Goal: Task Accomplishment & Management: Manage account settings

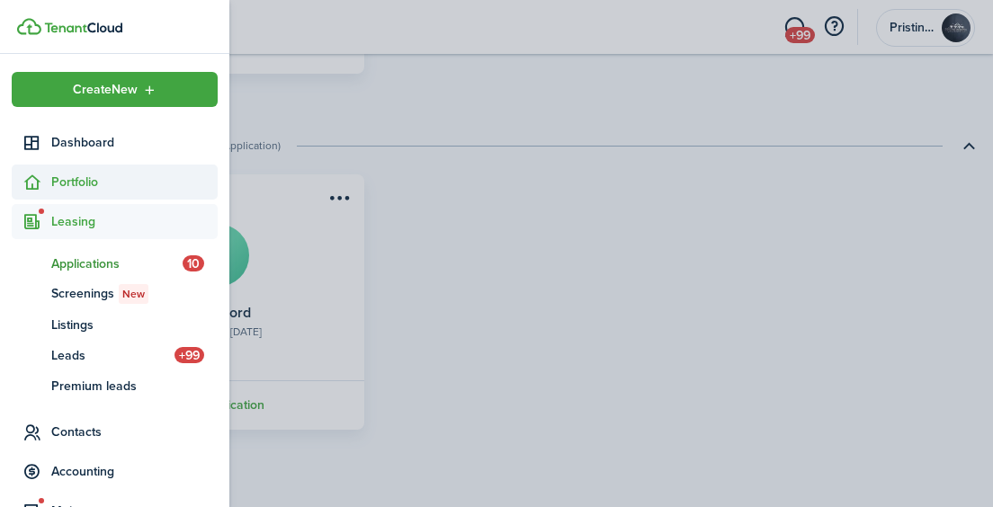
click at [56, 168] on span "Portfolio" at bounding box center [115, 182] width 206 height 35
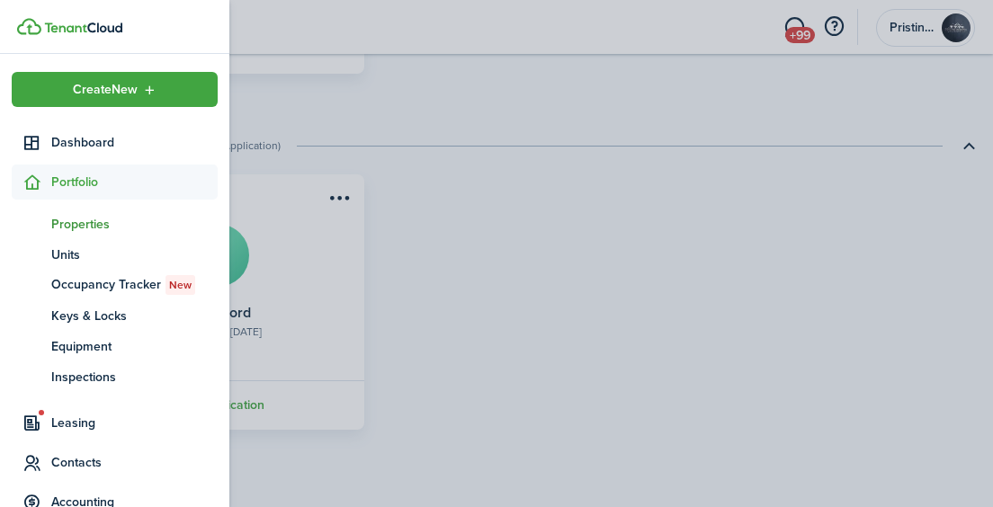
click at [70, 223] on span "Properties" at bounding box center [134, 224] width 166 height 19
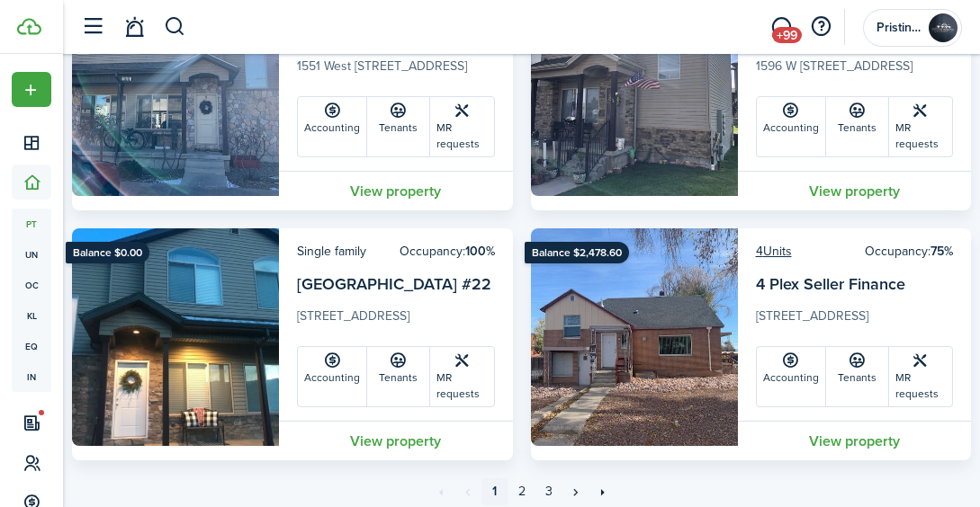
scroll to position [6049, 0]
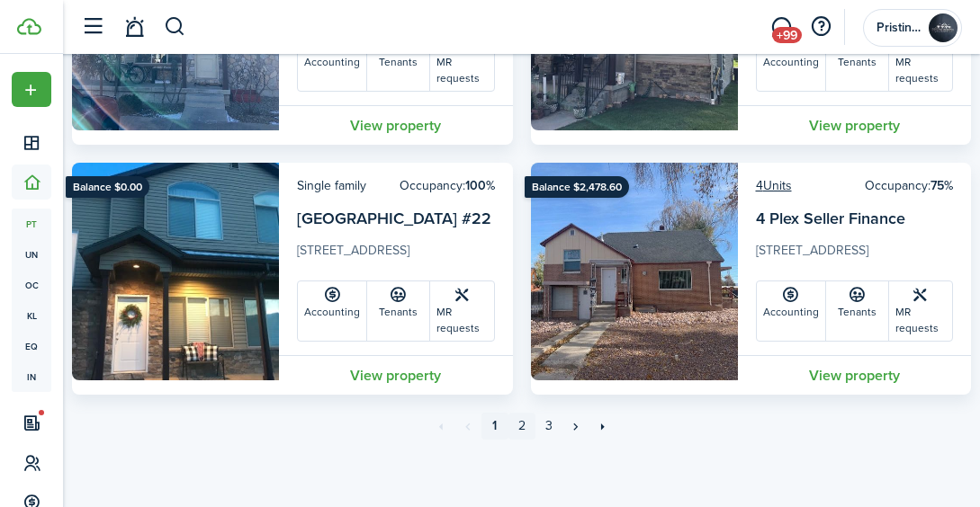
click at [519, 420] on link "2" at bounding box center [521, 426] width 27 height 27
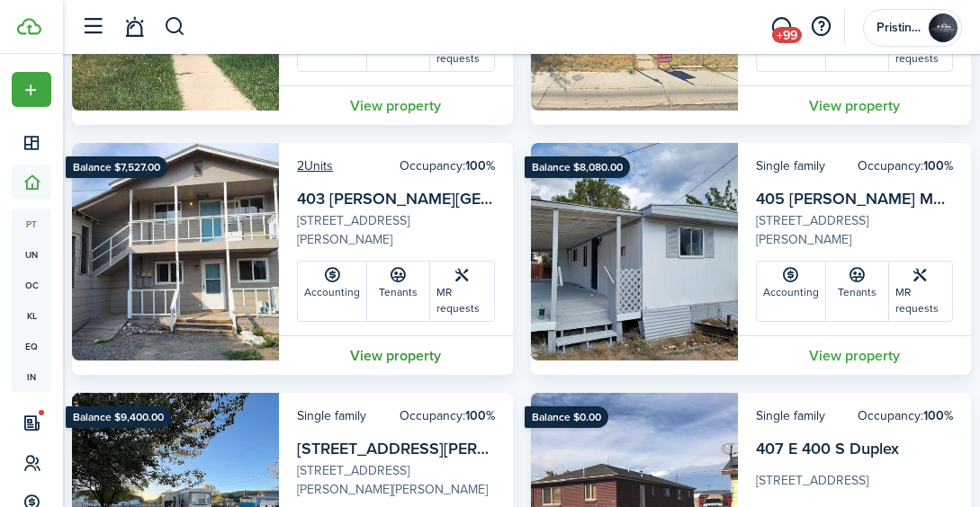
scroll to position [2310, 0]
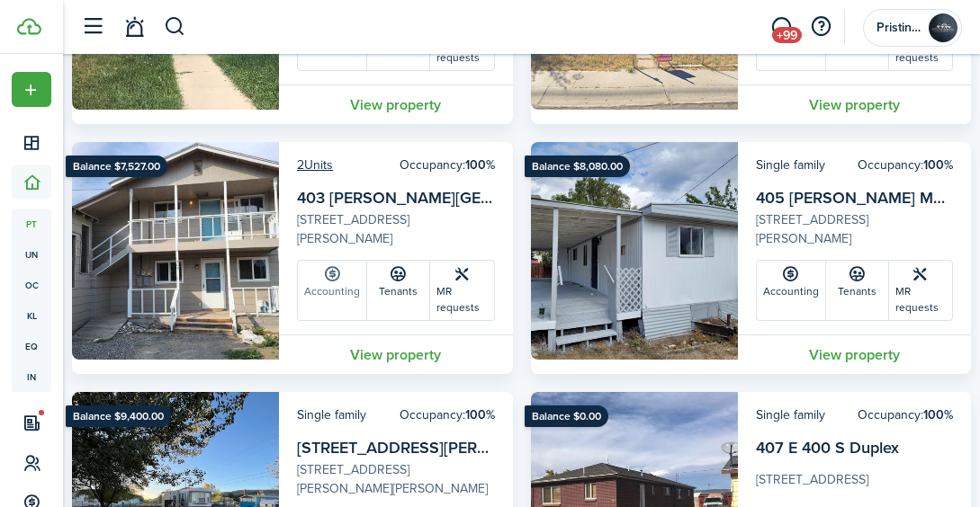
click at [336, 300] on link "Accounting" at bounding box center [332, 290] width 69 height 59
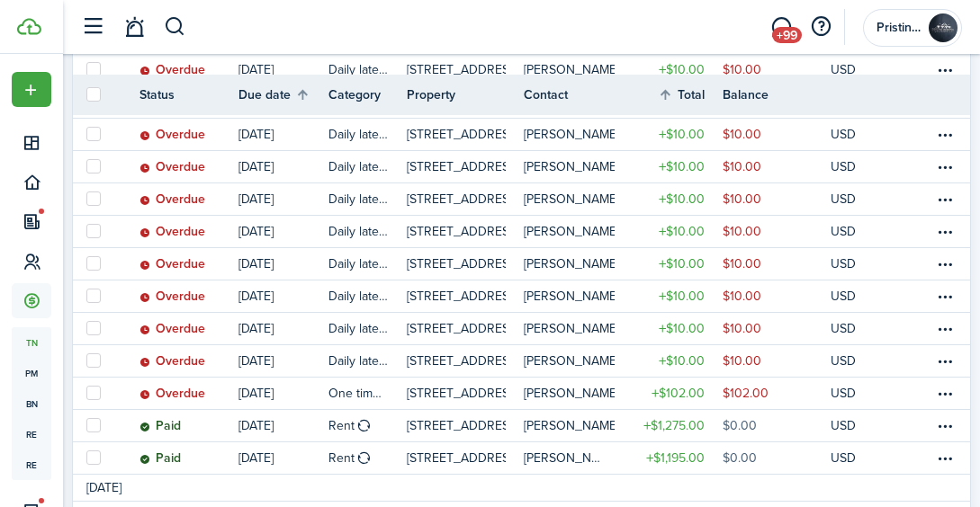
scroll to position [1170, 0]
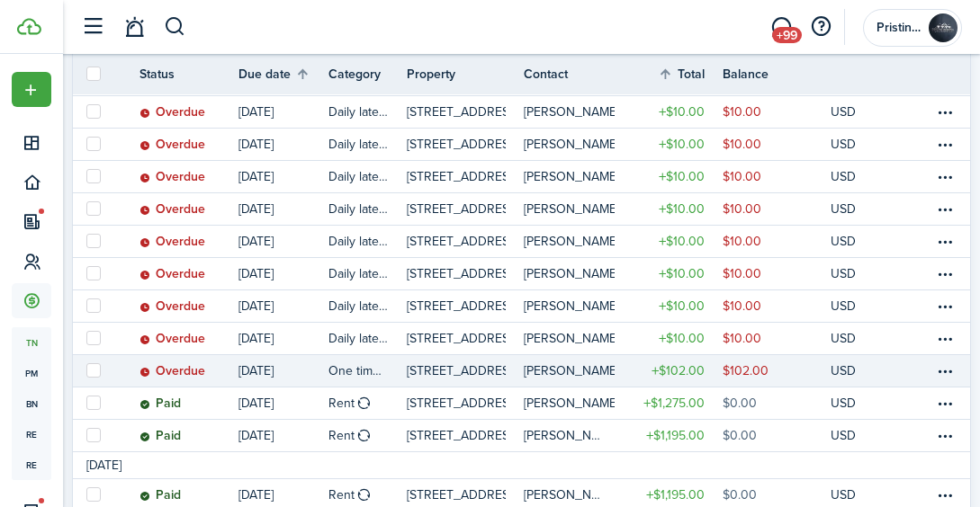
click at [901, 374] on link at bounding box center [893, 370] width 27 height 31
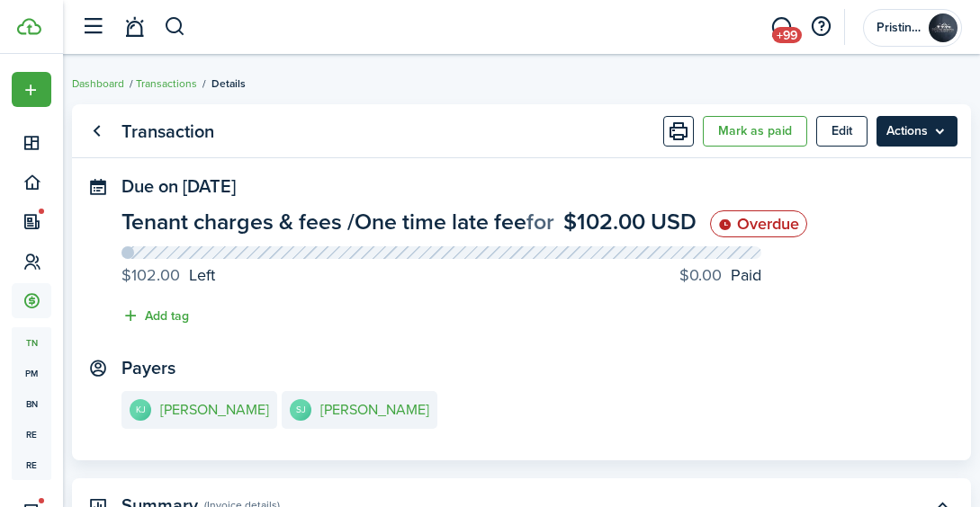
click at [934, 132] on menu-btn "Actions" at bounding box center [916, 131] width 81 height 31
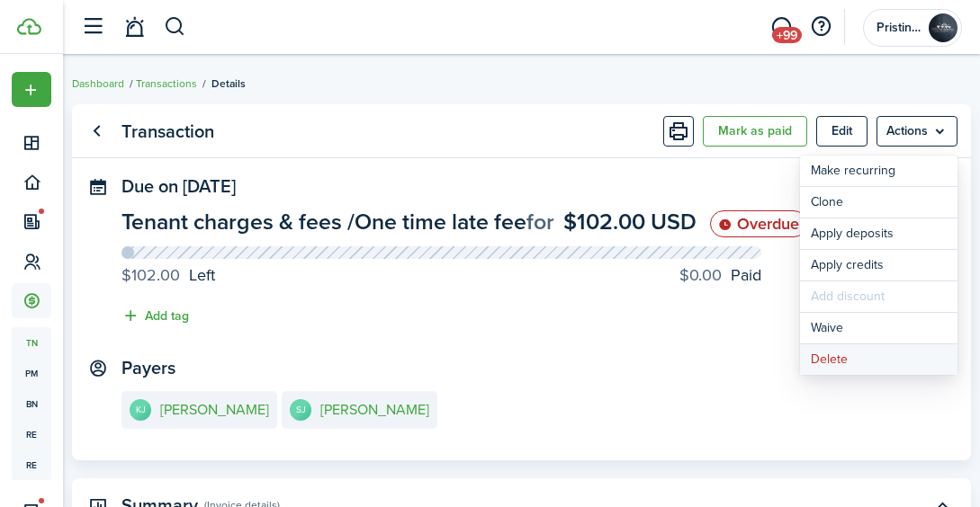
click at [830, 358] on button "Delete" at bounding box center [878, 360] width 157 height 31
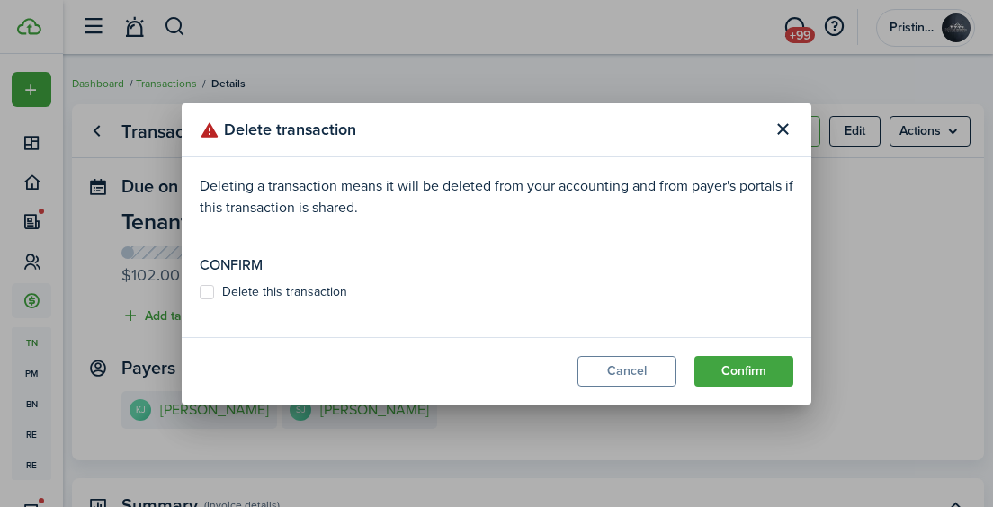
click at [217, 290] on label "Delete this transaction" at bounding box center [274, 292] width 148 height 14
click at [200, 291] on input "Delete this transaction" at bounding box center [199, 291] width 1 height 1
checkbox input "true"
click at [726, 378] on button "Confirm" at bounding box center [743, 371] width 99 height 31
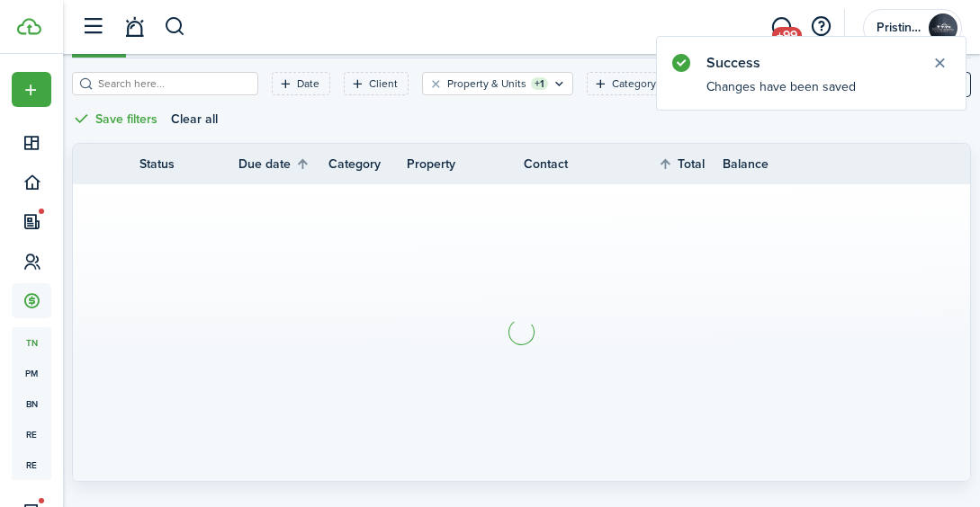
scroll to position [252, 0]
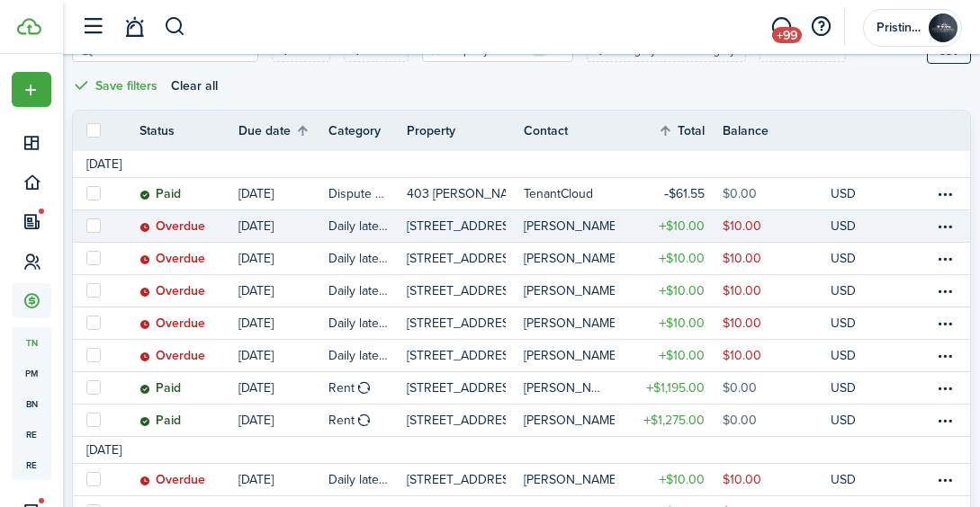
click at [933, 229] on link at bounding box center [920, 226] width 27 height 31
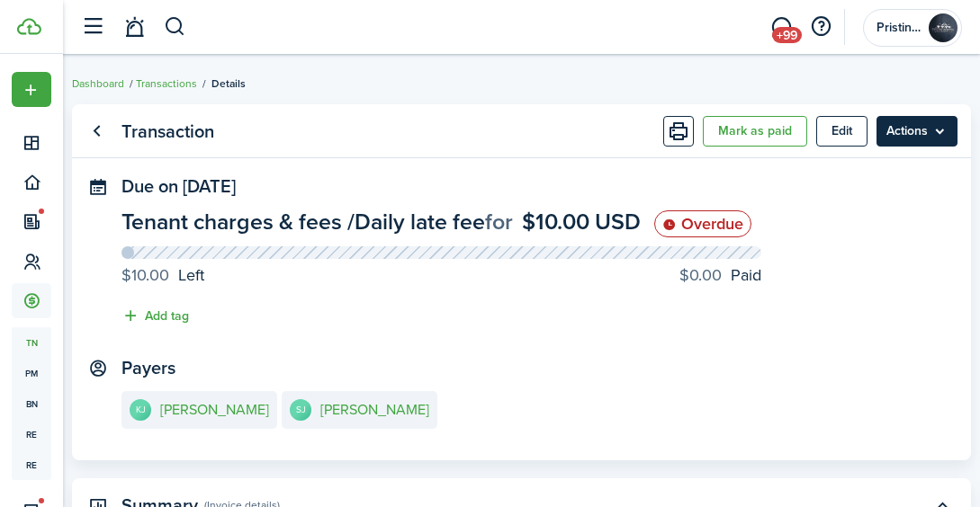
click at [922, 126] on menu-btn "Actions" at bounding box center [916, 131] width 81 height 31
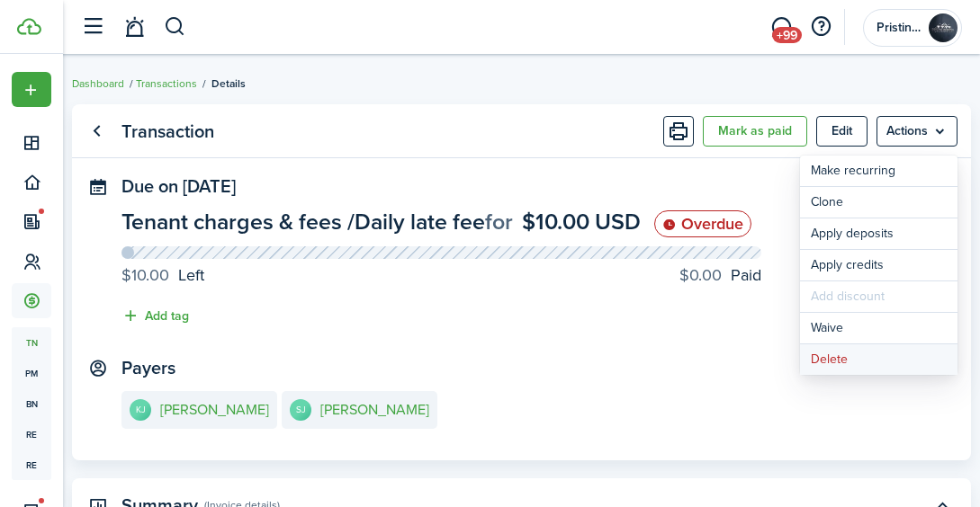
click at [836, 364] on button "Delete" at bounding box center [878, 360] width 157 height 31
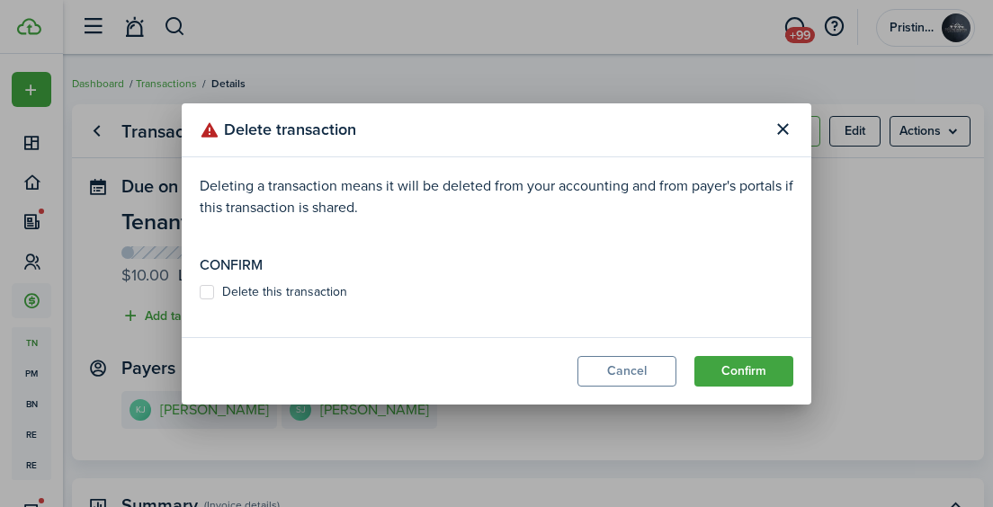
click at [209, 291] on label "Delete this transaction" at bounding box center [274, 292] width 148 height 14
click at [200, 291] on input "Delete this transaction" at bounding box center [199, 291] width 1 height 1
checkbox input "true"
click at [723, 362] on button "Confirm" at bounding box center [743, 371] width 99 height 31
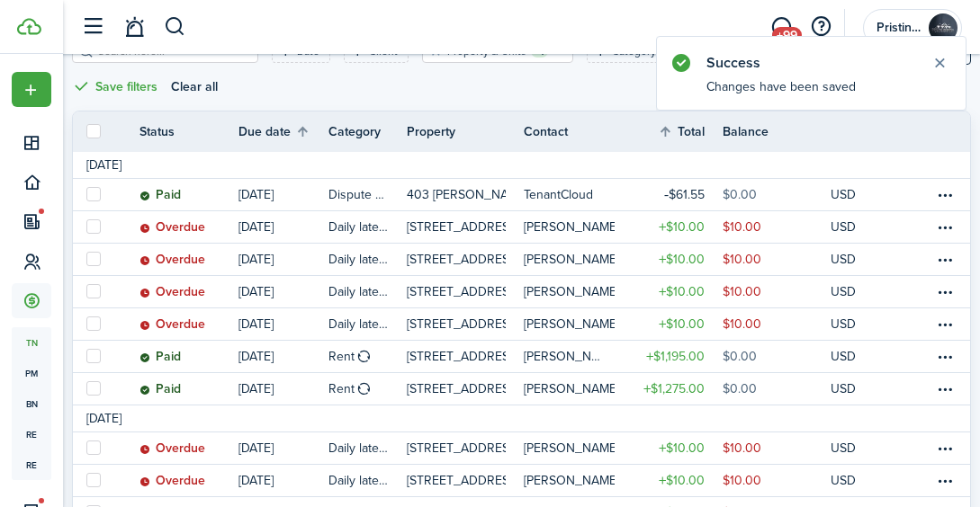
scroll to position [252, 0]
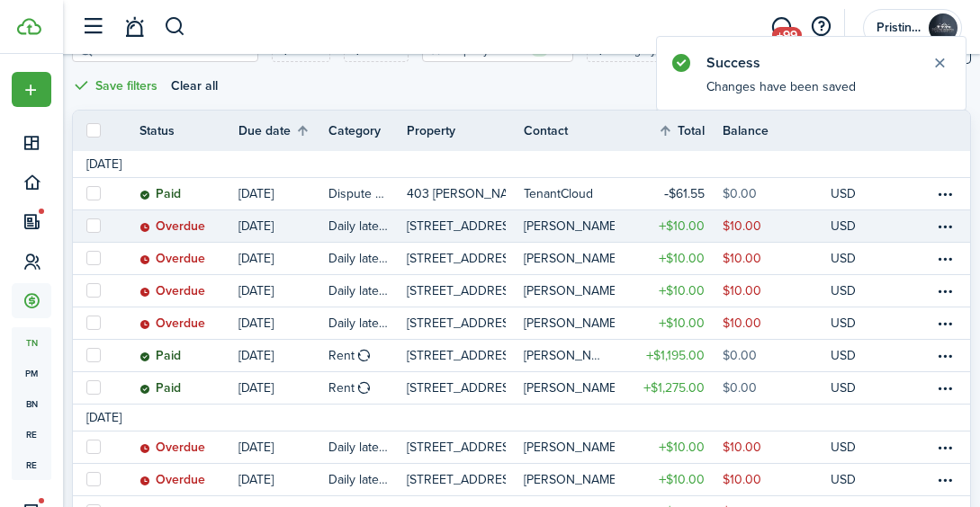
click at [932, 227] on link at bounding box center [920, 226] width 27 height 31
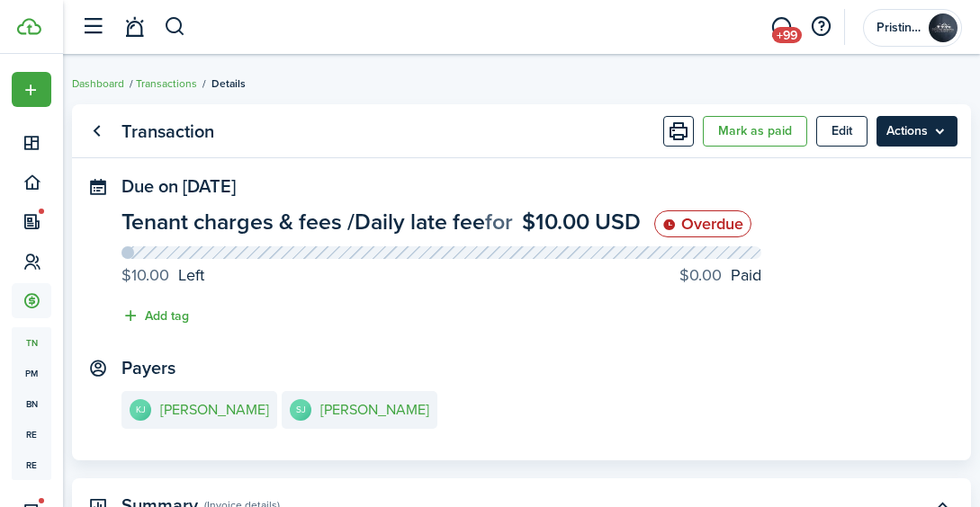
click at [923, 131] on menu-btn "Actions" at bounding box center [916, 131] width 81 height 31
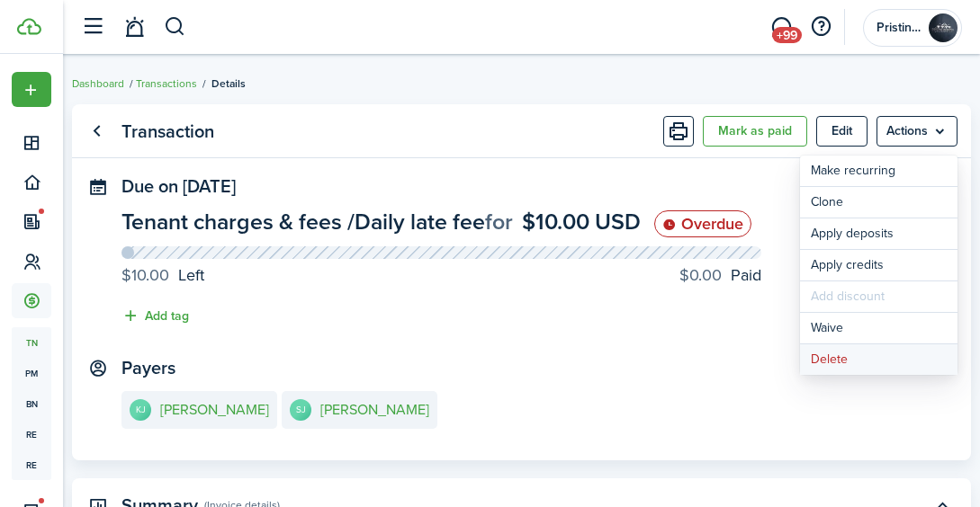
click at [841, 359] on button "Delete" at bounding box center [878, 360] width 157 height 31
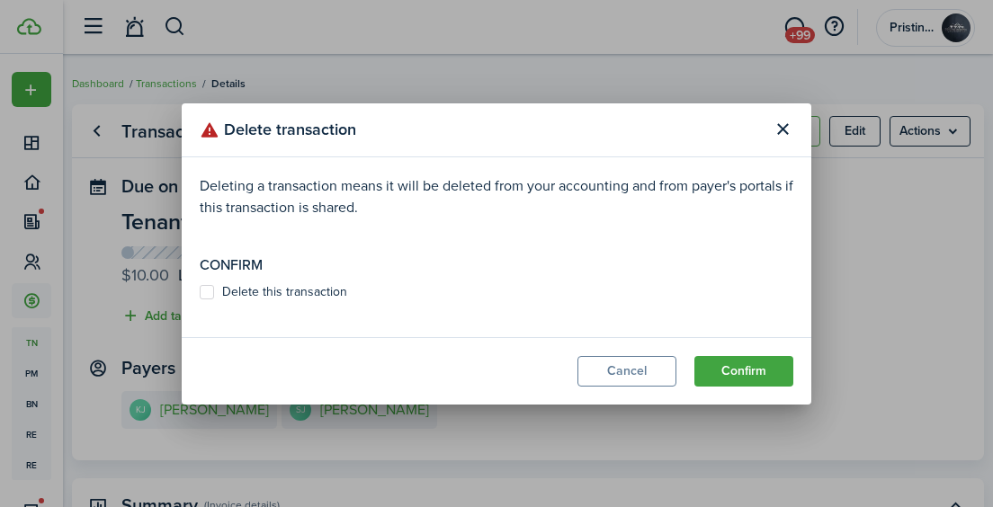
click at [203, 285] on label "Delete this transaction" at bounding box center [274, 292] width 148 height 14
click at [200, 291] on input "Delete this transaction" at bounding box center [199, 291] width 1 height 1
checkbox input "true"
click at [724, 371] on button "Confirm" at bounding box center [743, 371] width 99 height 31
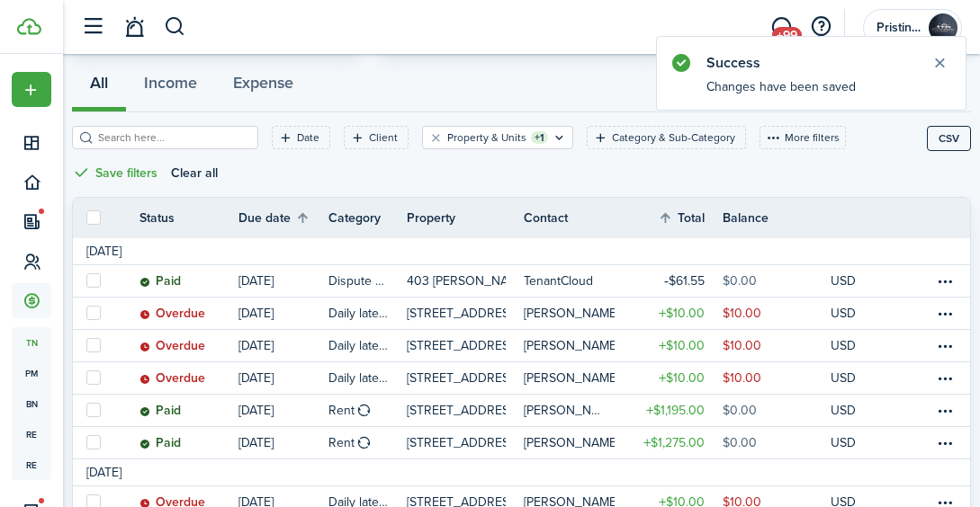
scroll to position [166, 0]
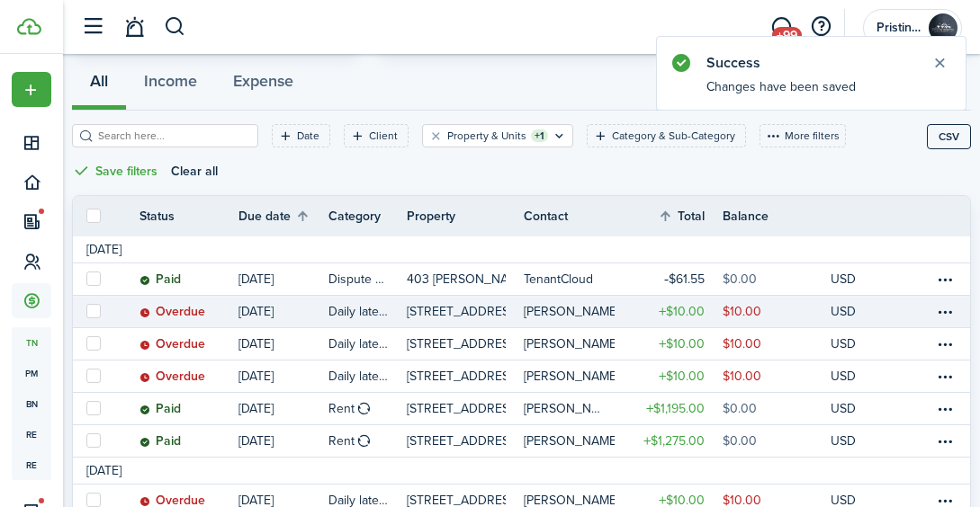
click at [922, 308] on link at bounding box center [920, 311] width 27 height 31
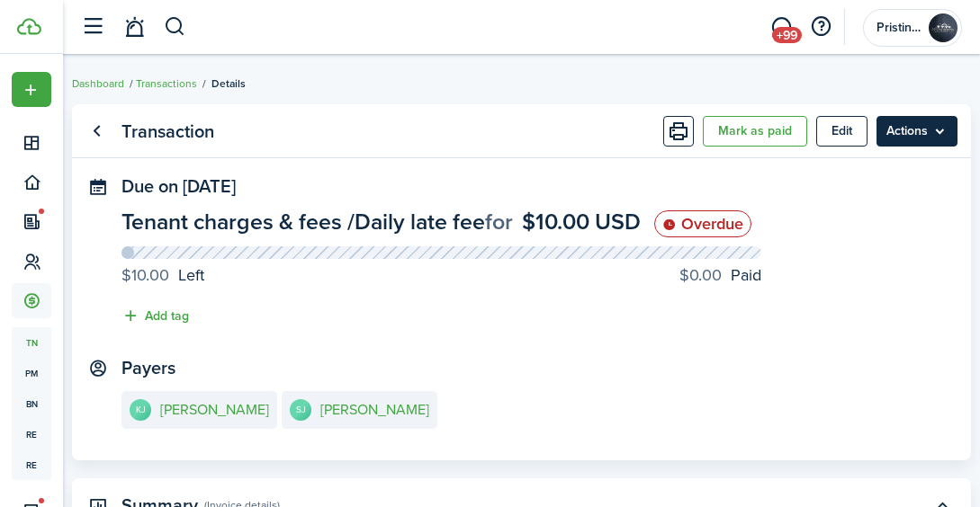
click at [927, 130] on menu-btn "Actions" at bounding box center [916, 131] width 81 height 31
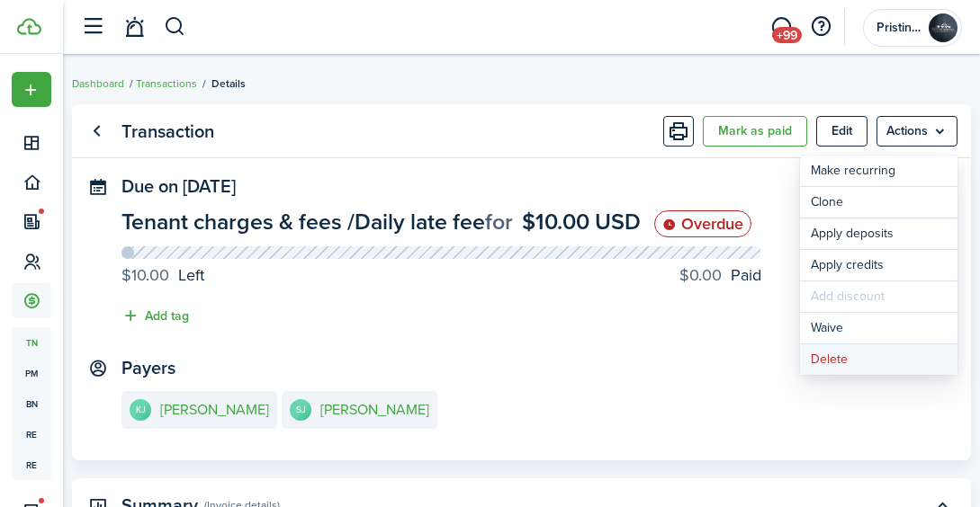
click at [851, 365] on button "Delete" at bounding box center [878, 360] width 157 height 31
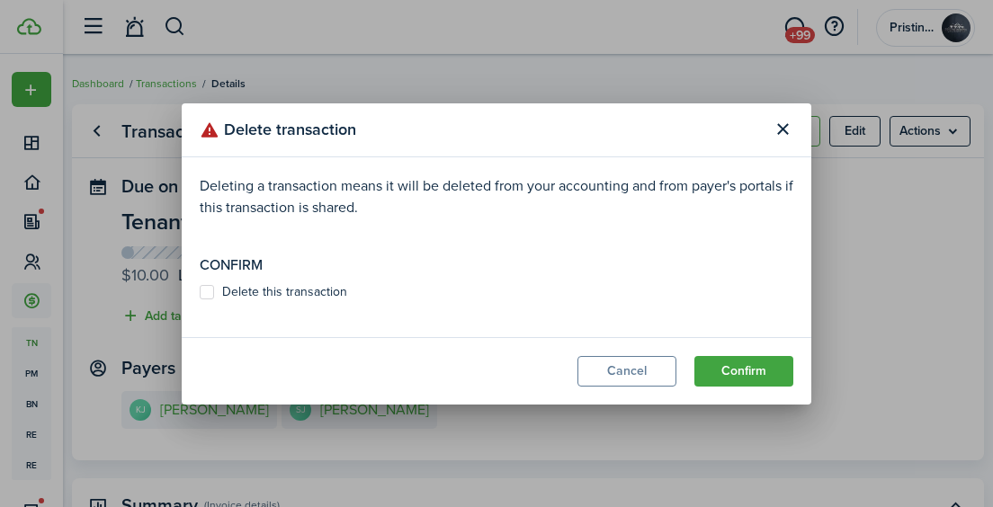
click at [209, 289] on label "Delete this transaction" at bounding box center [274, 292] width 148 height 14
click at [200, 291] on input "Delete this transaction" at bounding box center [199, 291] width 1 height 1
checkbox input "true"
click at [730, 372] on button "Confirm" at bounding box center [743, 371] width 99 height 31
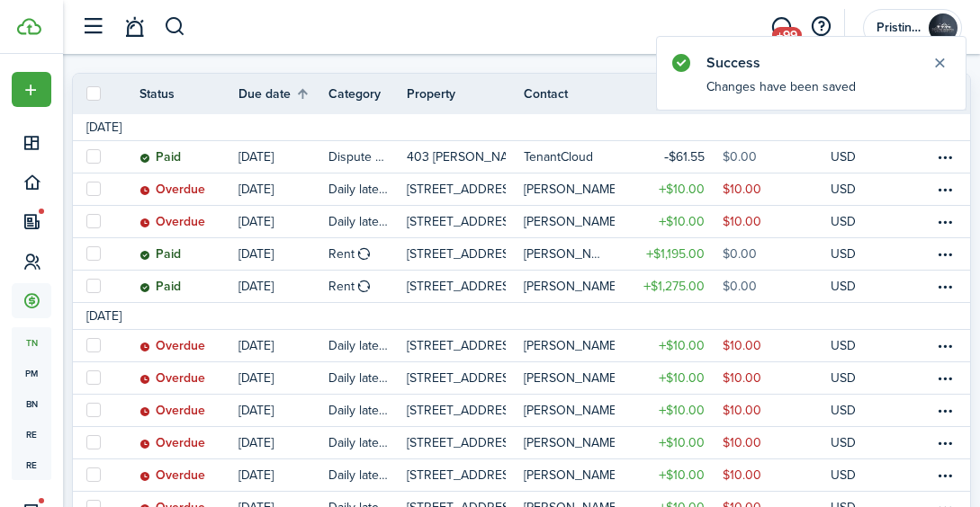
scroll to position [290, 0]
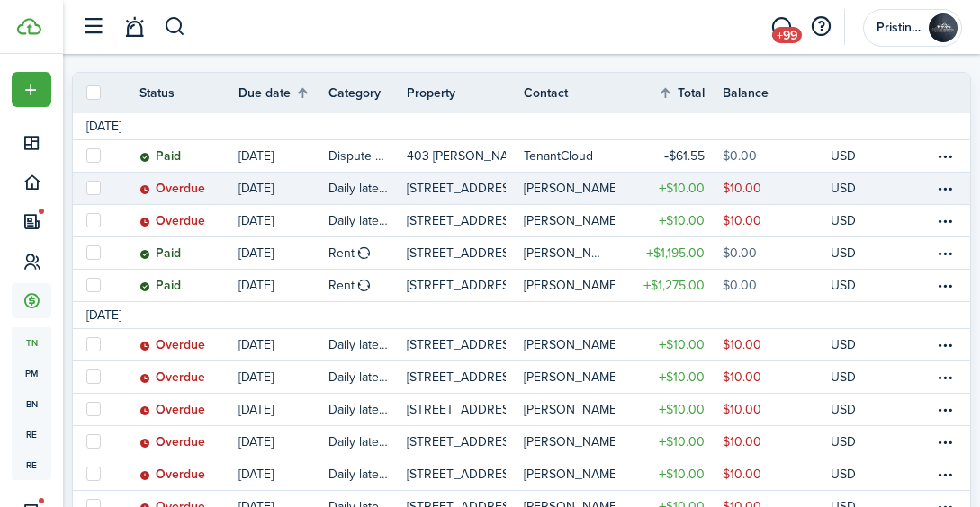
click at [906, 187] on link at bounding box center [893, 188] width 27 height 31
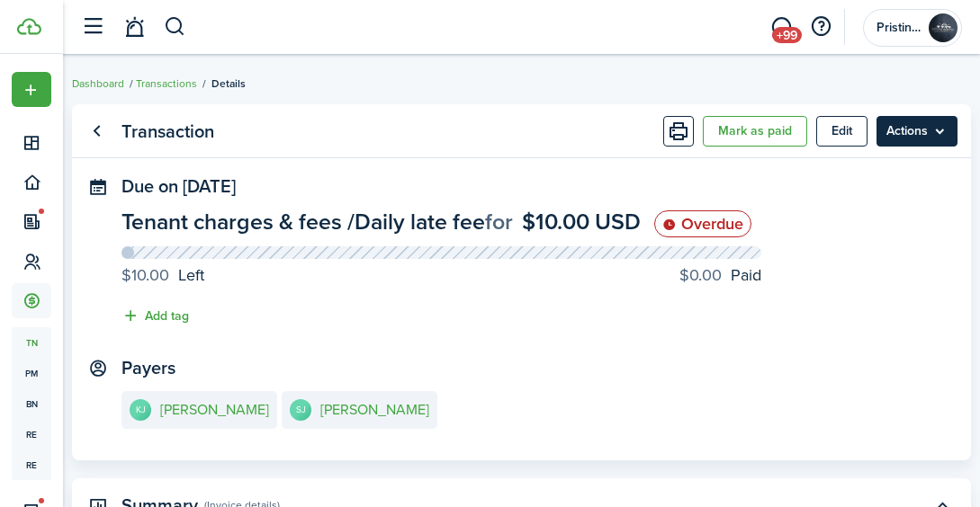
click at [930, 126] on menu-btn "Actions" at bounding box center [916, 131] width 81 height 31
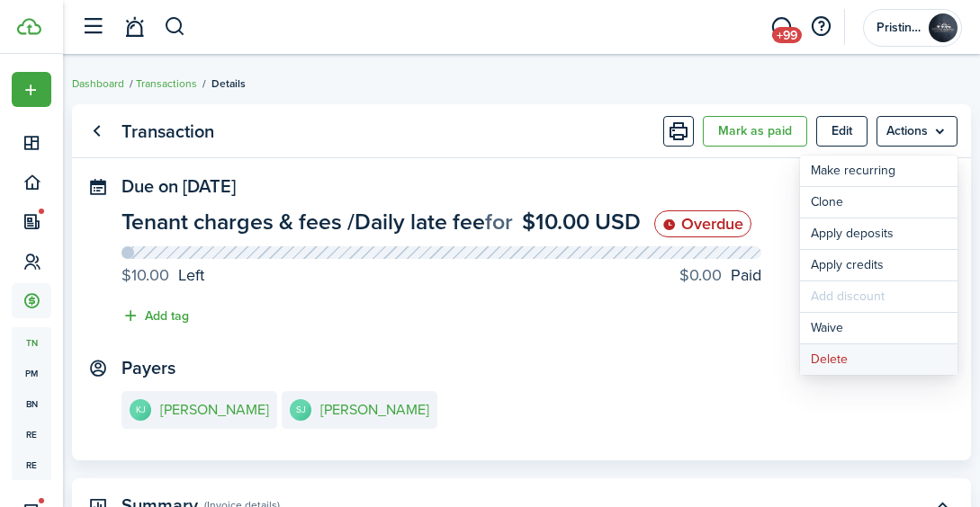
click at [848, 360] on button "Delete" at bounding box center [878, 360] width 157 height 31
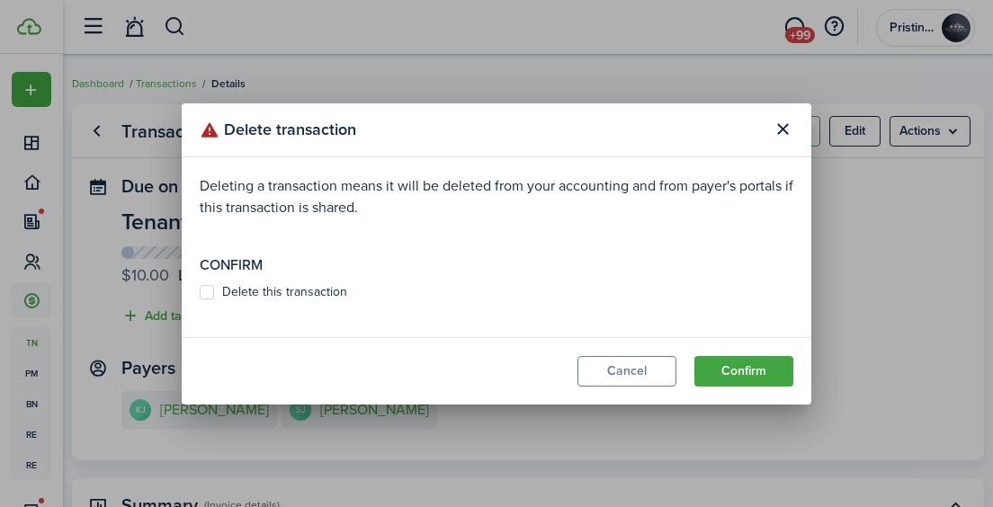
click at [212, 289] on label "Delete this transaction" at bounding box center [274, 292] width 148 height 14
click at [200, 291] on input "Delete this transaction" at bounding box center [199, 291] width 1 height 1
checkbox input "true"
click at [735, 386] on button "Confirm" at bounding box center [743, 371] width 99 height 31
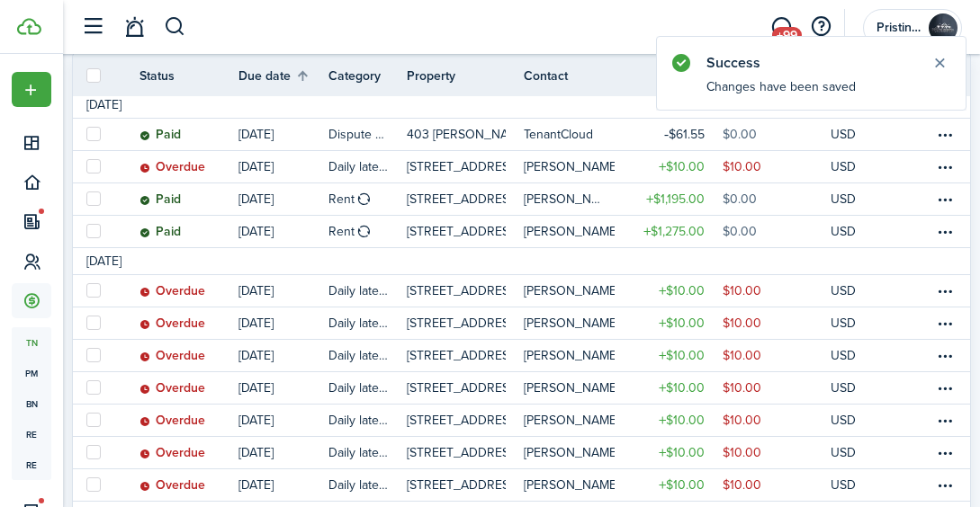
scroll to position [313, 0]
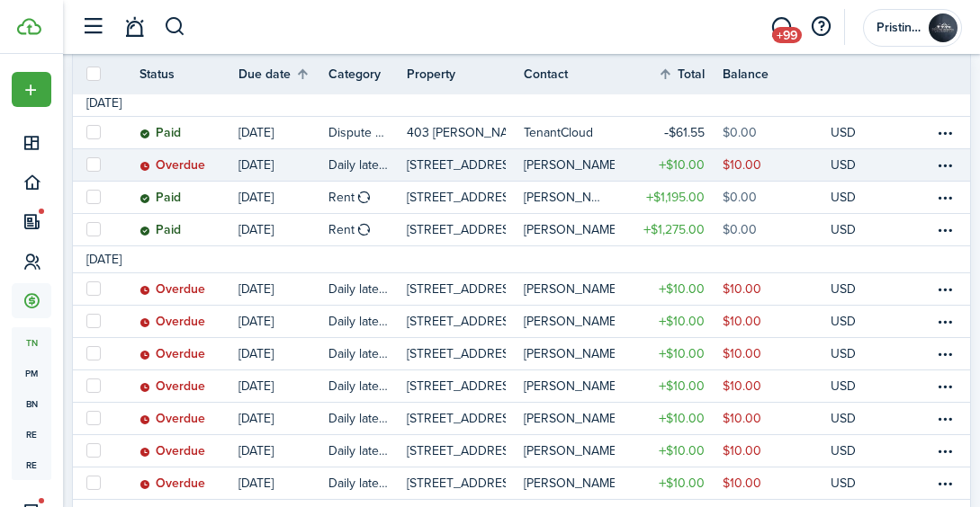
click at [933, 164] on link at bounding box center [920, 164] width 27 height 31
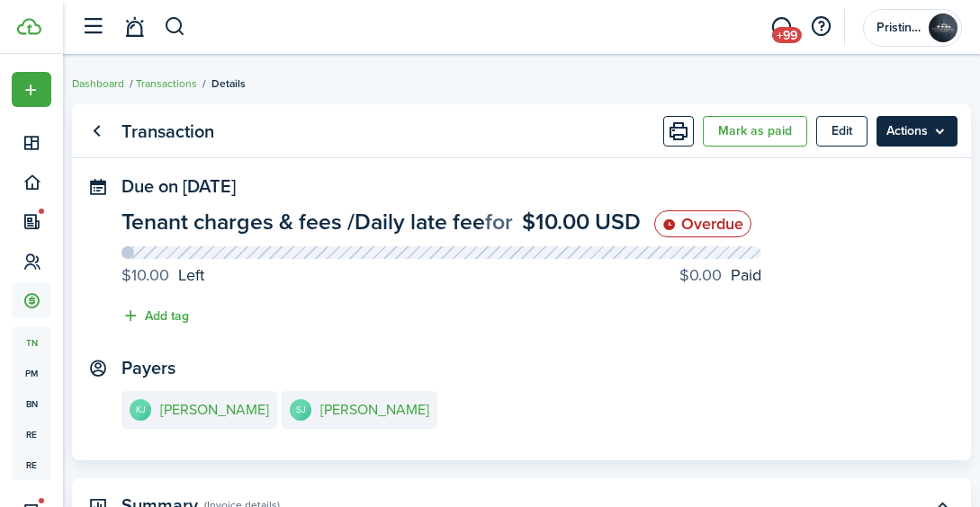
click at [931, 128] on menu-btn "Actions" at bounding box center [916, 131] width 81 height 31
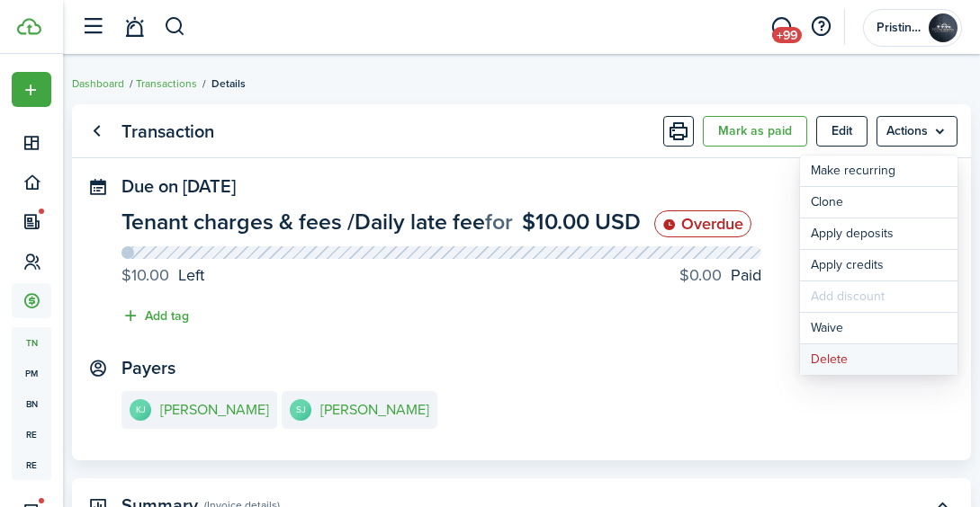
click at [836, 354] on button "Delete" at bounding box center [878, 360] width 157 height 31
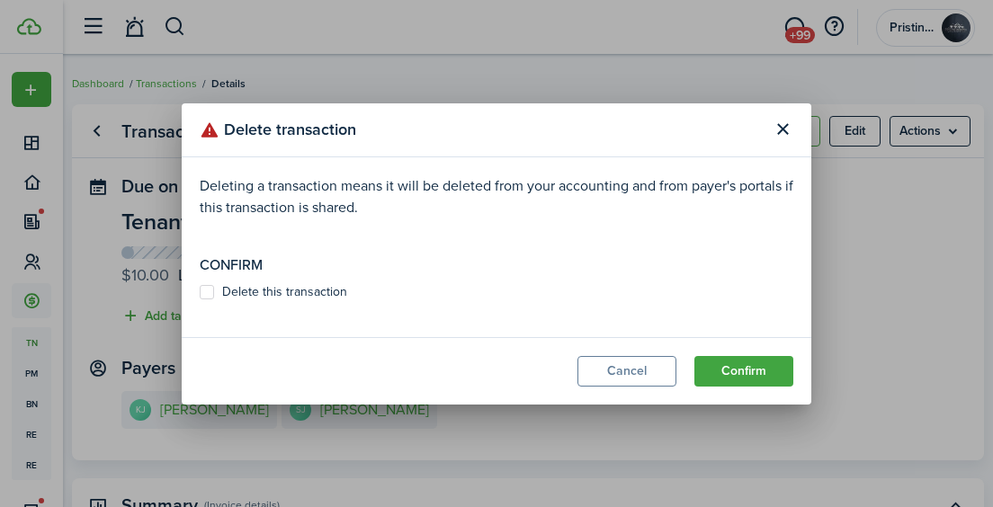
click at [203, 291] on label "Delete this transaction" at bounding box center [274, 292] width 148 height 14
click at [200, 291] on input "Delete this transaction" at bounding box center [199, 291] width 1 height 1
checkbox input "true"
click at [716, 364] on button "Confirm" at bounding box center [743, 371] width 99 height 31
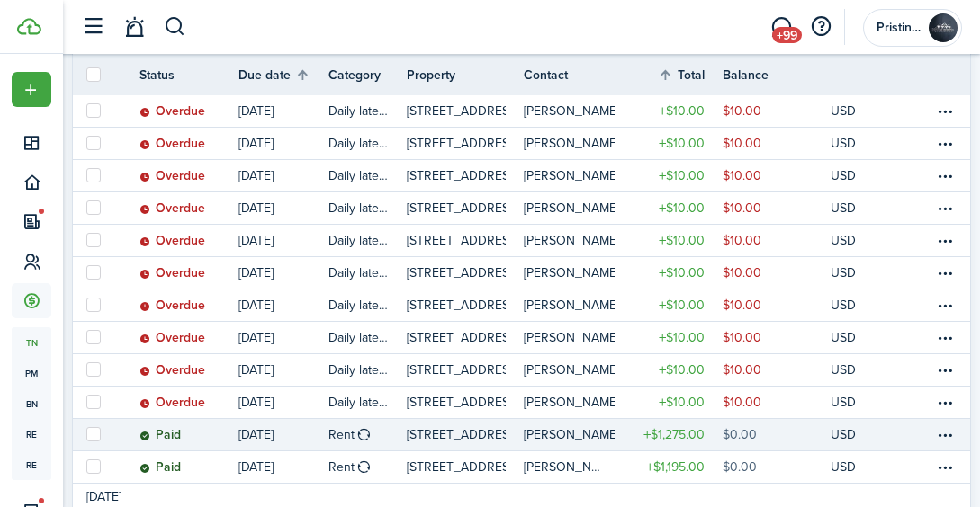
scroll to position [945, 0]
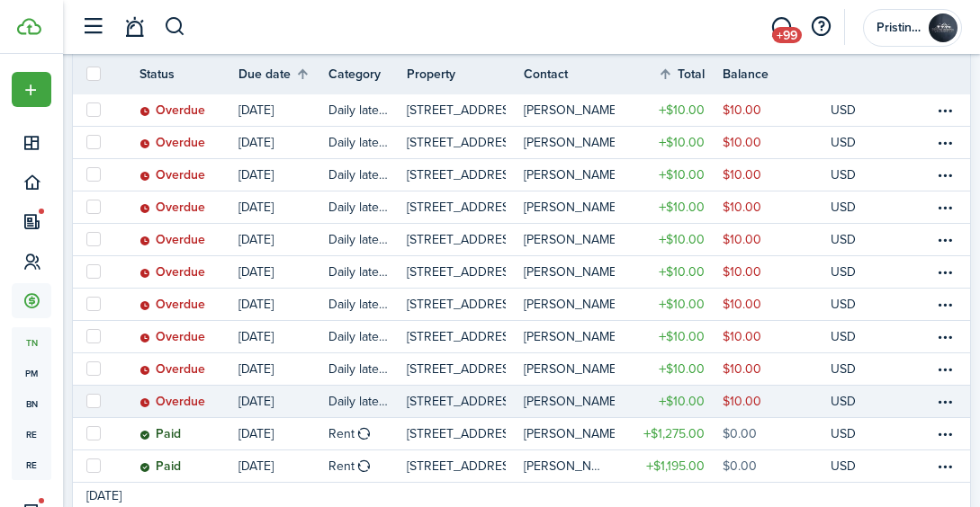
click at [922, 402] on link at bounding box center [920, 401] width 27 height 31
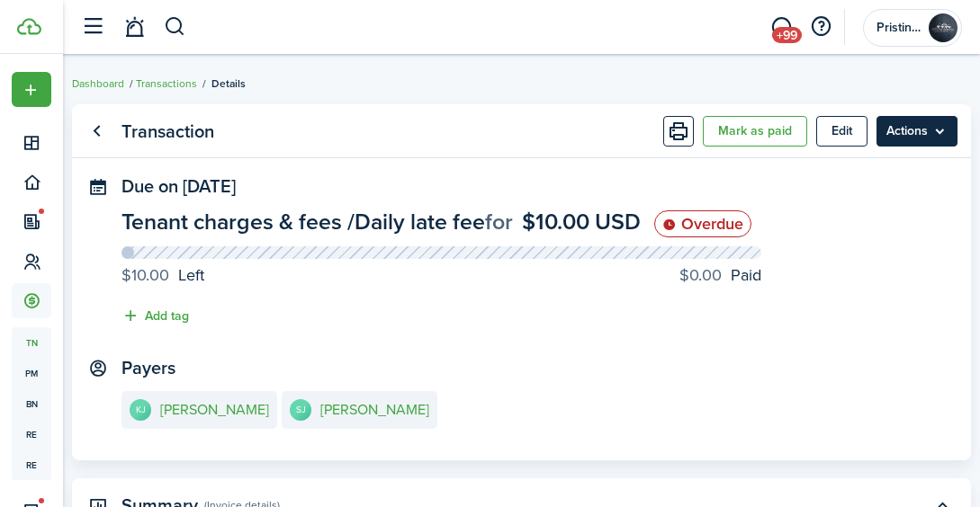
click at [931, 139] on menu-btn "Actions" at bounding box center [916, 131] width 81 height 31
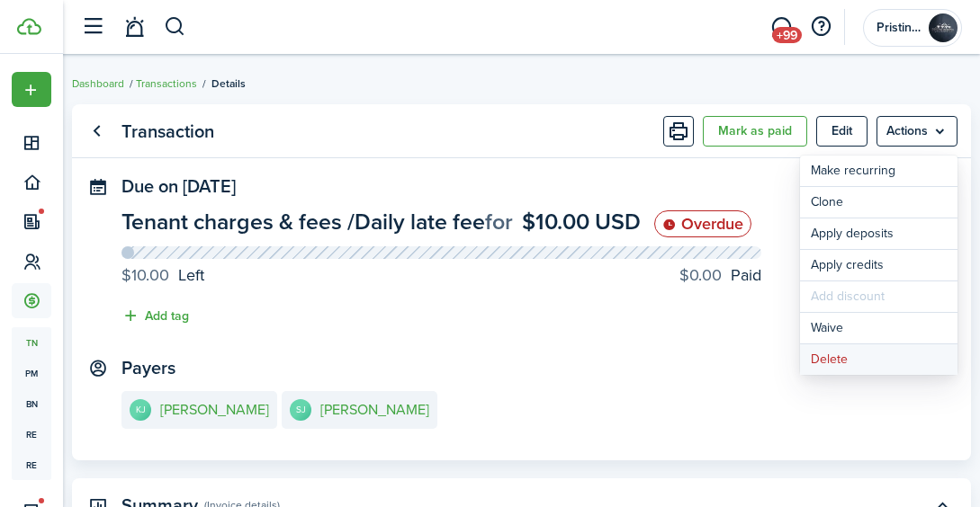
click at [843, 360] on button "Delete" at bounding box center [878, 360] width 157 height 31
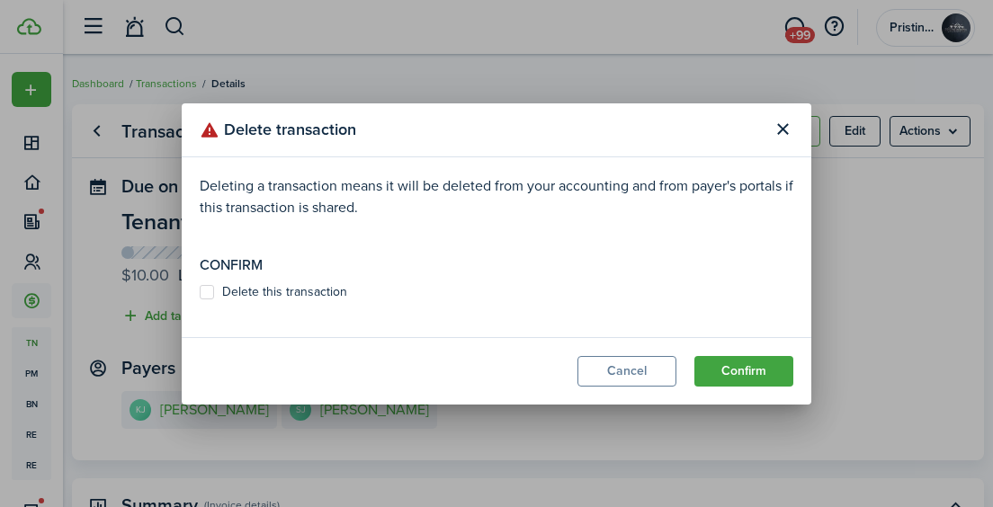
click at [211, 286] on label "Delete this transaction" at bounding box center [274, 292] width 148 height 14
click at [200, 291] on input "Delete this transaction" at bounding box center [199, 291] width 1 height 1
checkbox input "true"
click at [708, 367] on button "Confirm" at bounding box center [743, 371] width 99 height 31
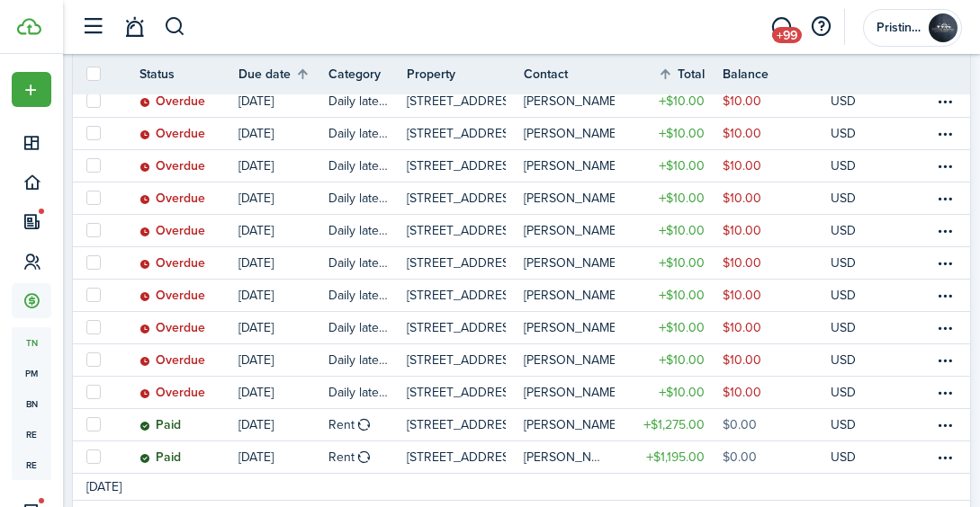
scroll to position [923, 0]
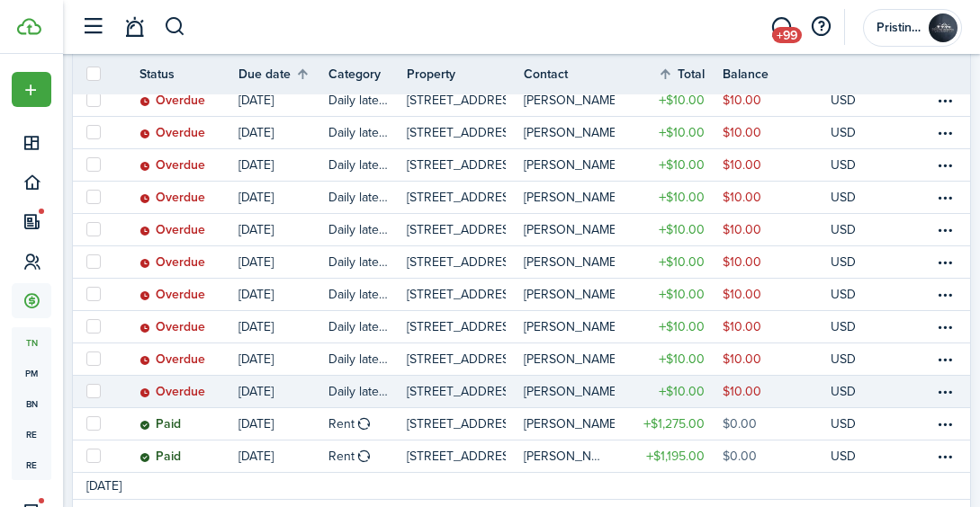
click at [910, 388] on link at bounding box center [920, 391] width 27 height 31
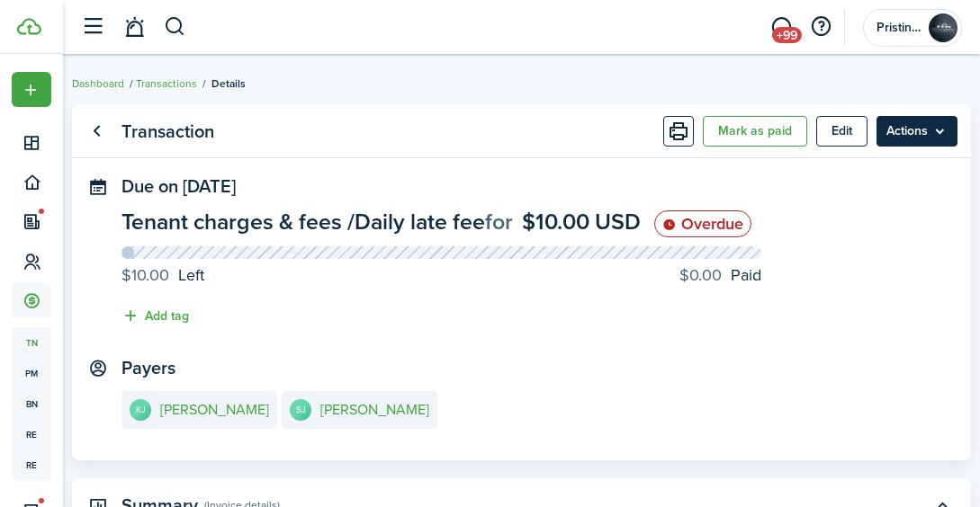
click at [928, 127] on menu-btn "Actions" at bounding box center [916, 131] width 81 height 31
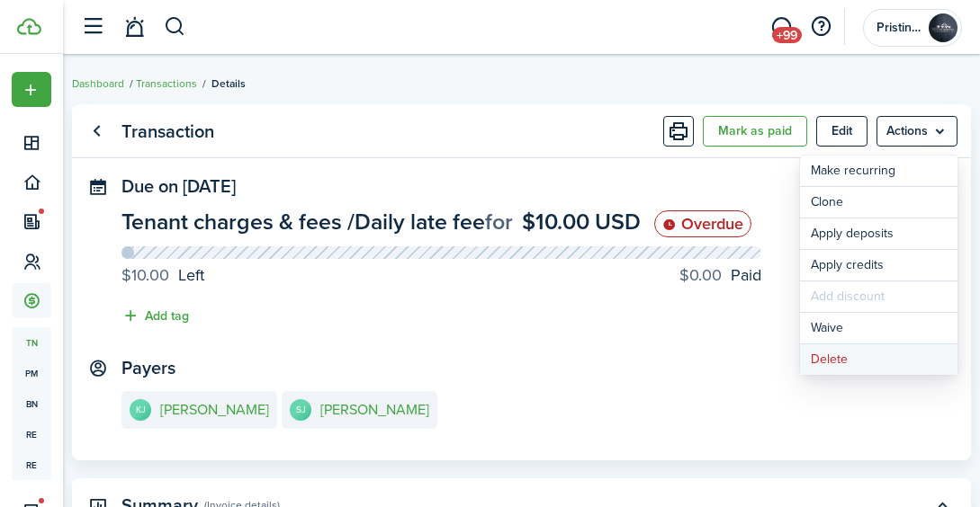
click at [832, 359] on button "Delete" at bounding box center [878, 360] width 157 height 31
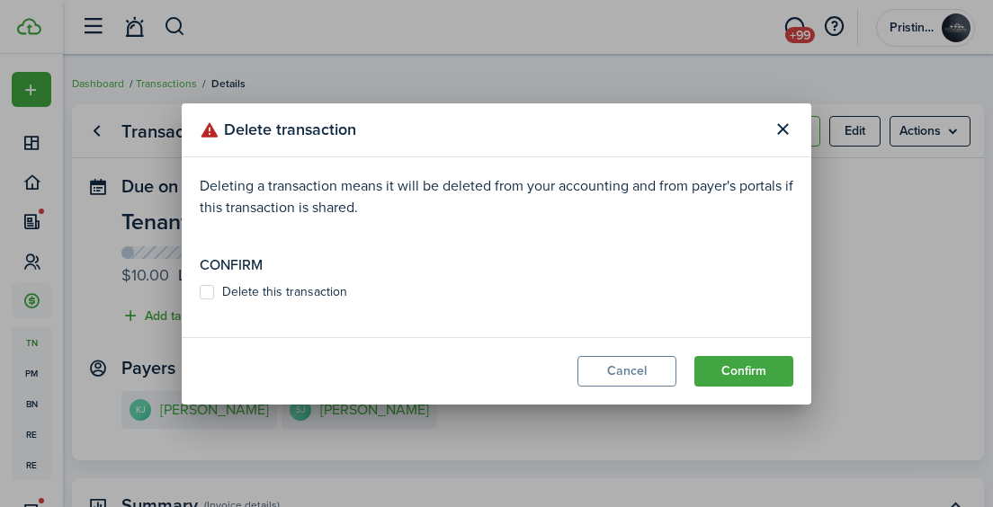
click at [208, 291] on label "Delete this transaction" at bounding box center [274, 292] width 148 height 14
click at [200, 291] on input "Delete this transaction" at bounding box center [199, 291] width 1 height 1
checkbox input "true"
click at [710, 368] on button "Confirm" at bounding box center [743, 371] width 99 height 31
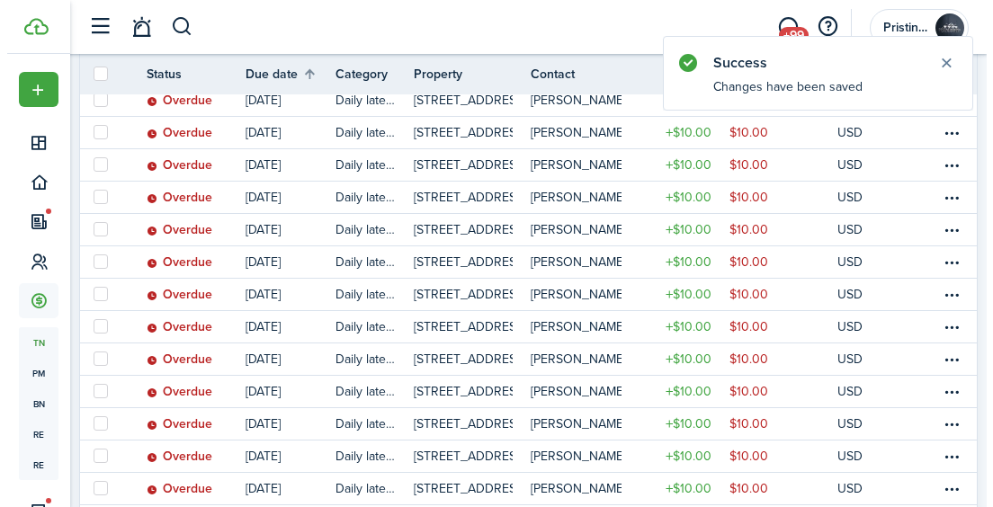
scroll to position [536, 0]
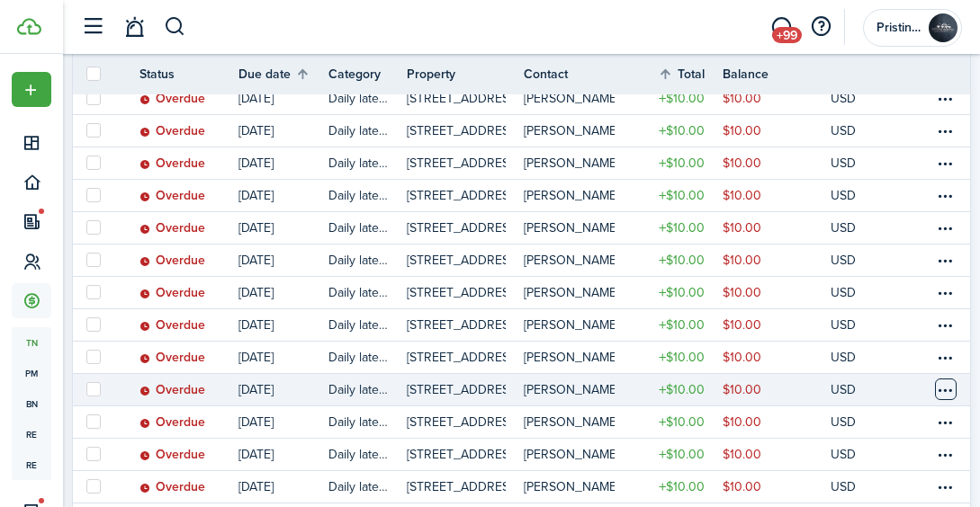
click at [938, 391] on table-menu-btn-icon at bounding box center [946, 390] width 22 height 22
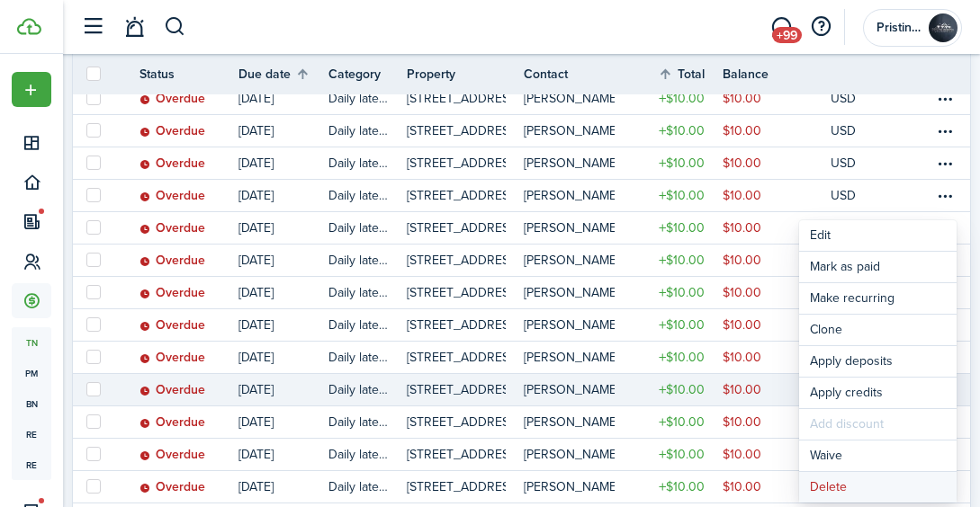
click at [840, 484] on button "Delete" at bounding box center [877, 487] width 157 height 31
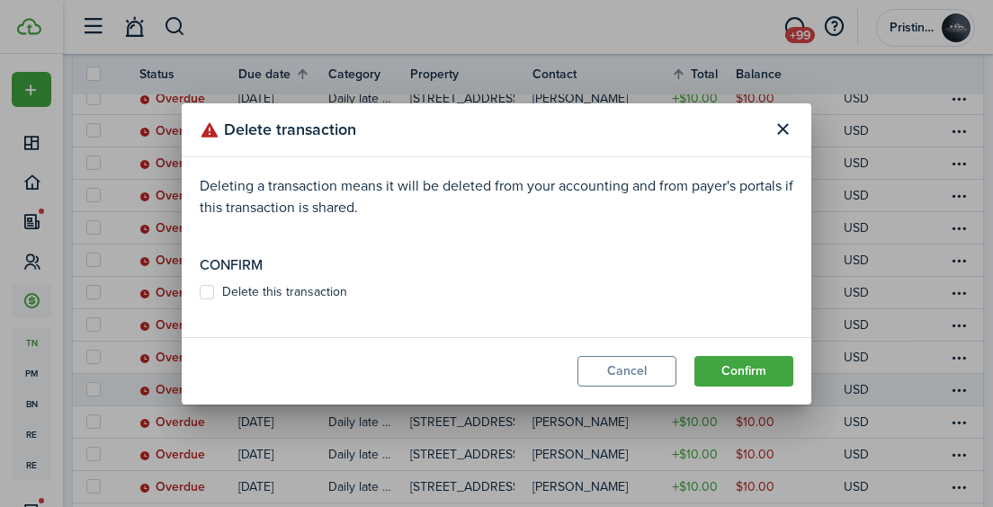
click at [211, 287] on label "Delete this transaction" at bounding box center [274, 292] width 148 height 14
click at [200, 291] on input "Delete this transaction" at bounding box center [199, 291] width 1 height 1
checkbox input "true"
click at [725, 370] on button "Confirm" at bounding box center [743, 371] width 99 height 31
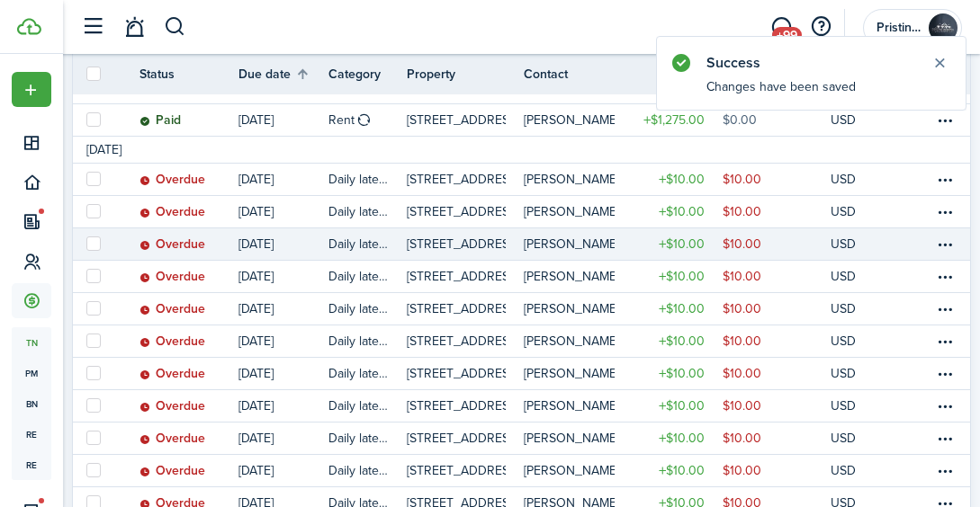
scroll to position [391, 0]
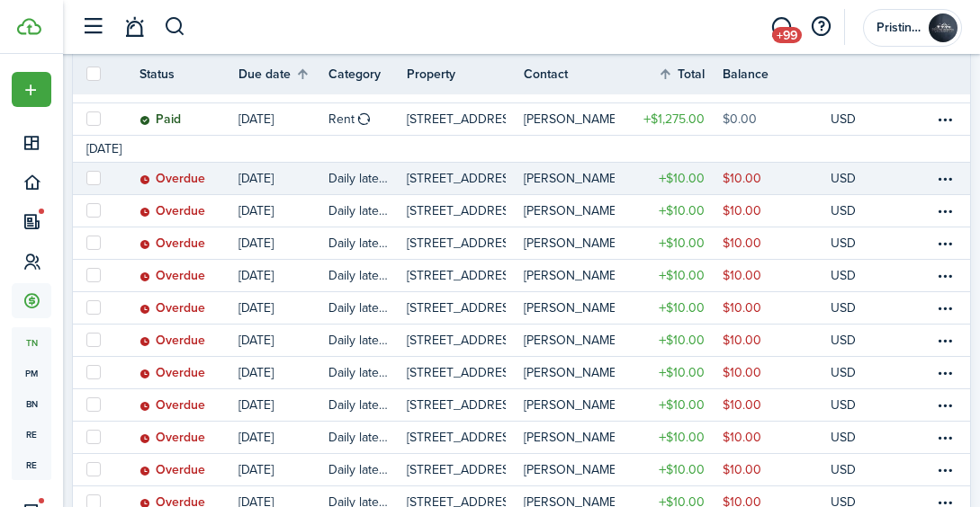
click at [931, 175] on link at bounding box center [920, 178] width 27 height 31
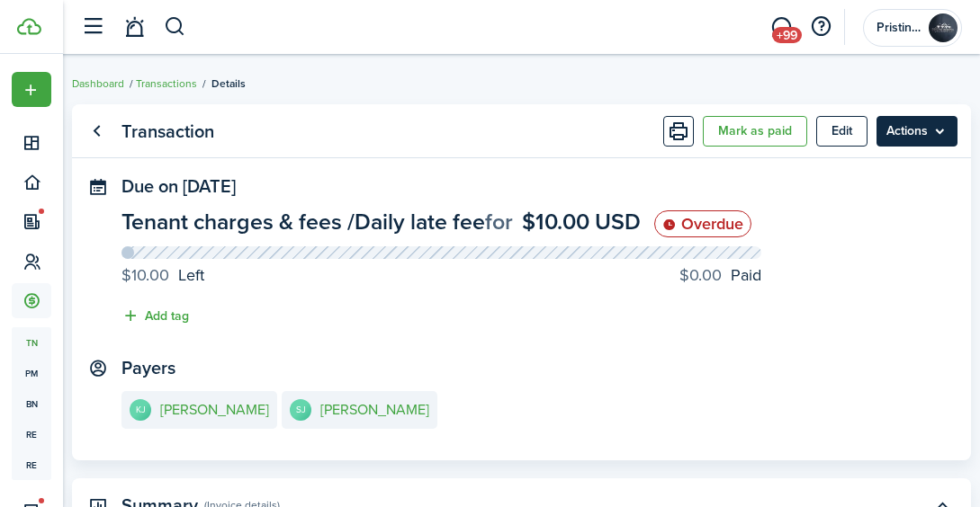
click at [918, 138] on menu-btn "Actions" at bounding box center [916, 131] width 81 height 31
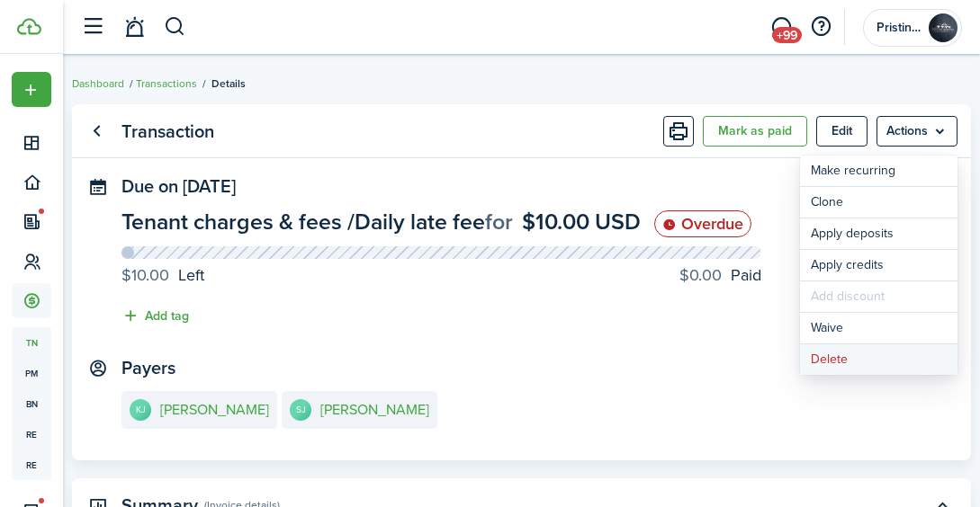
click at [835, 356] on button "Delete" at bounding box center [878, 360] width 157 height 31
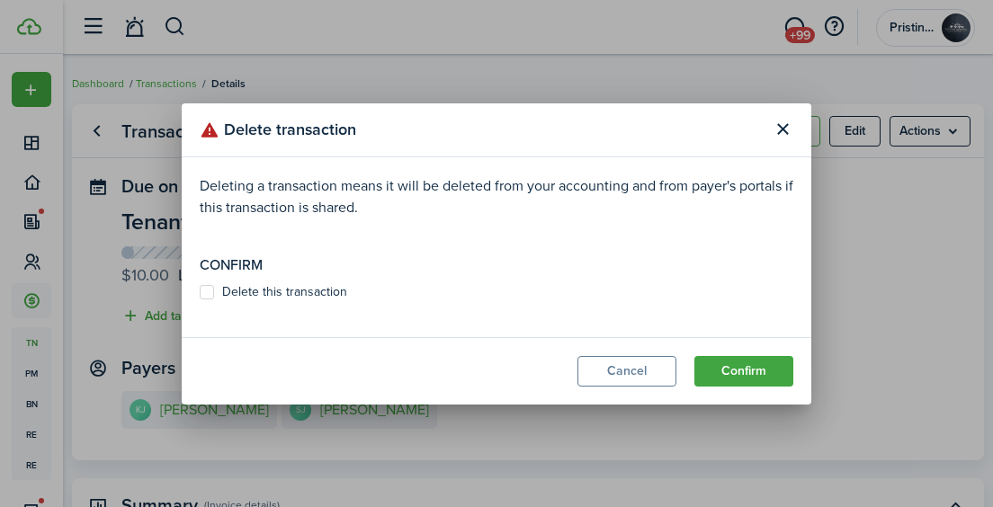
click at [208, 289] on label "Delete this transaction" at bounding box center [274, 292] width 148 height 14
click at [200, 291] on input "Delete this transaction" at bounding box center [199, 291] width 1 height 1
checkbox input "true"
click at [727, 370] on button "Confirm" at bounding box center [743, 371] width 99 height 31
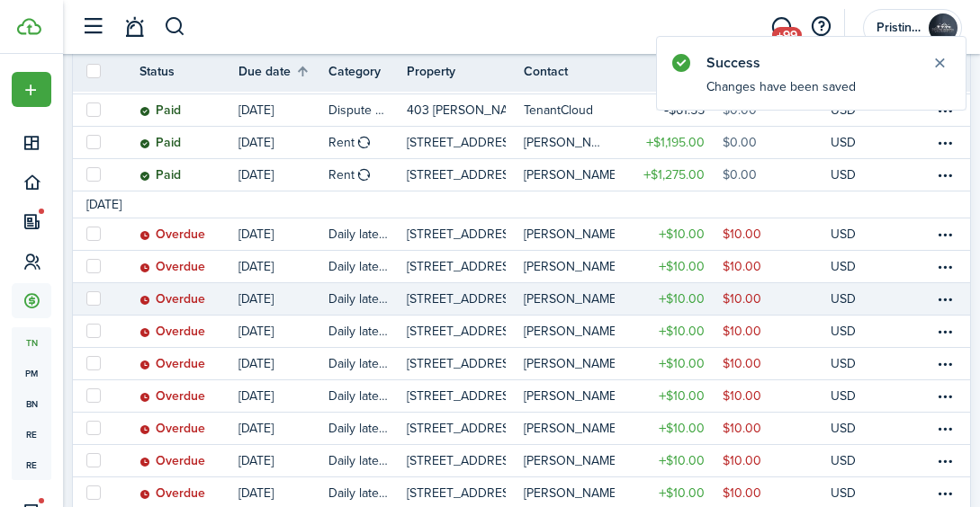
scroll to position [338, 0]
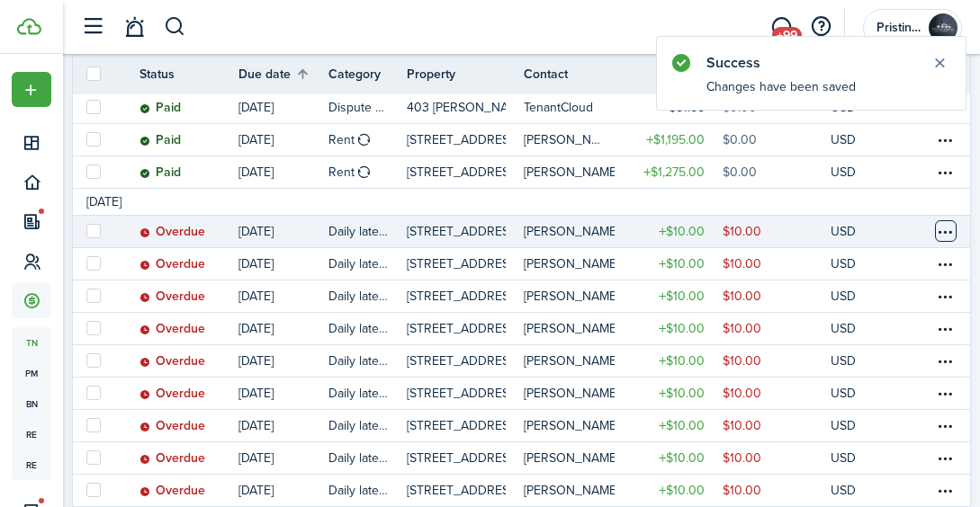
click at [943, 238] on table-menu-btn-icon at bounding box center [946, 231] width 22 height 22
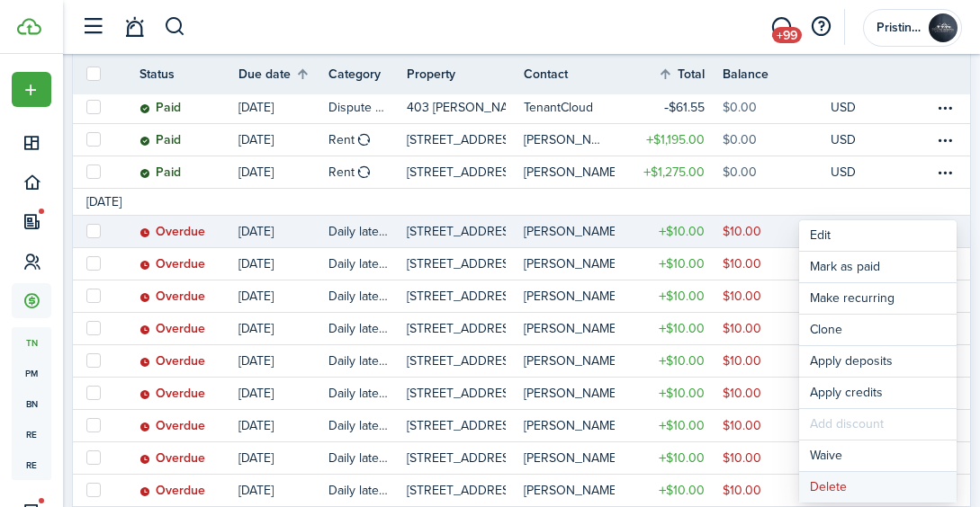
click at [836, 485] on button "Delete" at bounding box center [877, 487] width 157 height 31
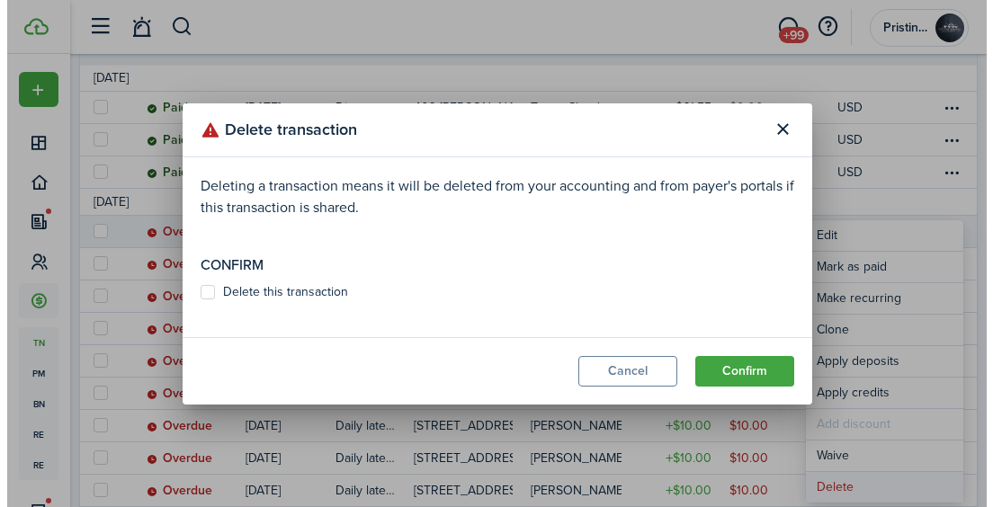
scroll to position [302, 0]
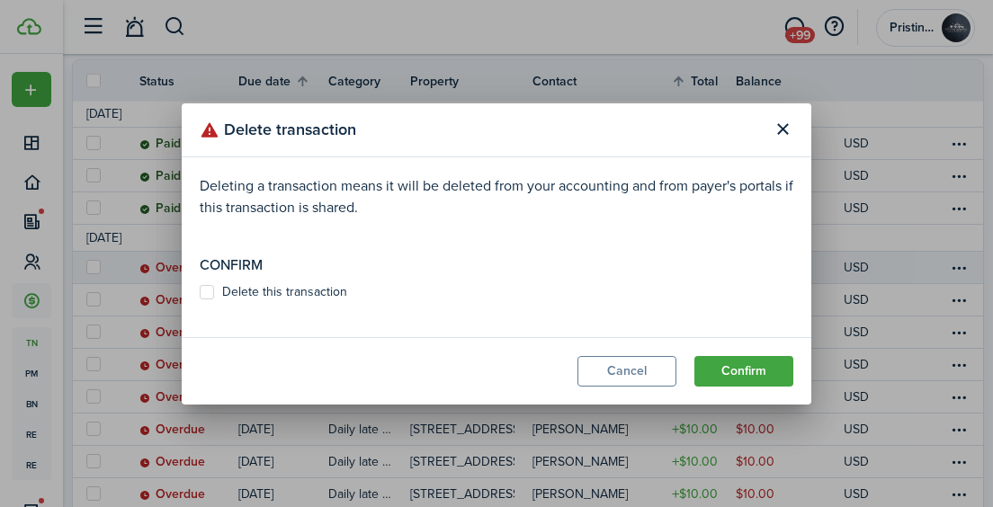
click at [207, 291] on label "Delete this transaction" at bounding box center [274, 292] width 148 height 14
click at [200, 291] on input "Delete this transaction" at bounding box center [199, 291] width 1 height 1
checkbox input "true"
click at [716, 378] on button "Confirm" at bounding box center [743, 371] width 99 height 31
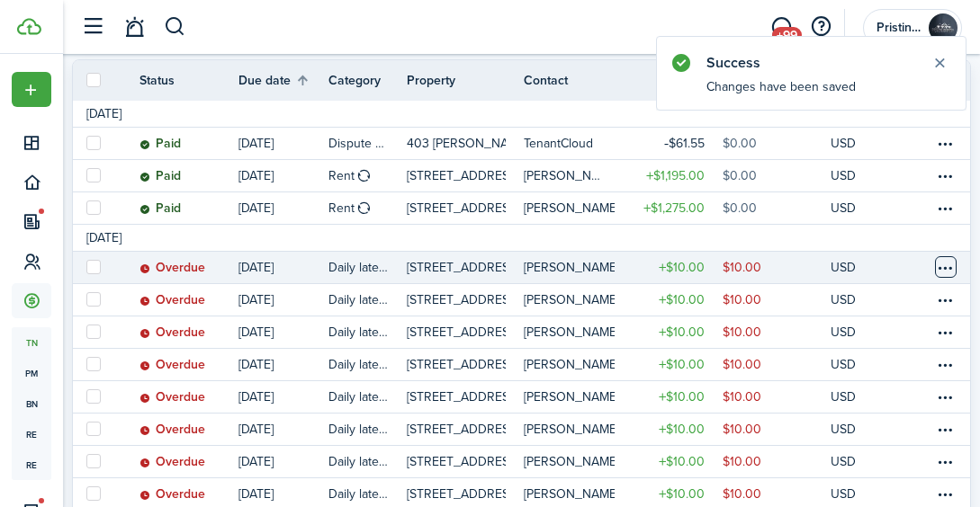
click at [942, 265] on table-menu-btn-icon at bounding box center [946, 267] width 22 height 22
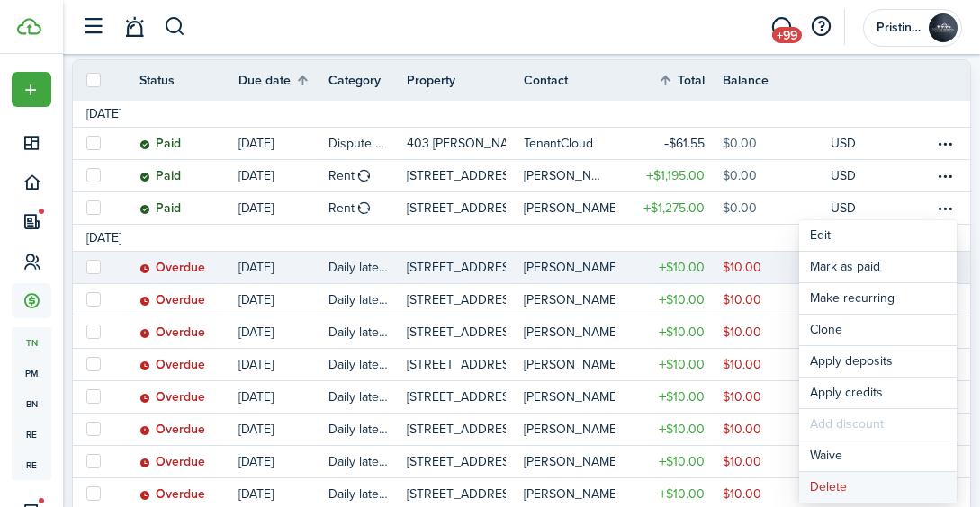
click at [836, 487] on button "Delete" at bounding box center [877, 487] width 157 height 31
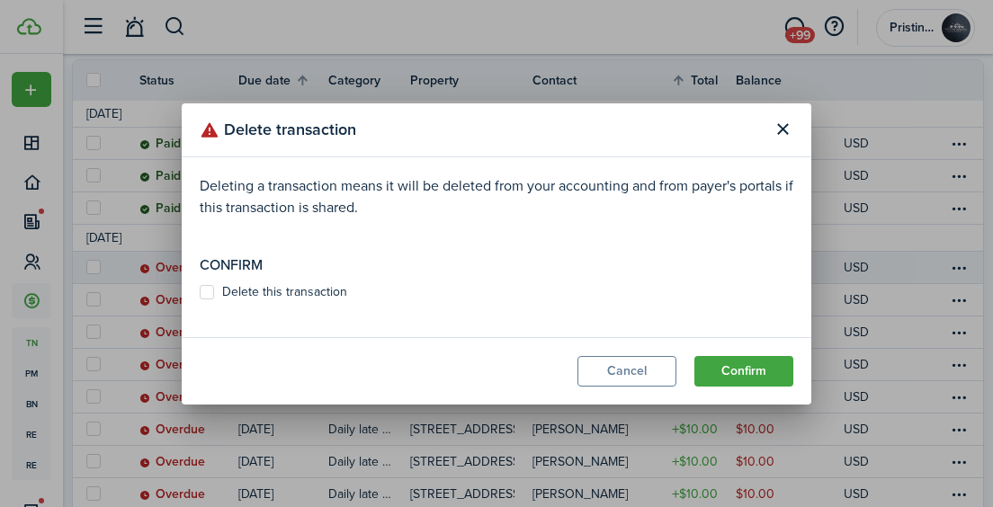
click at [214, 286] on label "Delete this transaction" at bounding box center [274, 292] width 148 height 14
click at [200, 291] on input "Delete this transaction" at bounding box center [199, 291] width 1 height 1
checkbox input "true"
click at [721, 368] on button "Confirm" at bounding box center [743, 371] width 99 height 31
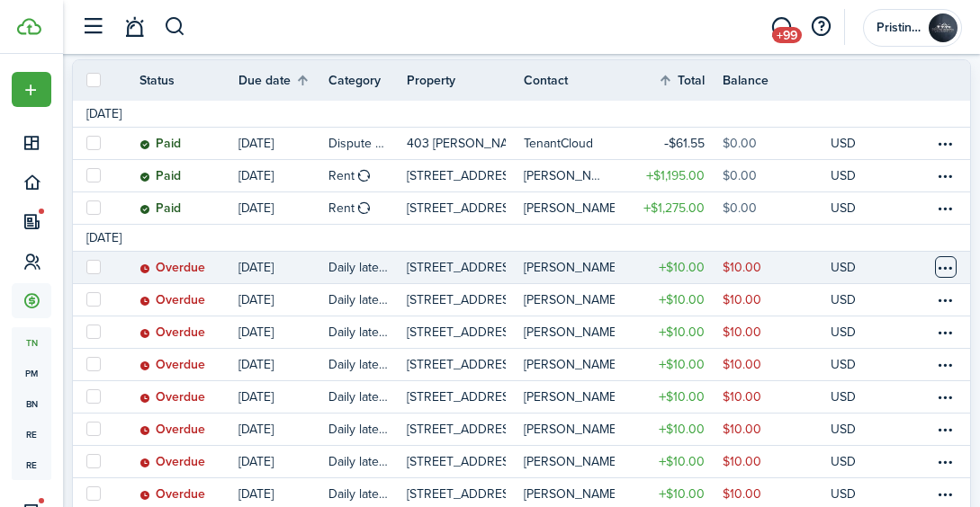
click at [945, 267] on table-menu-btn-icon at bounding box center [946, 267] width 22 height 22
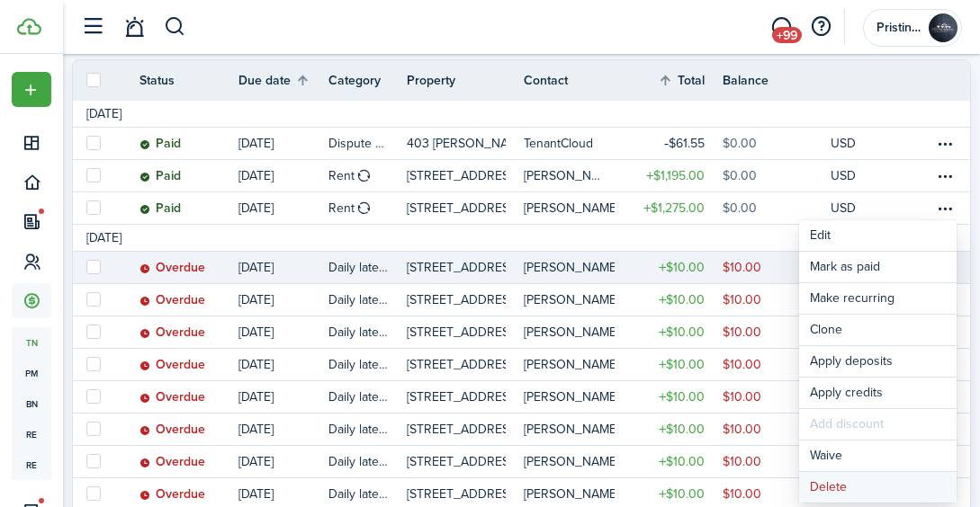
click at [840, 485] on button "Delete" at bounding box center [877, 487] width 157 height 31
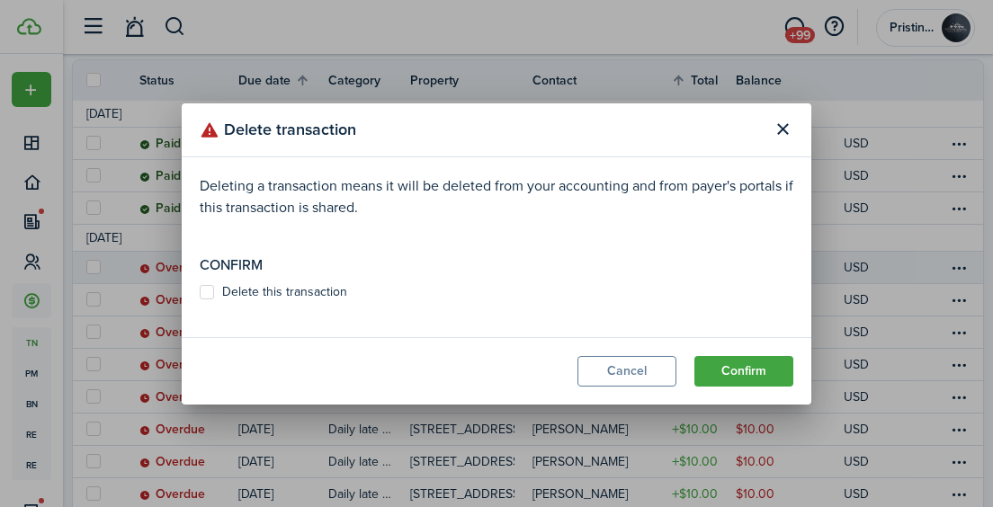
click at [206, 286] on label "Delete this transaction" at bounding box center [274, 292] width 148 height 14
click at [200, 291] on input "Delete this transaction" at bounding box center [199, 291] width 1 height 1
checkbox input "true"
click at [722, 372] on button "Confirm" at bounding box center [743, 371] width 99 height 31
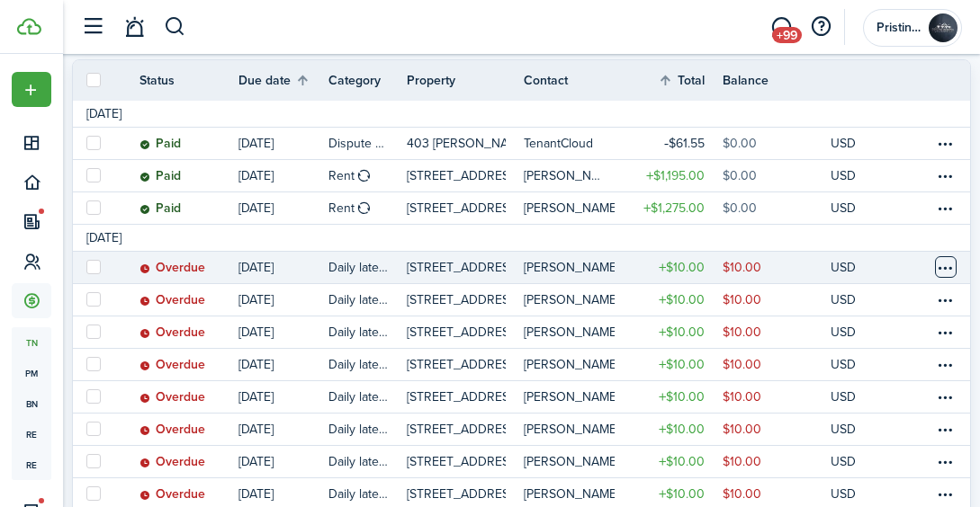
click at [940, 268] on table-menu-btn-icon at bounding box center [946, 267] width 22 height 22
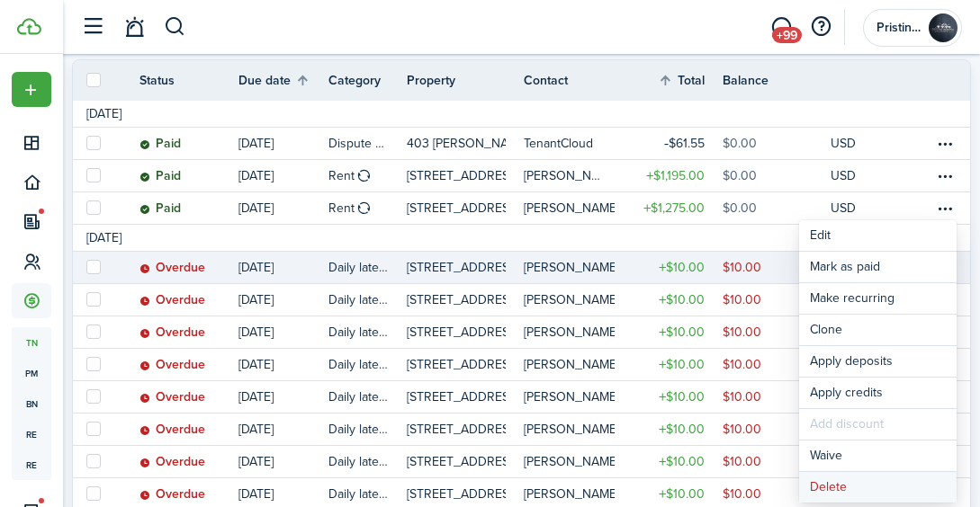
click at [838, 479] on button "Delete" at bounding box center [877, 487] width 157 height 31
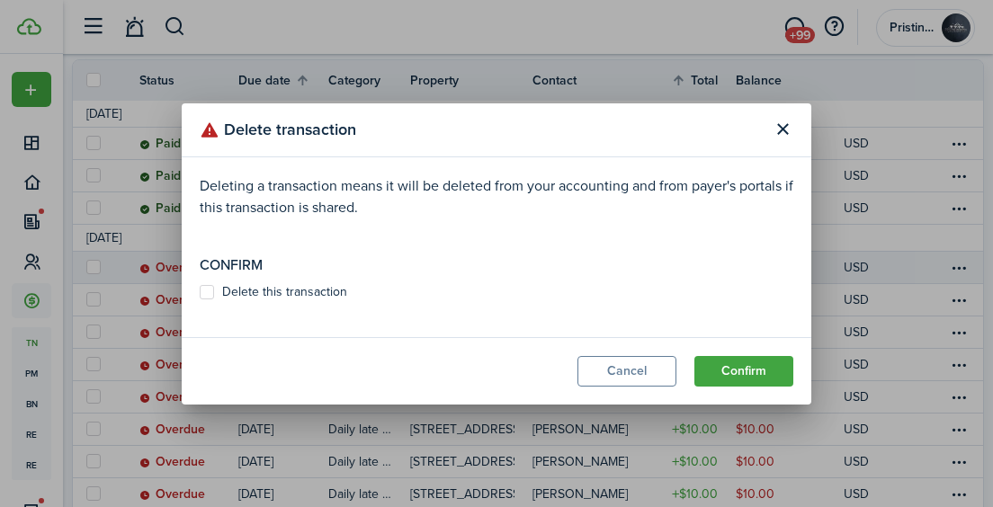
click at [208, 291] on label "Delete this transaction" at bounding box center [274, 292] width 148 height 14
click at [200, 291] on input "Delete this transaction" at bounding box center [199, 291] width 1 height 1
checkbox input "true"
click at [720, 369] on button "Confirm" at bounding box center [743, 371] width 99 height 31
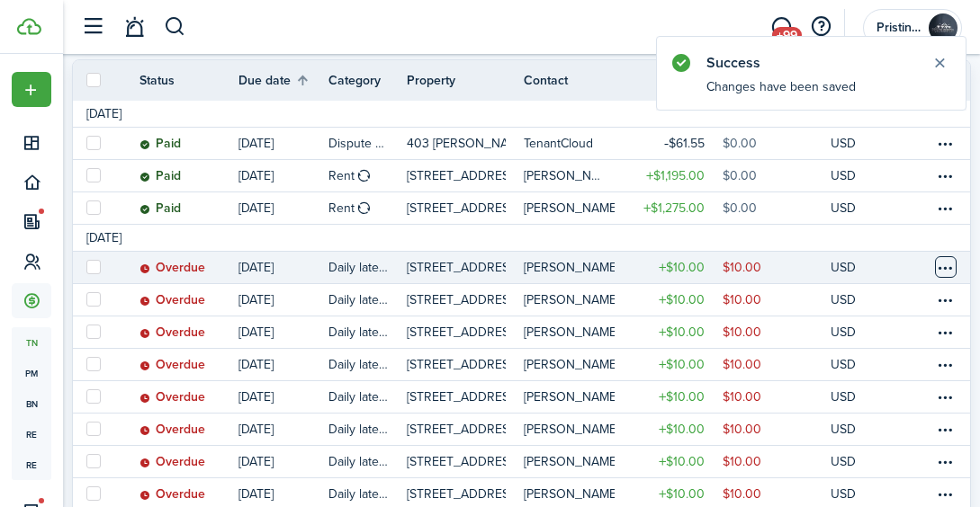
click at [945, 266] on table-menu-btn-icon at bounding box center [946, 267] width 22 height 22
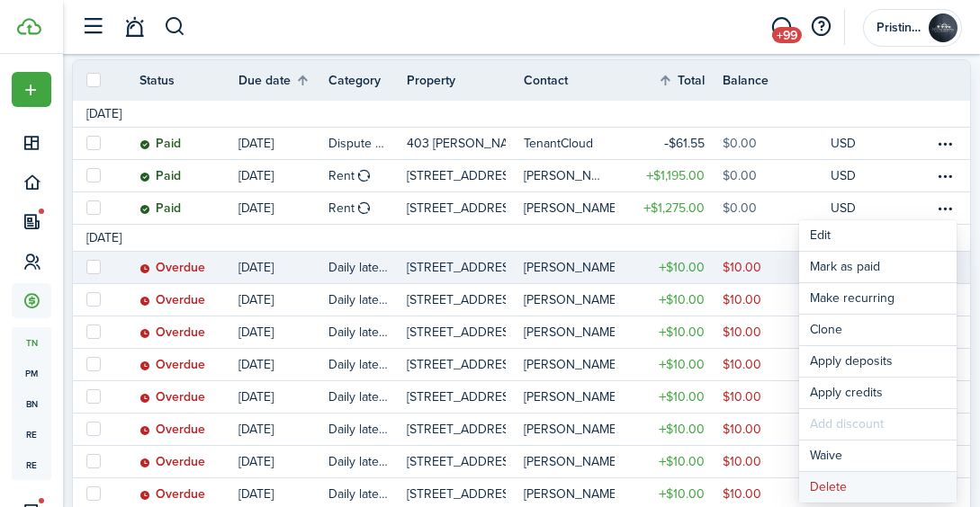
click at [838, 479] on button "Delete" at bounding box center [877, 487] width 157 height 31
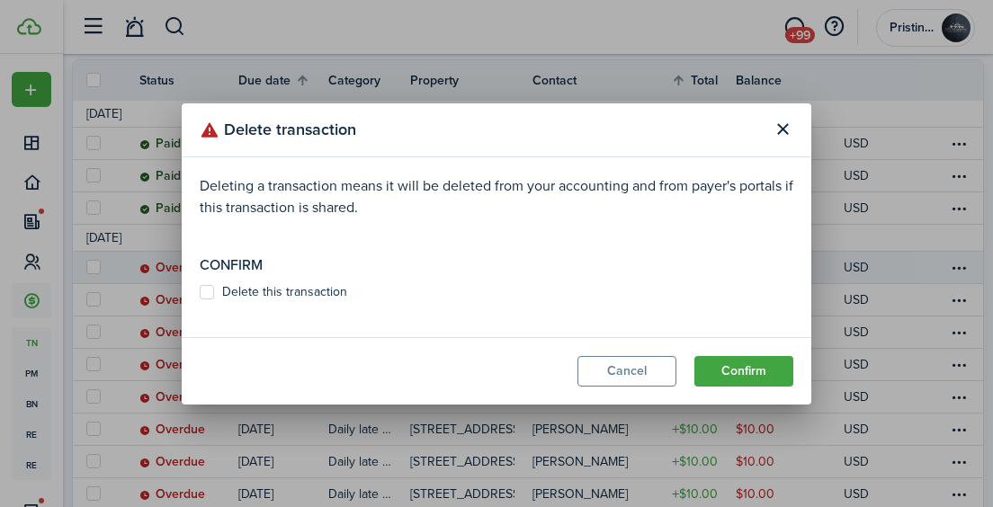
click at [206, 289] on label "Delete this transaction" at bounding box center [274, 292] width 148 height 14
click at [200, 291] on input "Delete this transaction" at bounding box center [199, 291] width 1 height 1
checkbox input "true"
click at [739, 369] on button "Confirm" at bounding box center [743, 371] width 99 height 31
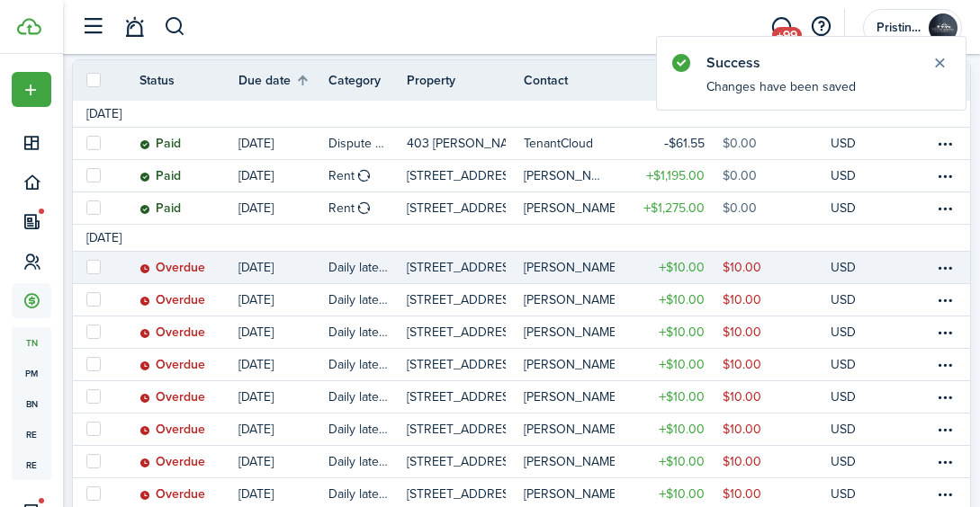
click at [934, 273] on link at bounding box center [952, 267] width 36 height 31
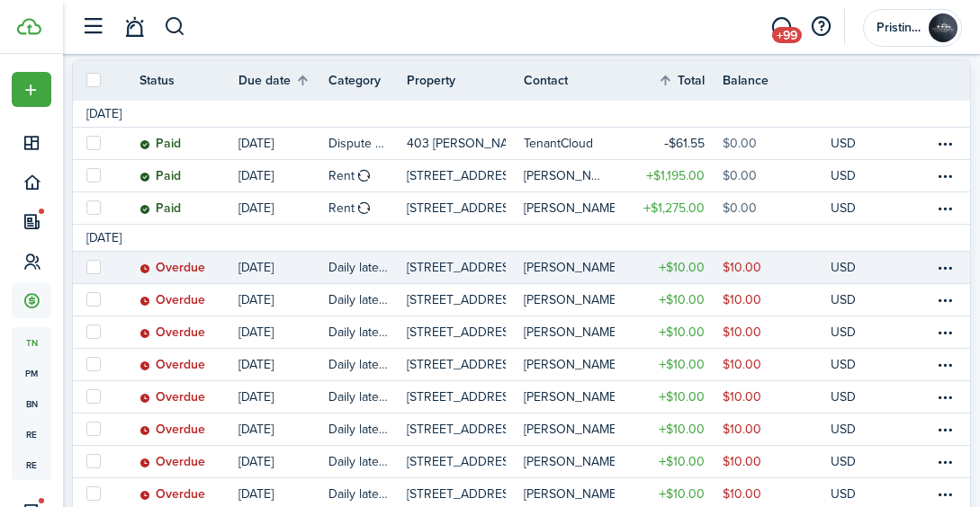
click at [930, 270] on link at bounding box center [920, 267] width 27 height 31
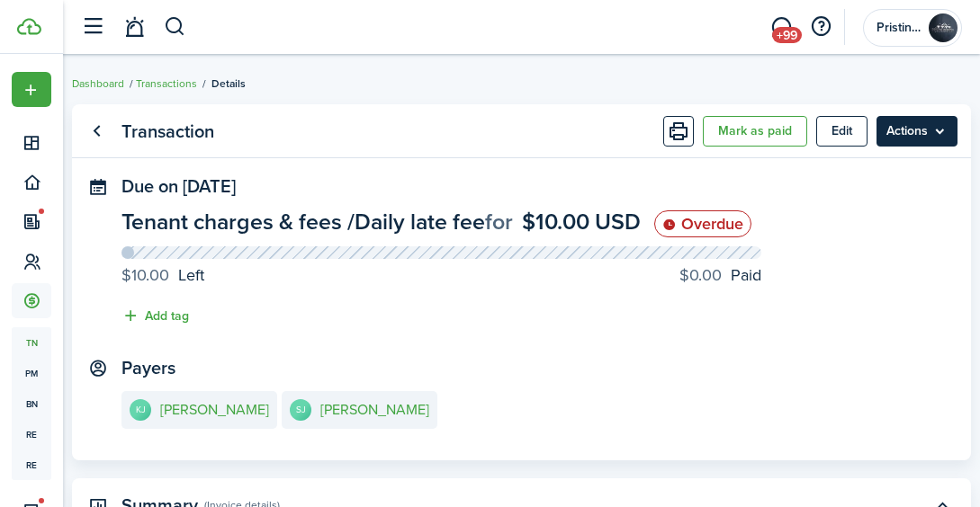
click at [925, 139] on menu-btn "Actions" at bounding box center [916, 131] width 81 height 31
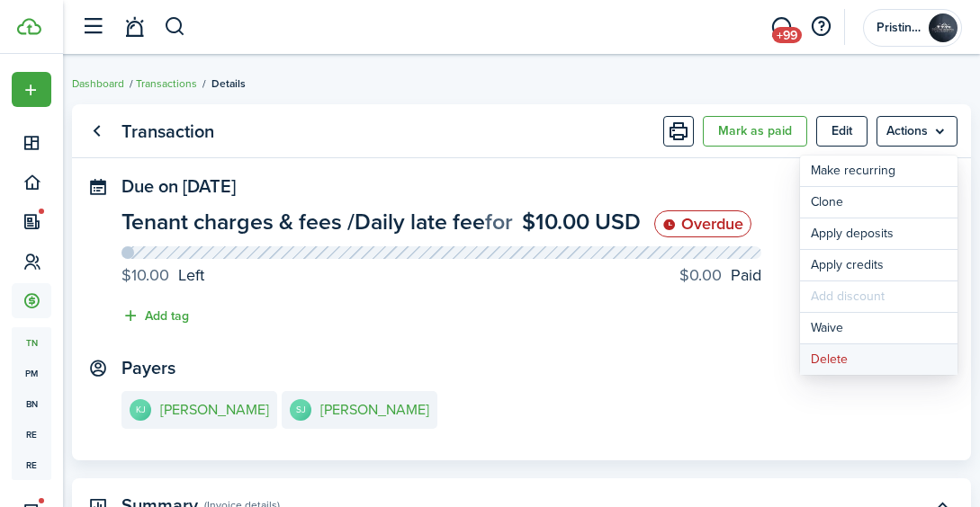
click at [846, 357] on button "Delete" at bounding box center [878, 360] width 157 height 31
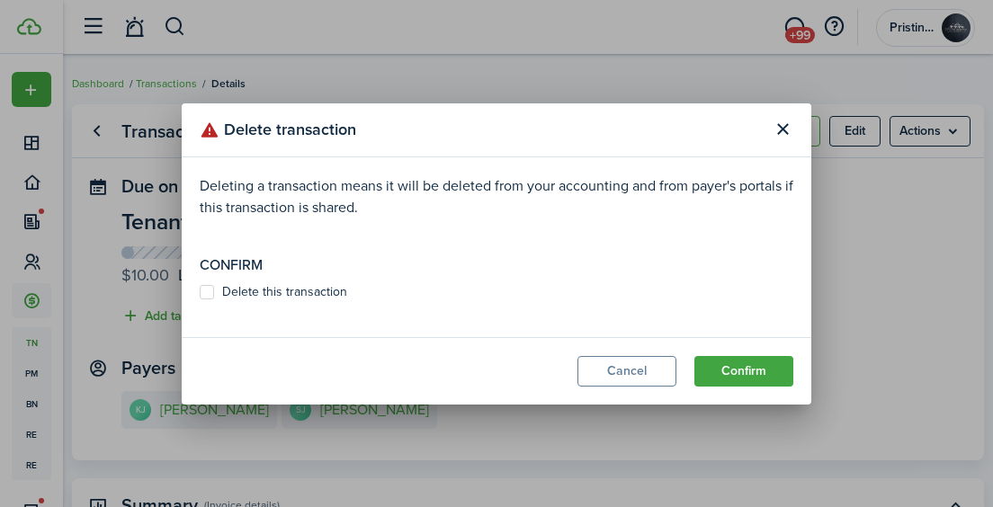
click at [205, 282] on modal-body "Deleting a transaction means it will be deleted from your accounting and from p…" at bounding box center [497, 247] width 630 height 180
click at [206, 287] on label "Delete this transaction" at bounding box center [274, 292] width 148 height 14
click at [200, 291] on input "Delete this transaction" at bounding box center [199, 291] width 1 height 1
checkbox input "true"
click at [726, 370] on button "Confirm" at bounding box center [743, 371] width 99 height 31
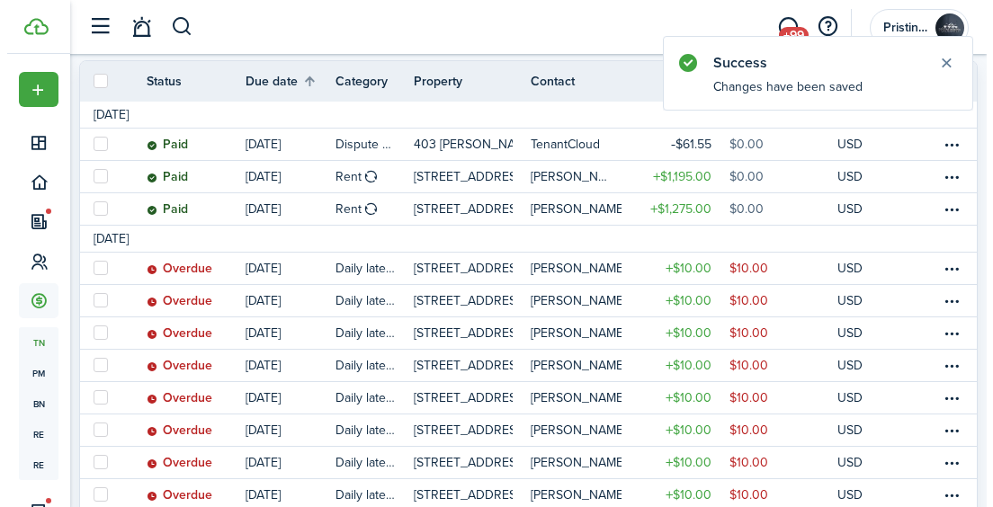
scroll to position [302, 0]
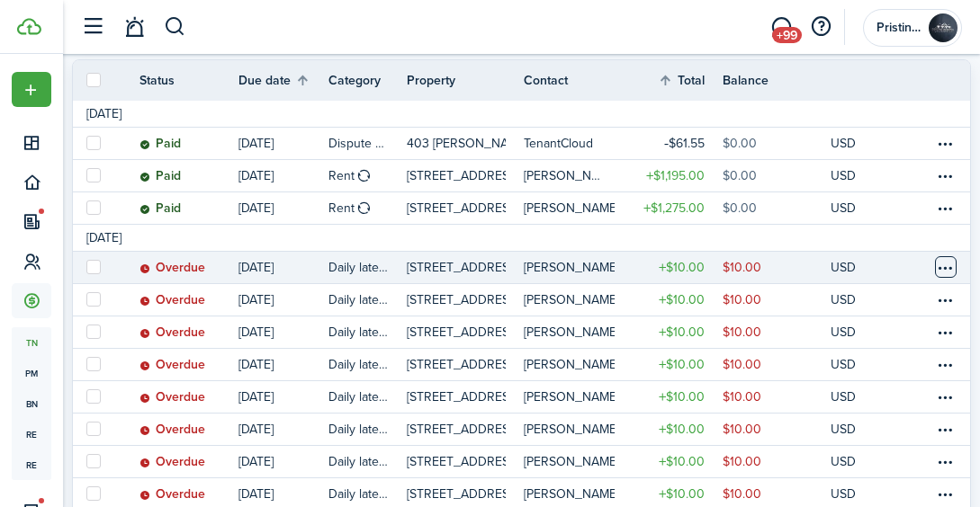
click at [940, 264] on table-menu-btn-icon at bounding box center [946, 267] width 22 height 22
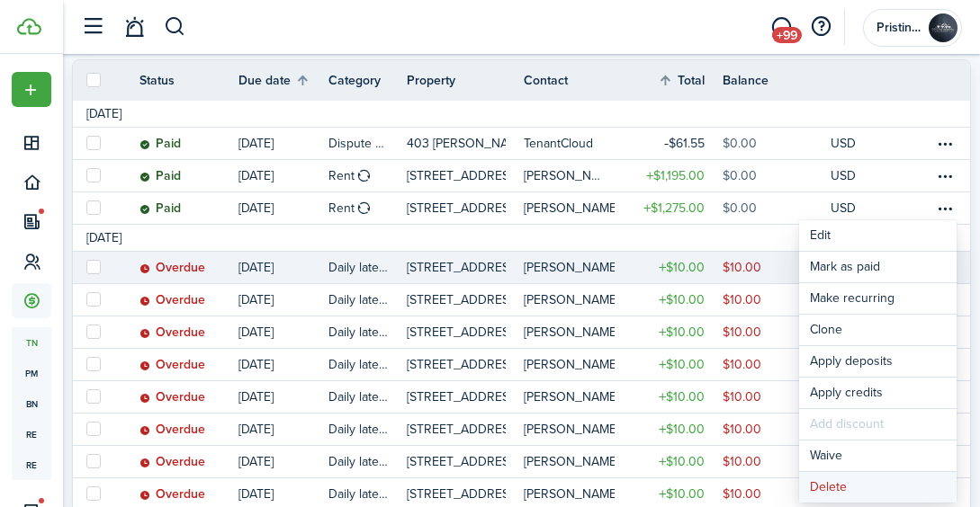
click at [825, 480] on button "Delete" at bounding box center [877, 487] width 157 height 31
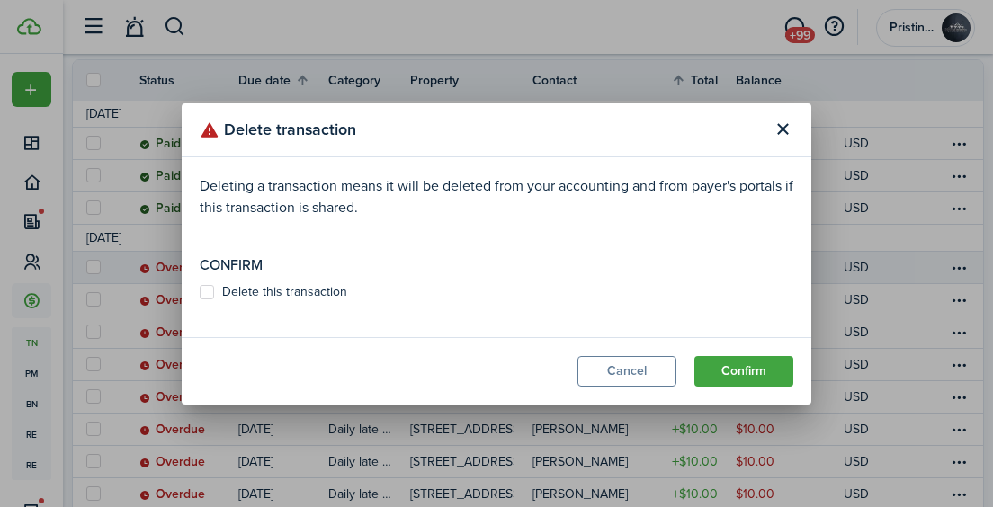
click at [209, 286] on label "Delete this transaction" at bounding box center [274, 292] width 148 height 14
click at [200, 291] on input "Delete this transaction" at bounding box center [199, 291] width 1 height 1
checkbox input "true"
click at [717, 382] on button "Confirm" at bounding box center [743, 371] width 99 height 31
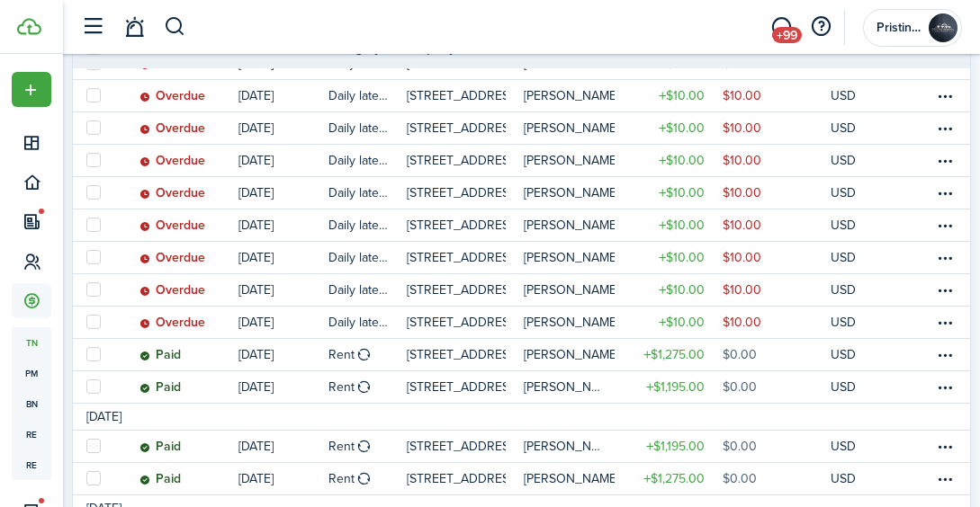
scroll to position [639, 0]
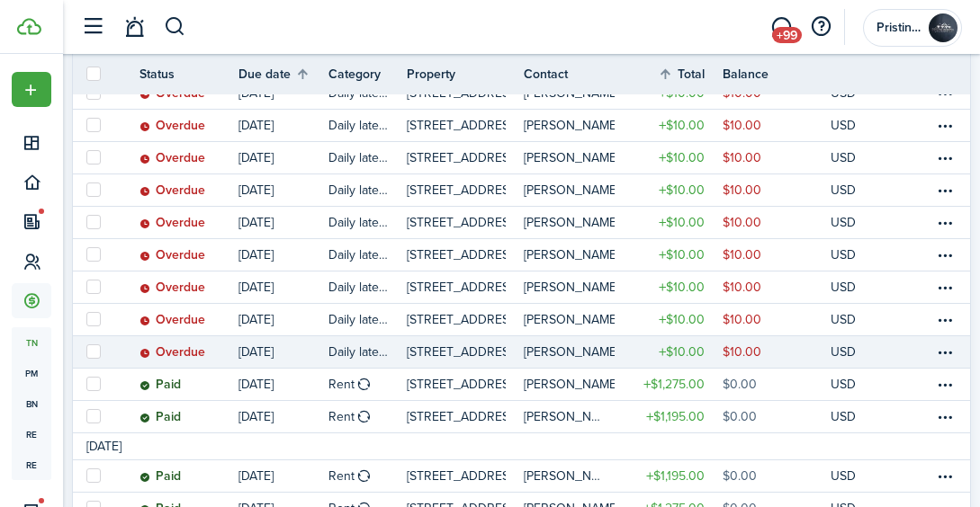
click at [903, 354] on link at bounding box center [893, 351] width 27 height 31
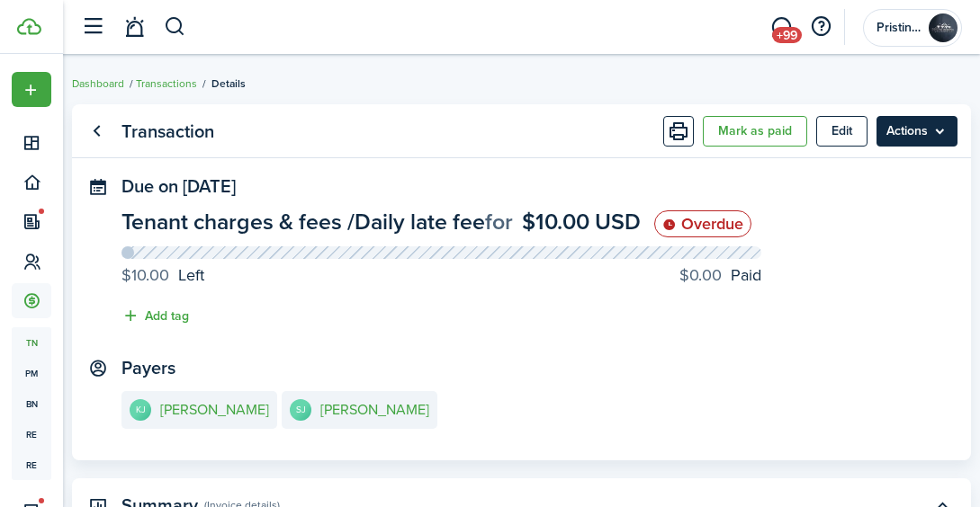
click at [929, 139] on menu-btn "Actions" at bounding box center [916, 131] width 81 height 31
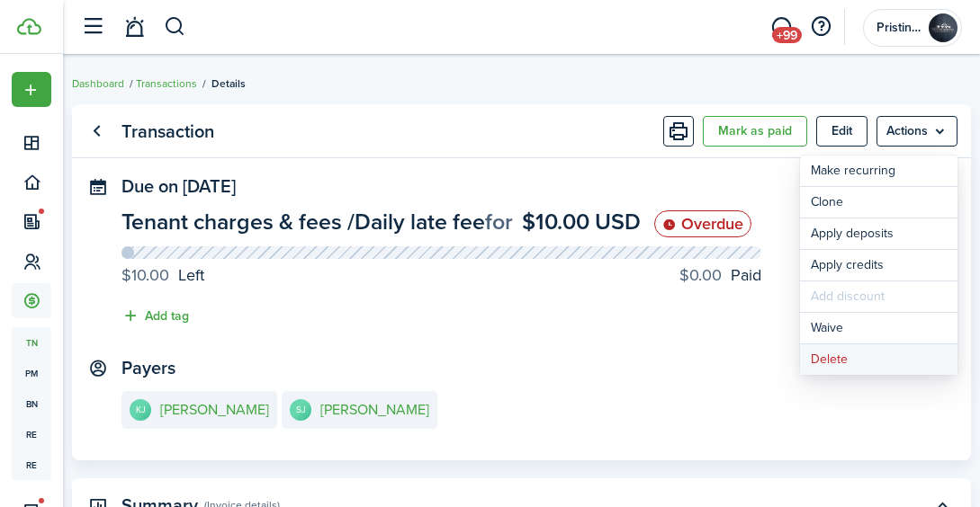
click at [845, 363] on button "Delete" at bounding box center [878, 360] width 157 height 31
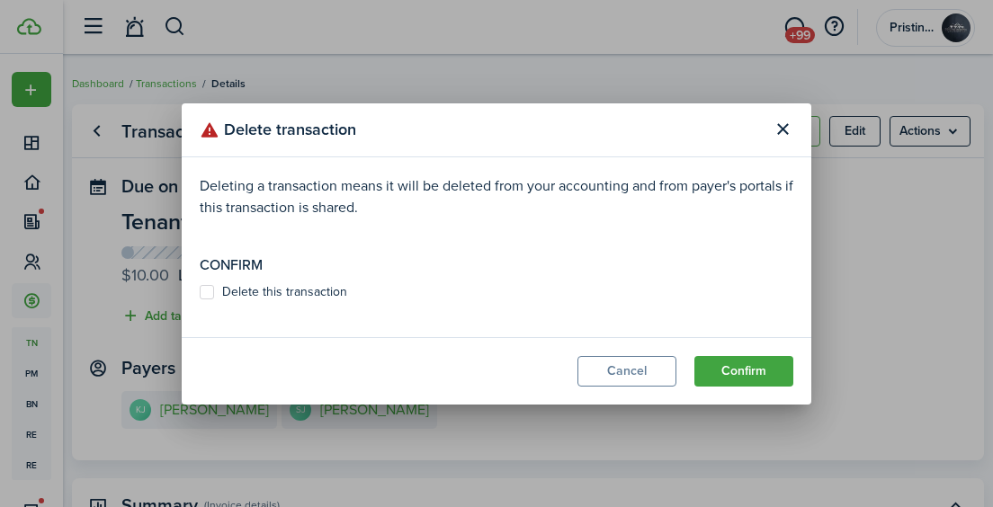
click at [206, 292] on label "Delete this transaction" at bounding box center [274, 292] width 148 height 14
click at [200, 292] on input "Delete this transaction" at bounding box center [199, 291] width 1 height 1
checkbox input "true"
click at [744, 367] on button "Confirm" at bounding box center [743, 371] width 99 height 31
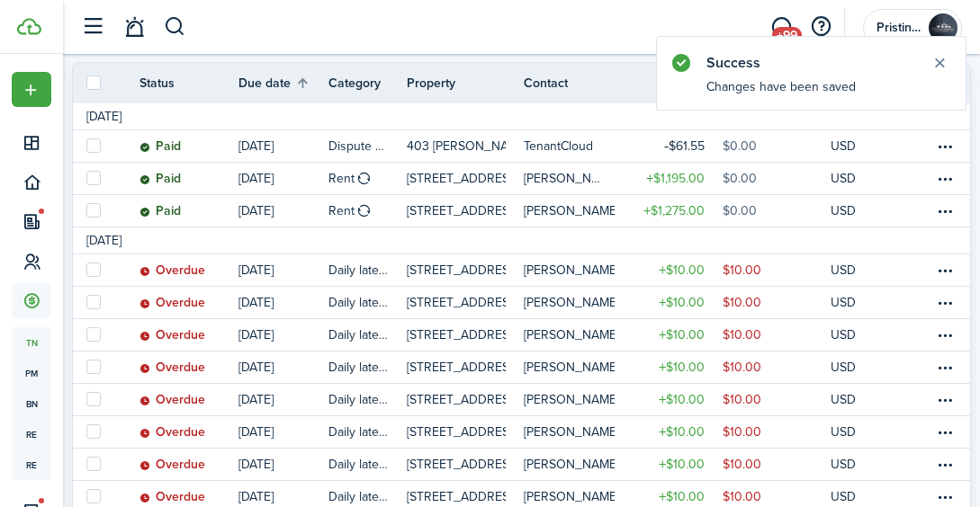
scroll to position [300, 0]
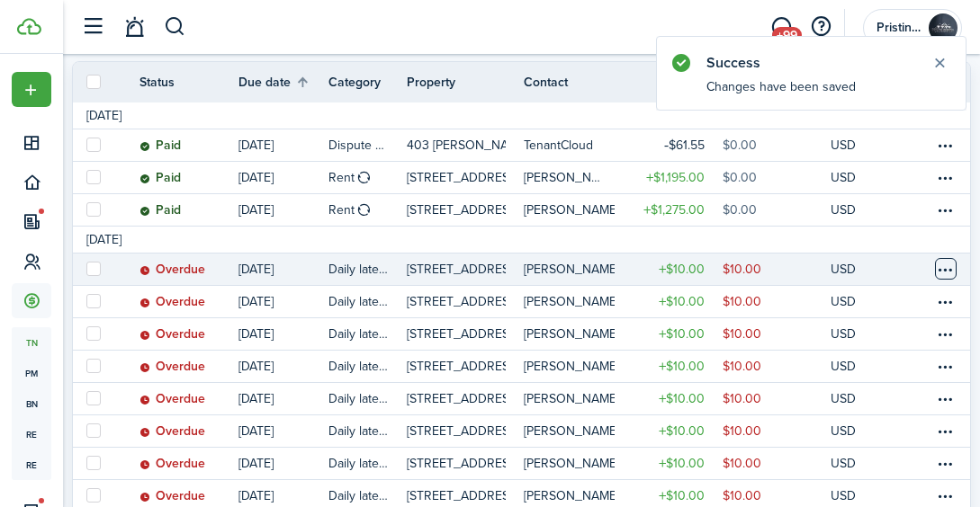
click at [937, 269] on table-menu-btn-icon at bounding box center [946, 269] width 22 height 22
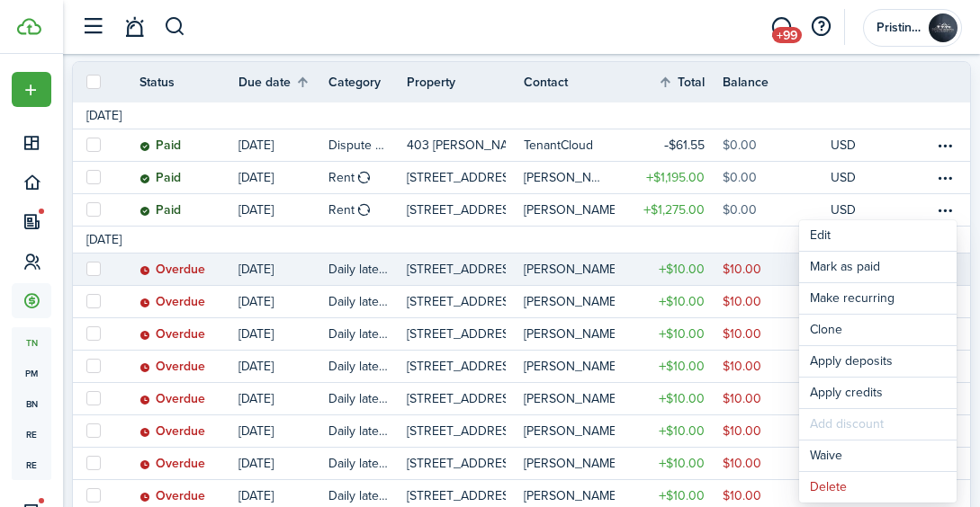
click at [779, 270] on link "$10.00" at bounding box center [776, 269] width 108 height 31
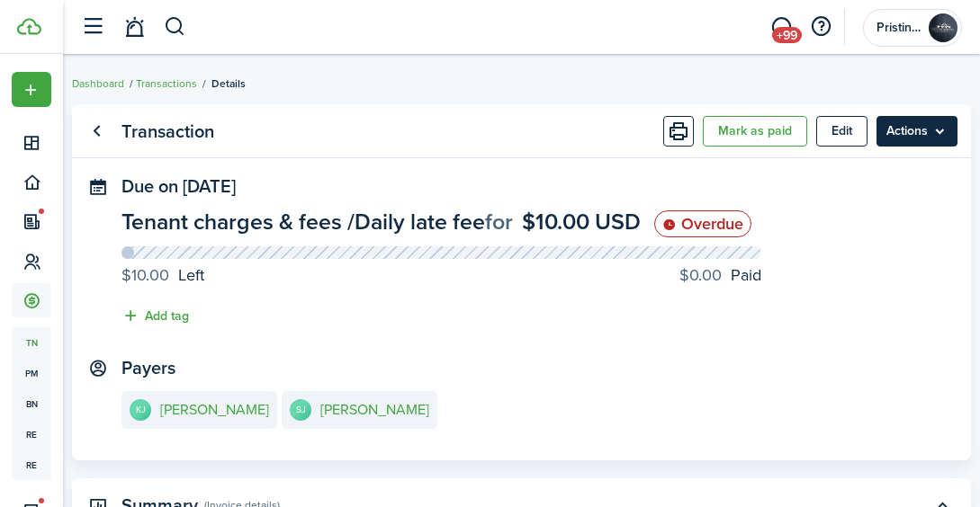
click at [922, 140] on menu-btn "Actions" at bounding box center [916, 131] width 81 height 31
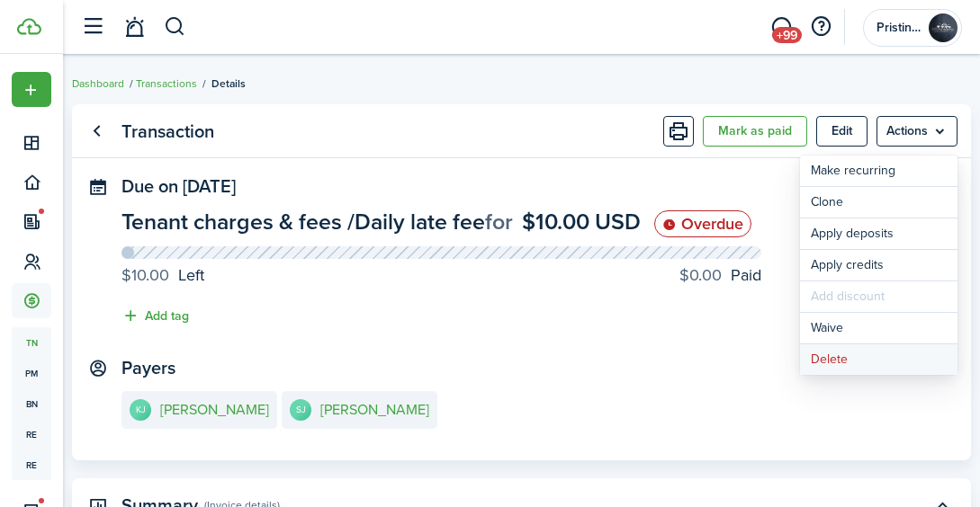
click at [838, 362] on button "Delete" at bounding box center [878, 360] width 157 height 31
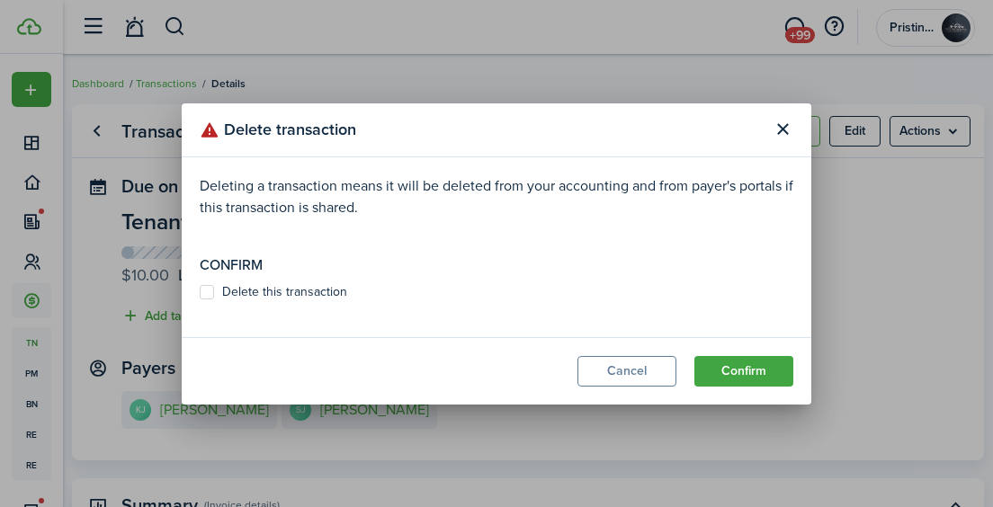
click at [209, 288] on label "Delete this transaction" at bounding box center [274, 292] width 148 height 14
click at [200, 291] on input "Delete this transaction" at bounding box center [199, 291] width 1 height 1
checkbox input "true"
click at [757, 370] on button "Confirm" at bounding box center [743, 371] width 99 height 31
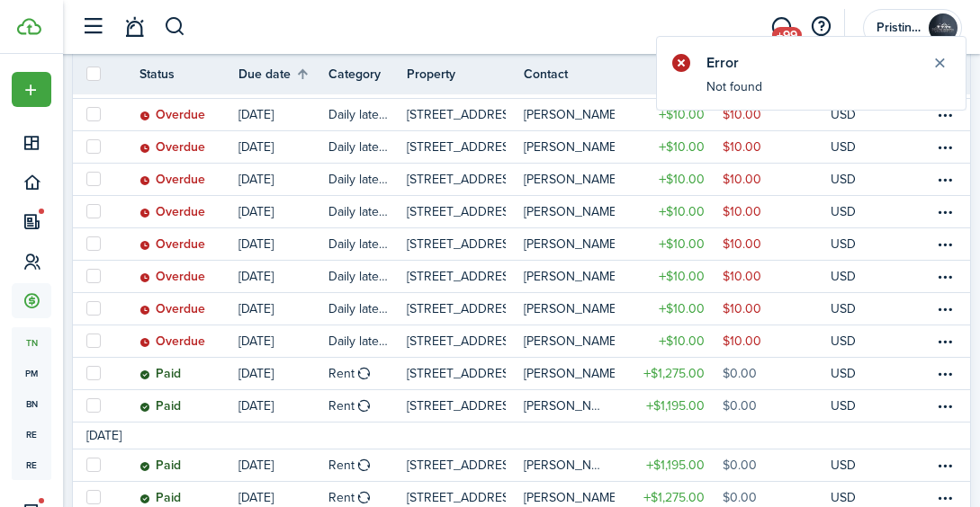
scroll to position [586, 0]
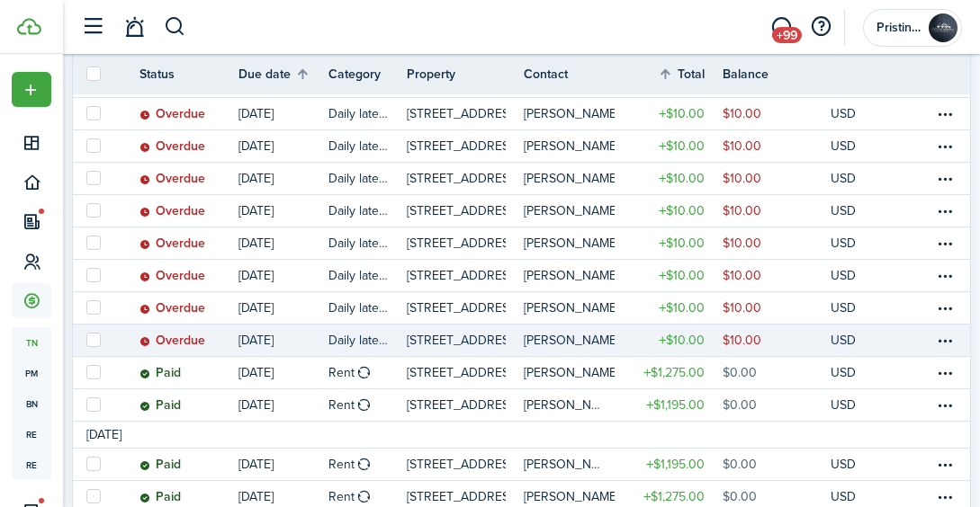
click at [893, 339] on link at bounding box center [893, 340] width 27 height 31
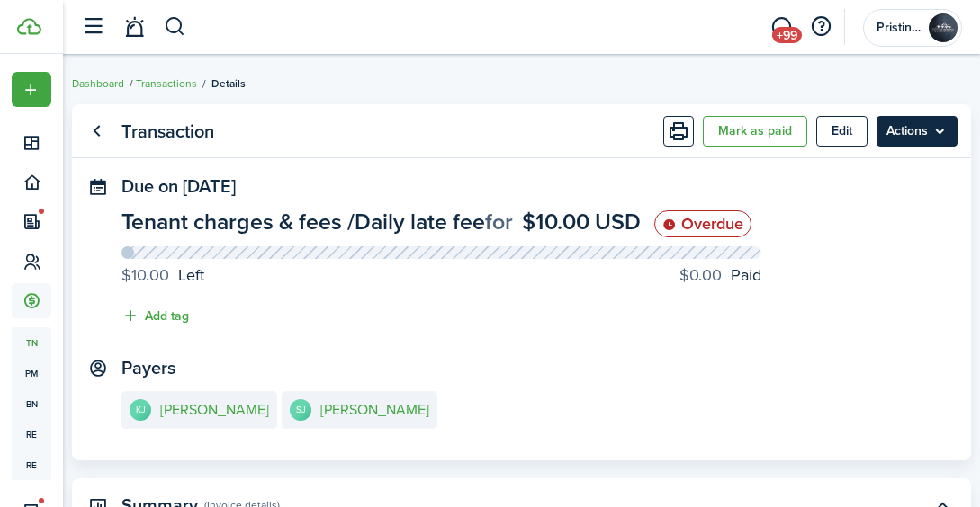
click at [927, 133] on menu-btn "Actions" at bounding box center [916, 131] width 81 height 31
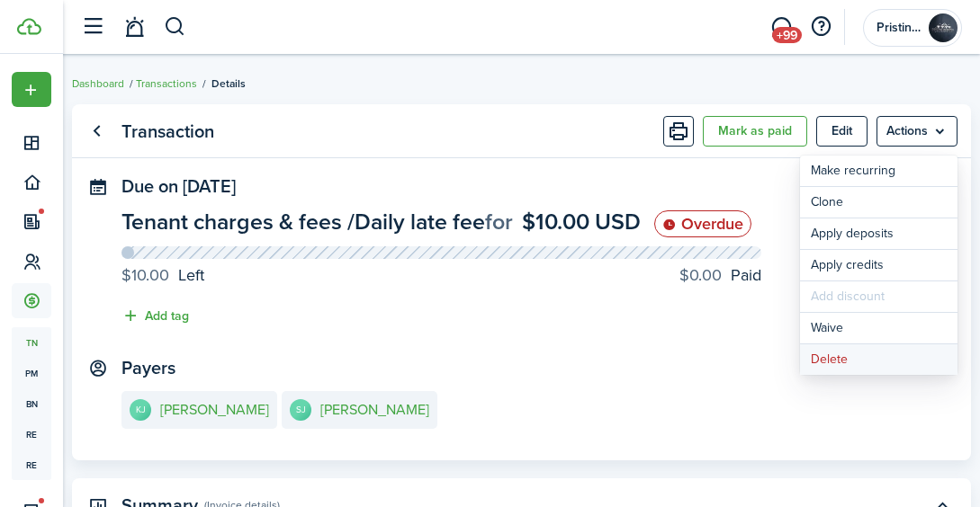
click at [839, 358] on button "Delete" at bounding box center [878, 360] width 157 height 31
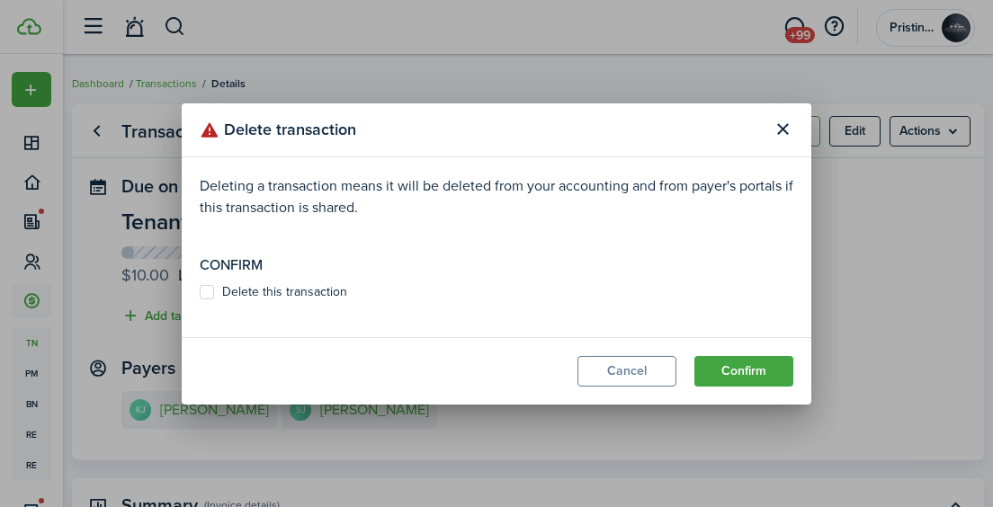
click at [207, 285] on label "Delete this transaction" at bounding box center [274, 292] width 148 height 14
click at [200, 291] on input "Delete this transaction" at bounding box center [199, 291] width 1 height 1
checkbox input "true"
click at [710, 369] on button "Confirm" at bounding box center [743, 371] width 99 height 31
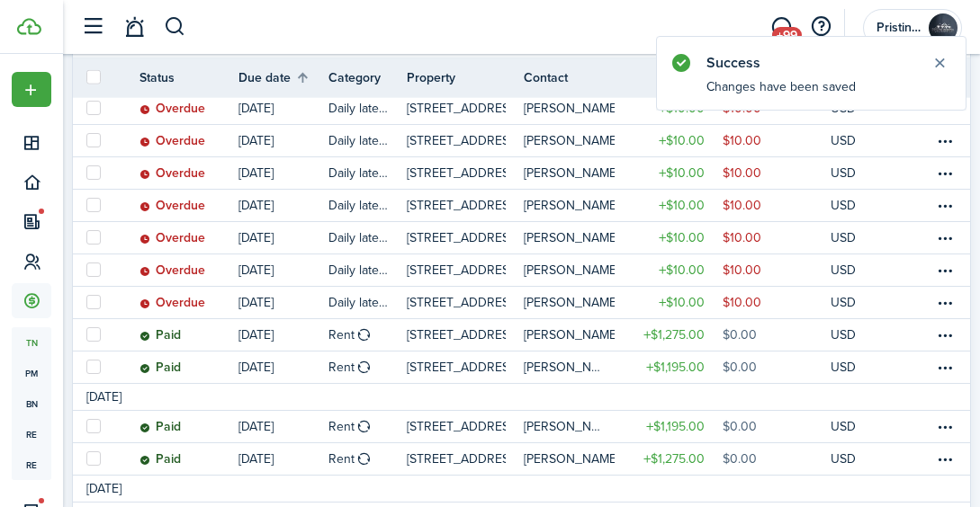
scroll to position [595, 0]
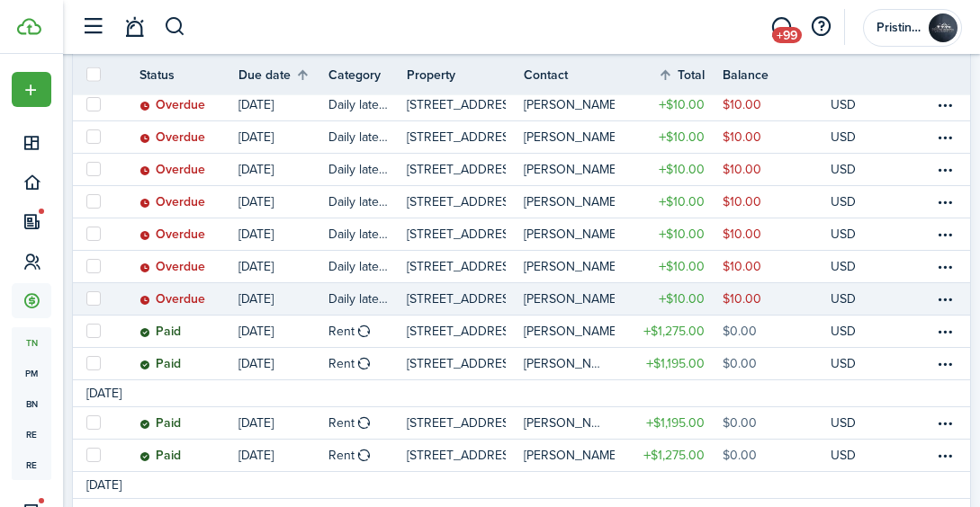
click at [914, 292] on link at bounding box center [920, 298] width 27 height 31
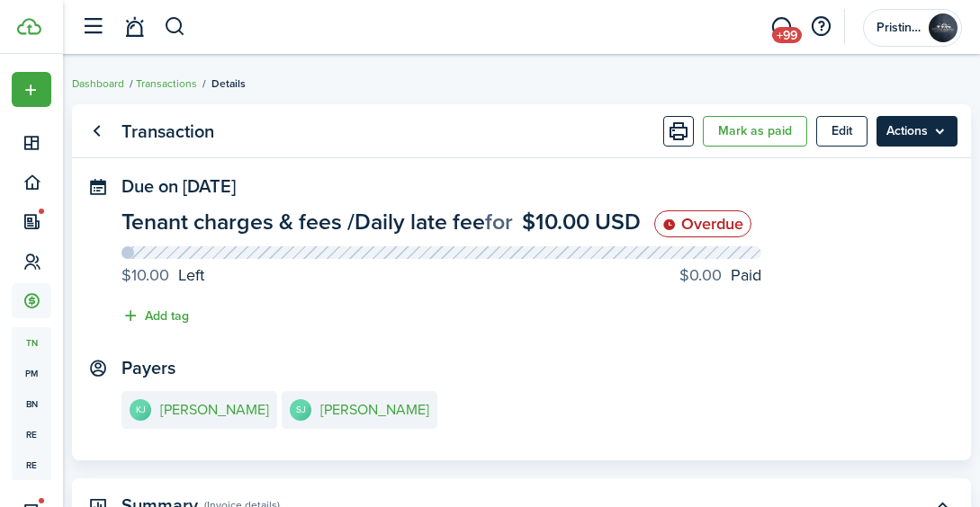
click at [930, 132] on menu-btn "Actions" at bounding box center [916, 131] width 81 height 31
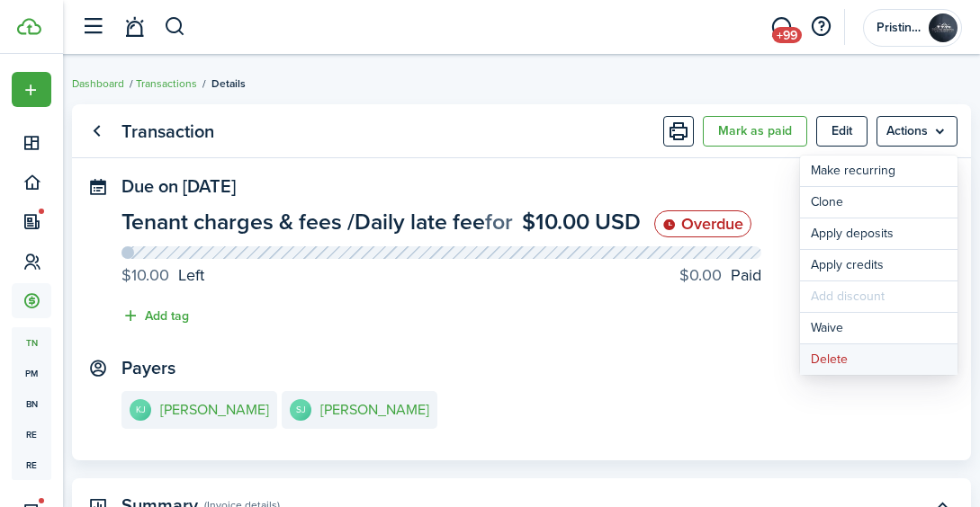
click at [832, 354] on button "Delete" at bounding box center [878, 360] width 157 height 31
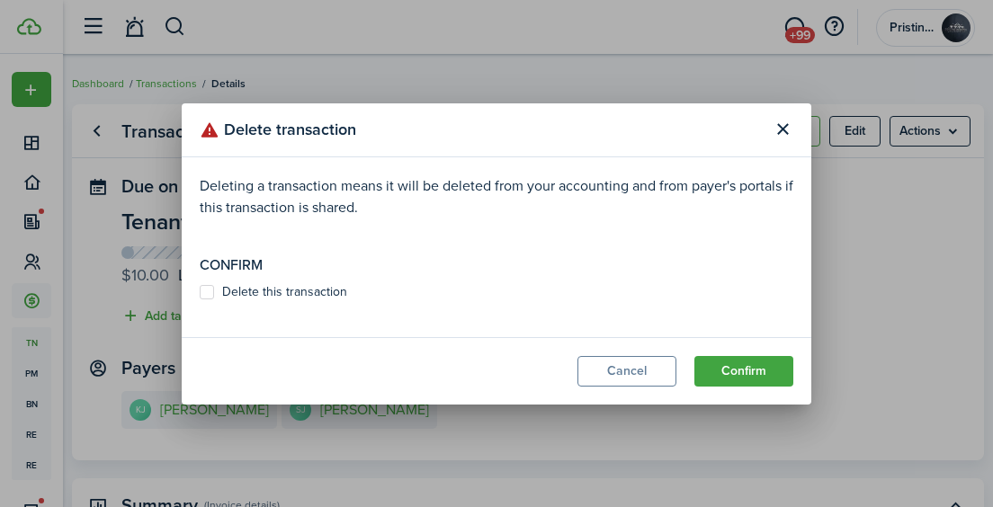
click at [215, 290] on label "Delete this transaction" at bounding box center [274, 292] width 148 height 14
click at [200, 291] on input "Delete this transaction" at bounding box center [199, 291] width 1 height 1
checkbox input "true"
click at [728, 376] on button "Confirm" at bounding box center [743, 371] width 99 height 31
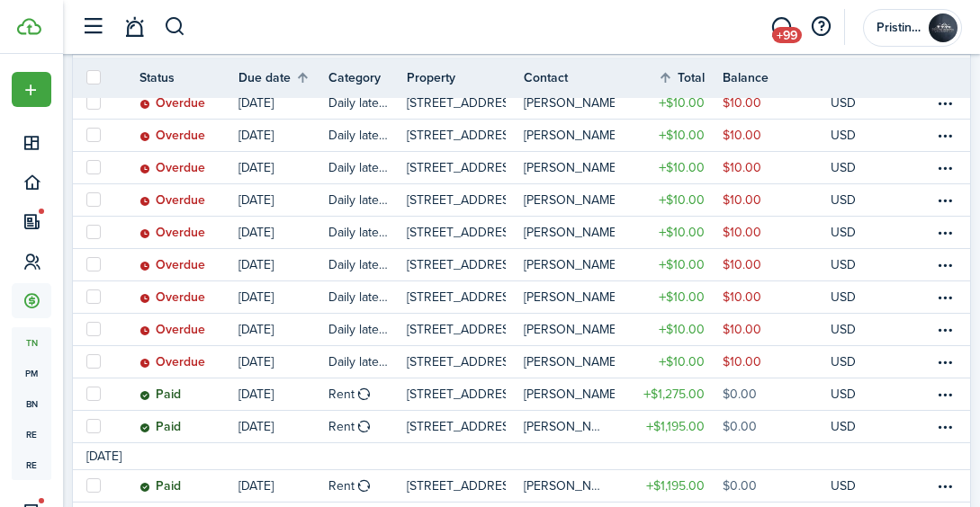
scroll to position [504, 0]
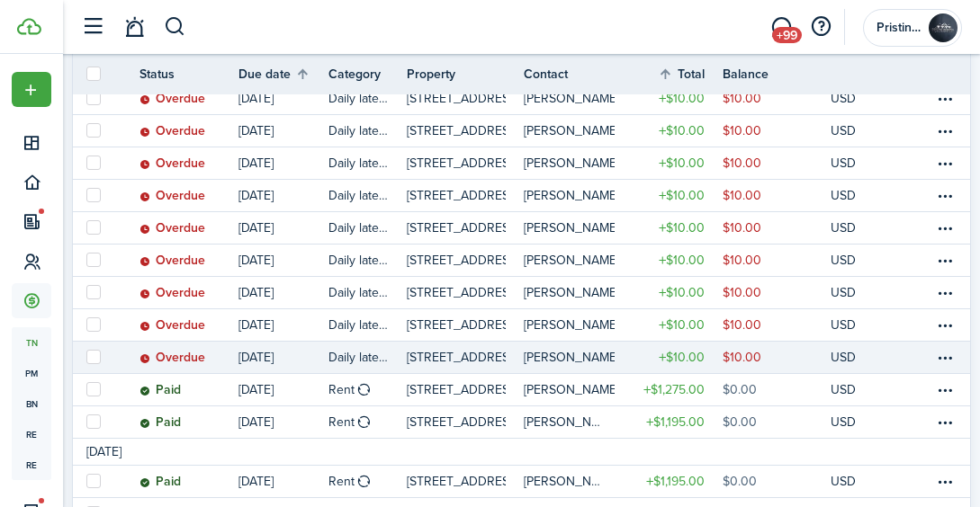
click at [909, 361] on link at bounding box center [920, 357] width 27 height 31
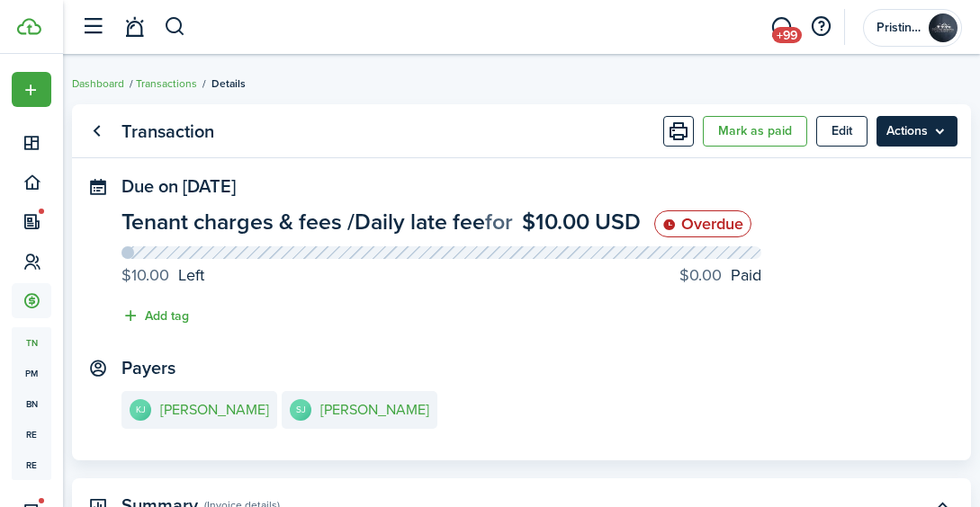
click at [928, 137] on menu-btn "Actions" at bounding box center [916, 131] width 81 height 31
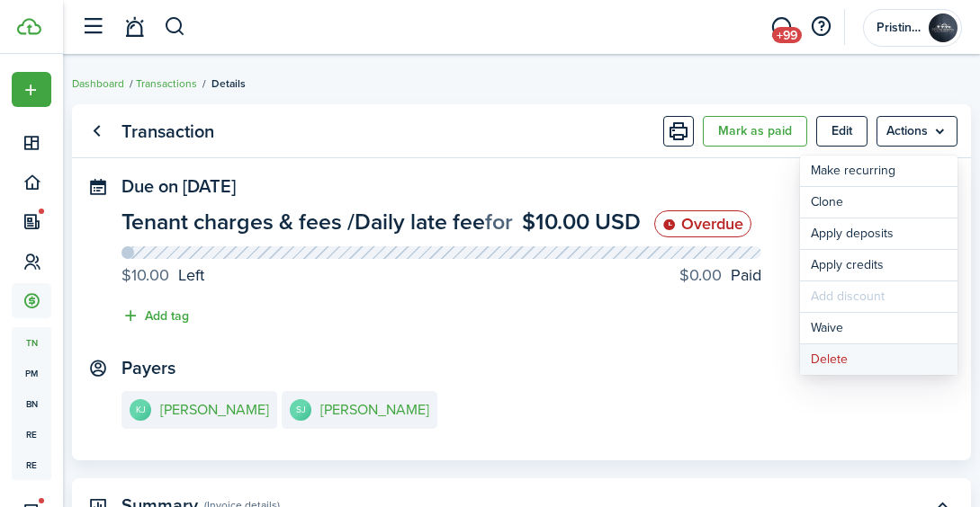
click at [832, 356] on button "Delete" at bounding box center [878, 360] width 157 height 31
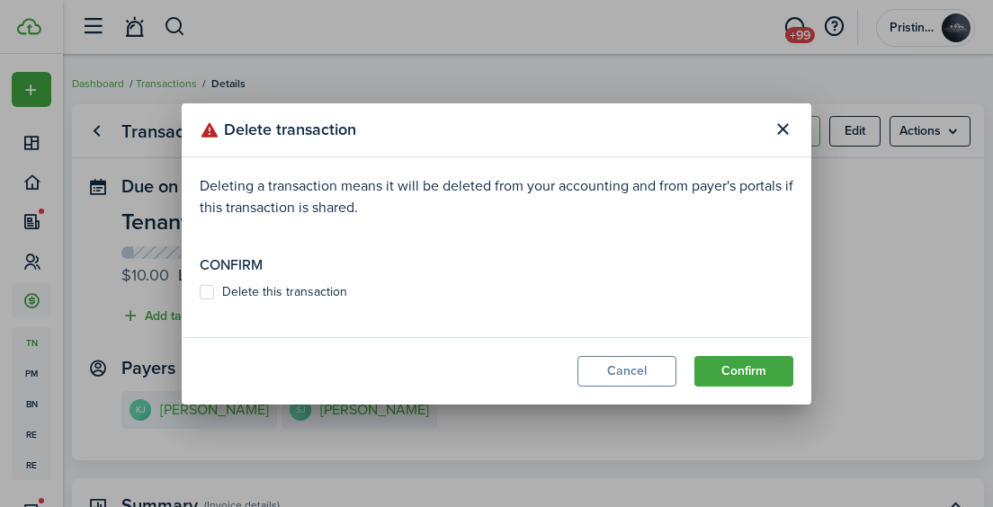
click at [210, 287] on label "Delete this transaction" at bounding box center [274, 292] width 148 height 14
click at [200, 291] on input "Delete this transaction" at bounding box center [199, 291] width 1 height 1
checkbox input "true"
click at [718, 372] on button "Confirm" at bounding box center [743, 371] width 99 height 31
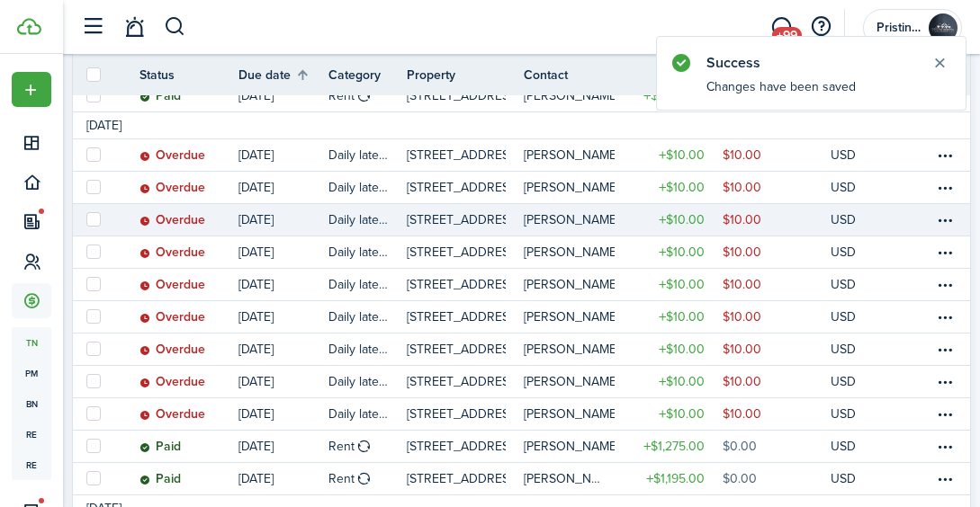
scroll to position [417, 0]
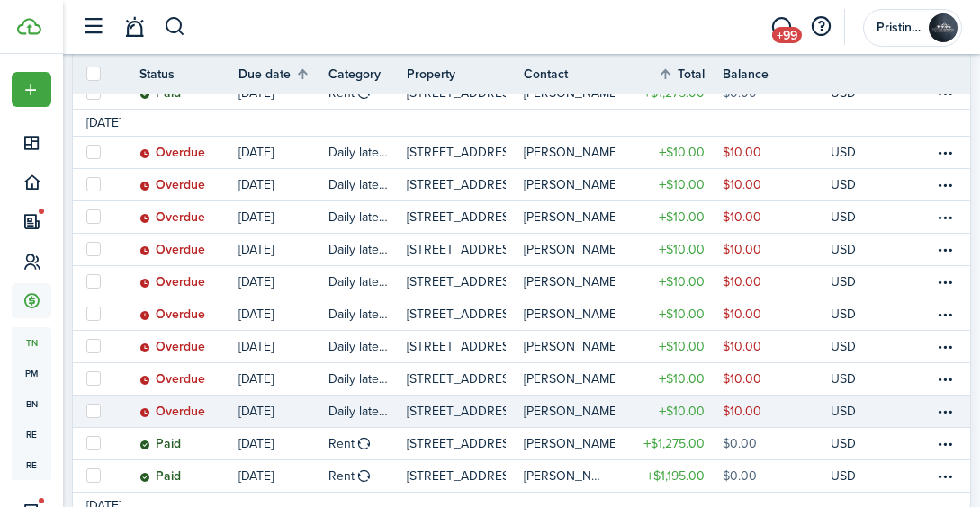
click at [895, 410] on link at bounding box center [893, 411] width 27 height 31
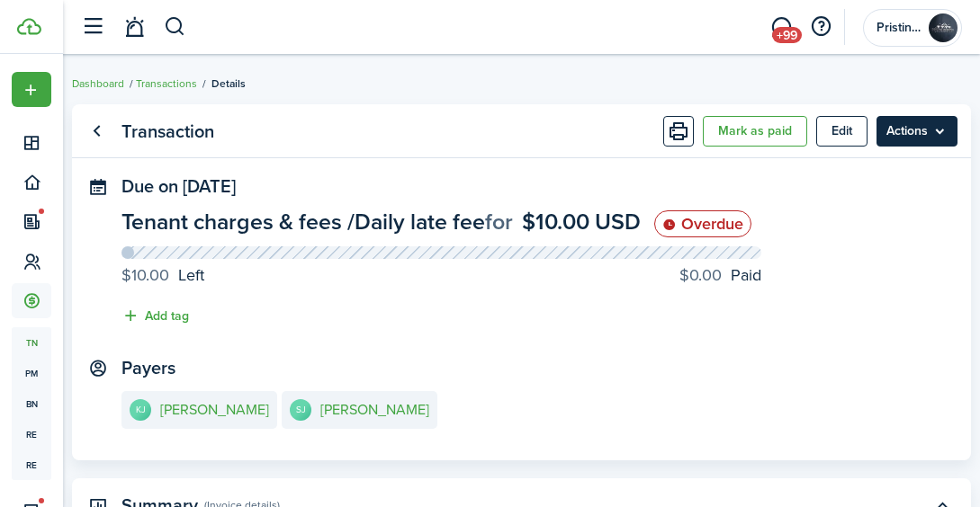
click at [927, 130] on menu-btn "Actions" at bounding box center [916, 131] width 81 height 31
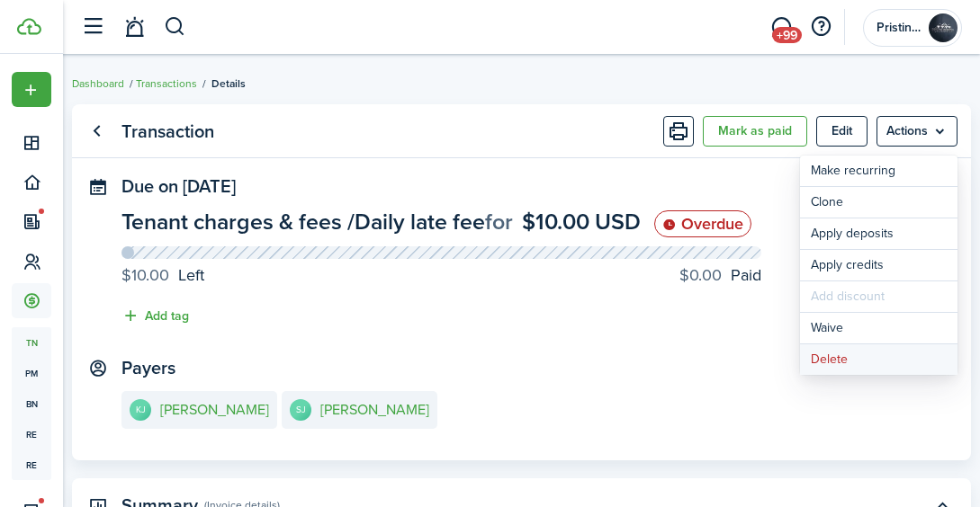
click at [832, 358] on button "Delete" at bounding box center [878, 360] width 157 height 31
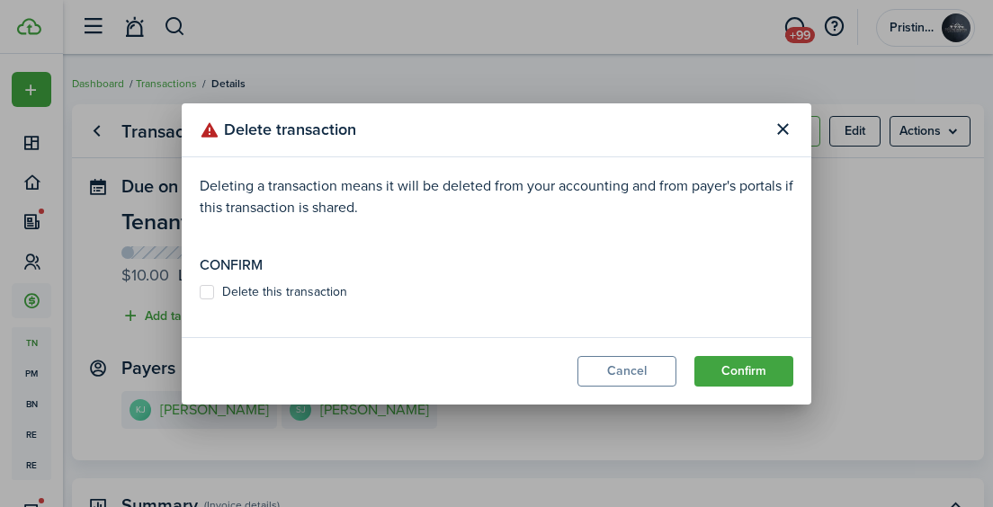
click at [209, 292] on label "Delete this transaction" at bounding box center [274, 292] width 148 height 14
click at [200, 292] on input "Delete this transaction" at bounding box center [199, 291] width 1 height 1
checkbox input "true"
click at [717, 372] on button "Confirm" at bounding box center [743, 371] width 99 height 31
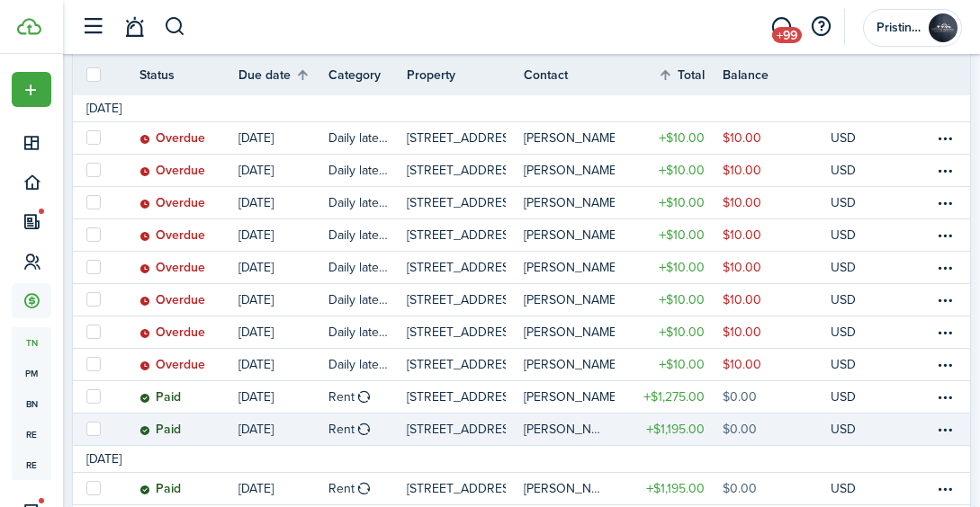
scroll to position [433, 0]
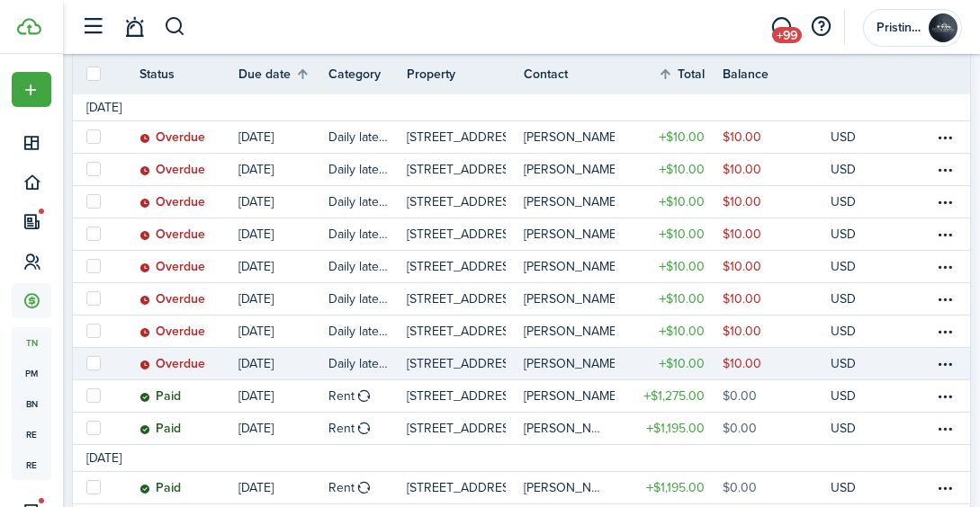
click at [923, 366] on link at bounding box center [920, 363] width 27 height 31
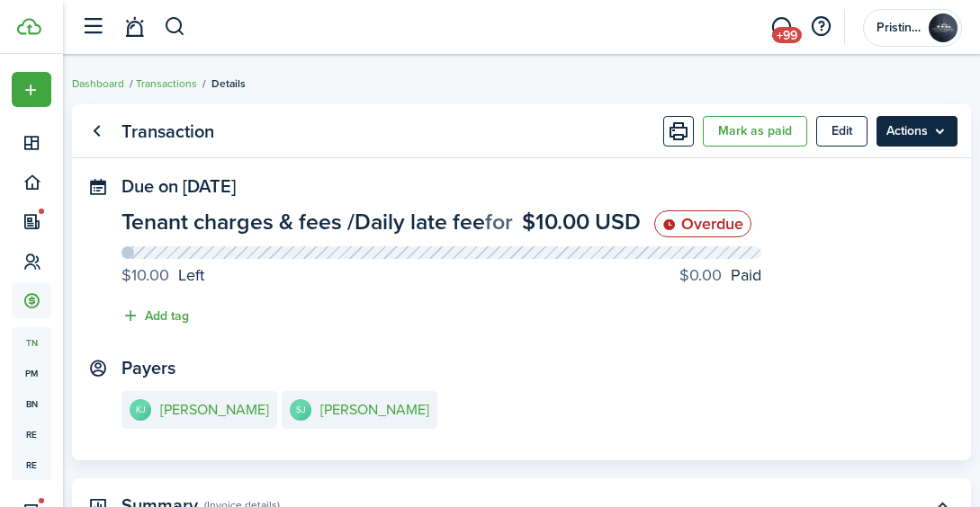
click at [932, 135] on menu-btn "Actions" at bounding box center [916, 131] width 81 height 31
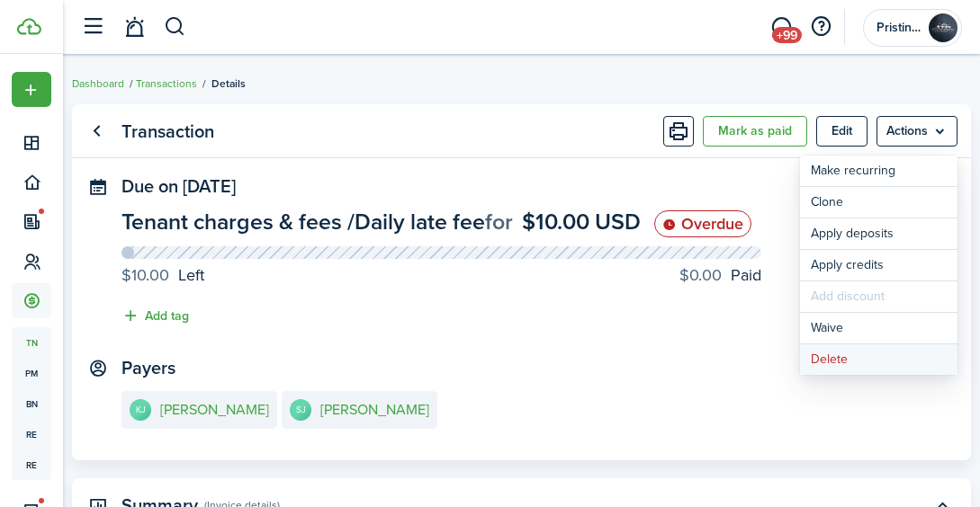
click at [838, 354] on button "Delete" at bounding box center [878, 360] width 157 height 31
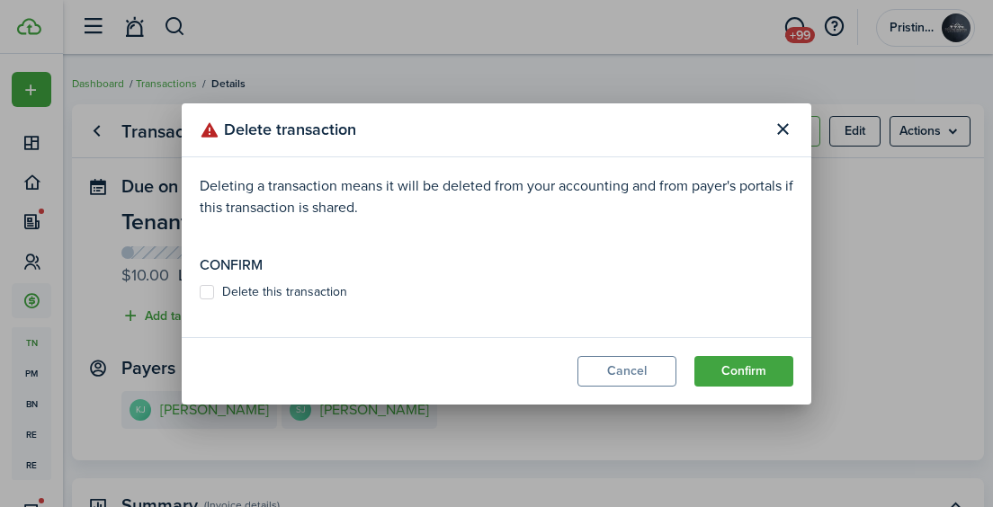
click at [208, 283] on modal-body "Deleting a transaction means it will be deleted from your accounting and from p…" at bounding box center [497, 247] width 630 height 180
click at [208, 287] on label "Delete this transaction" at bounding box center [274, 292] width 148 height 14
click at [200, 291] on input "Delete this transaction" at bounding box center [199, 291] width 1 height 1
checkbox input "true"
click at [725, 372] on button "Confirm" at bounding box center [743, 371] width 99 height 31
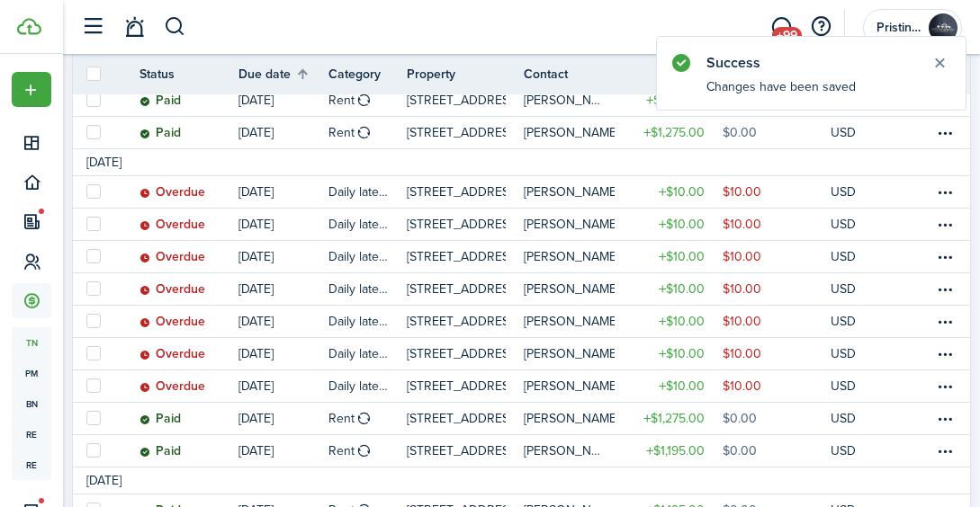
scroll to position [379, 0]
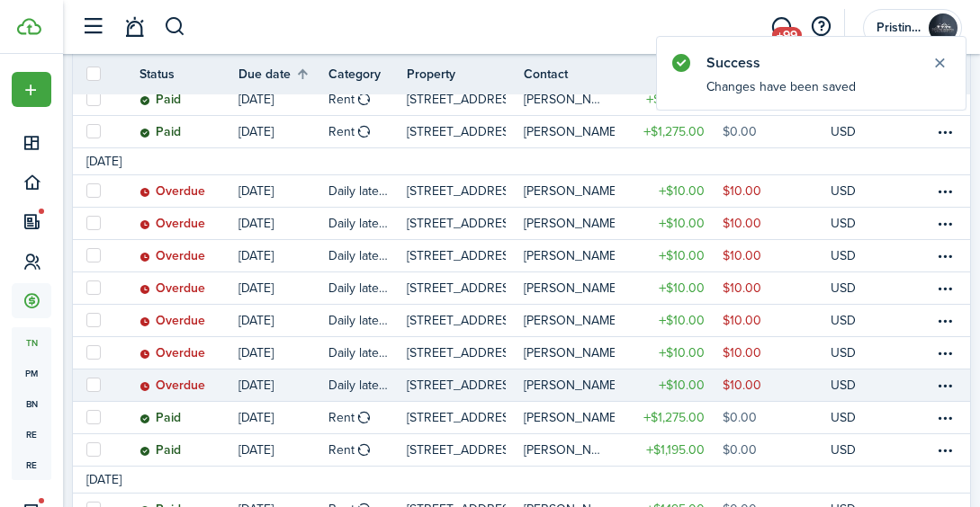
click at [918, 377] on link at bounding box center [920, 385] width 27 height 31
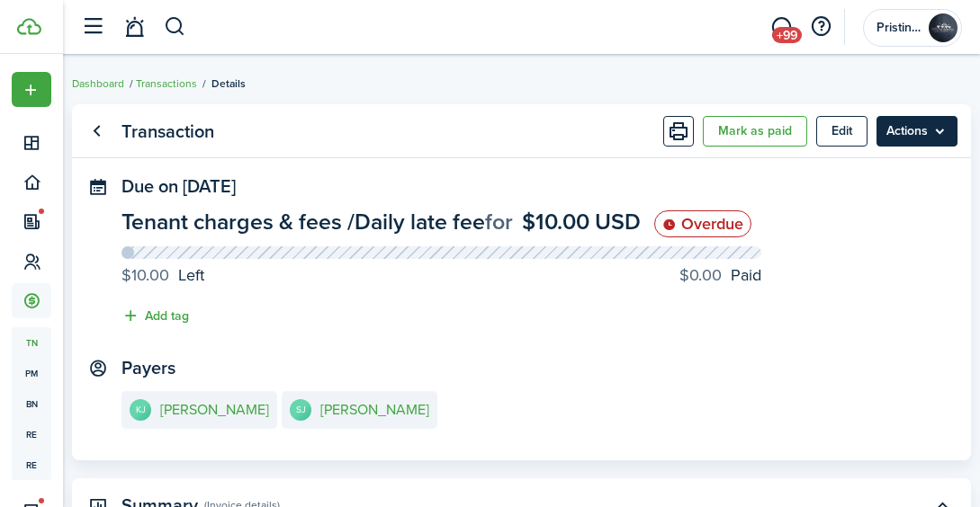
click at [921, 129] on menu-btn "Actions" at bounding box center [916, 131] width 81 height 31
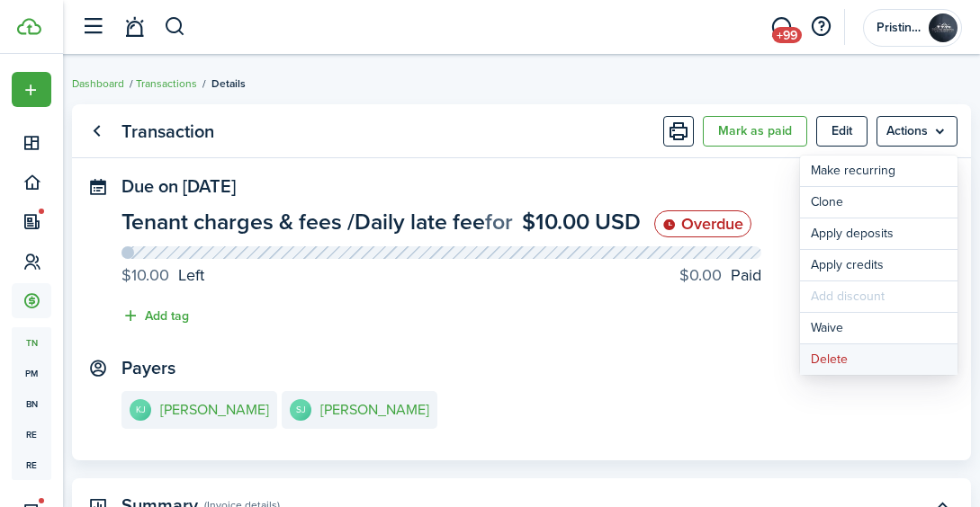
click at [835, 351] on button "Delete" at bounding box center [878, 360] width 157 height 31
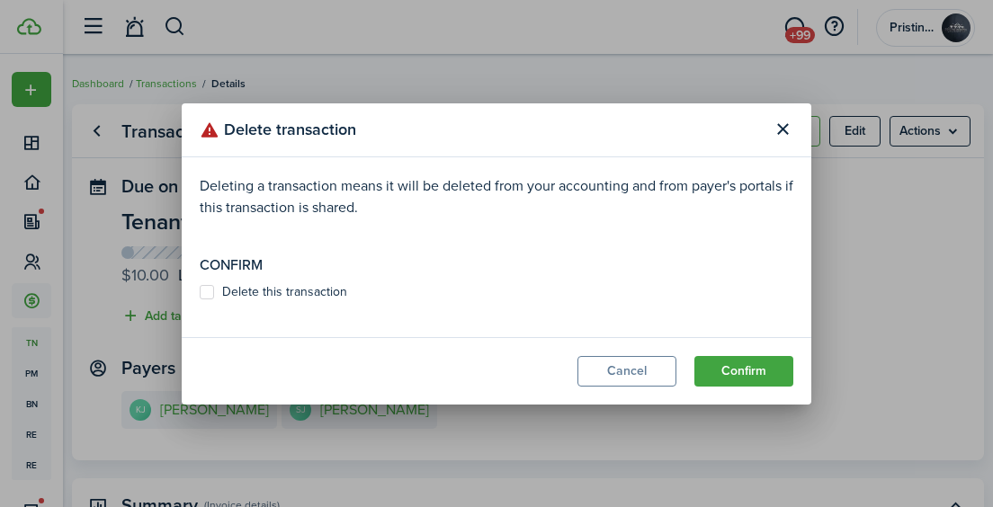
click at [209, 294] on label "Delete this transaction" at bounding box center [274, 292] width 148 height 14
click at [200, 292] on input "Delete this transaction" at bounding box center [199, 291] width 1 height 1
checkbox input "true"
click at [711, 378] on button "Confirm" at bounding box center [743, 371] width 99 height 31
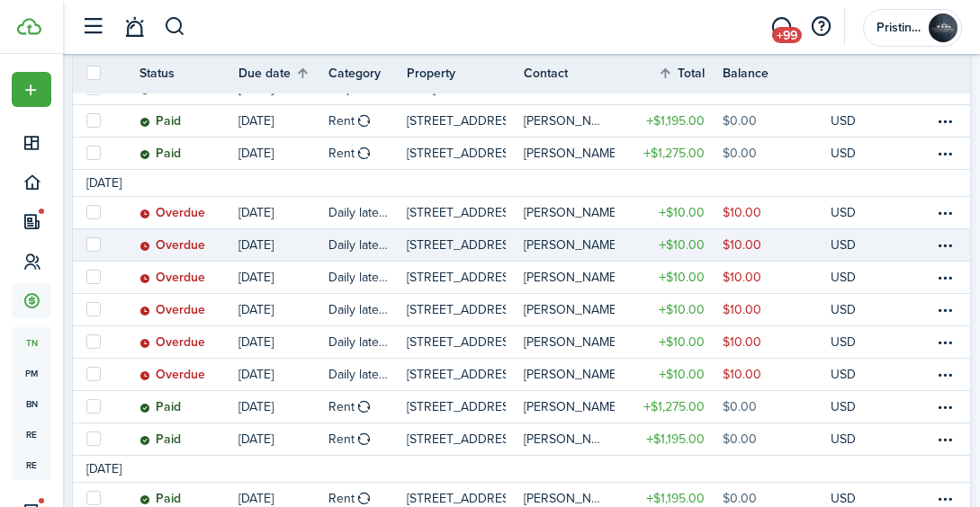
scroll to position [358, 0]
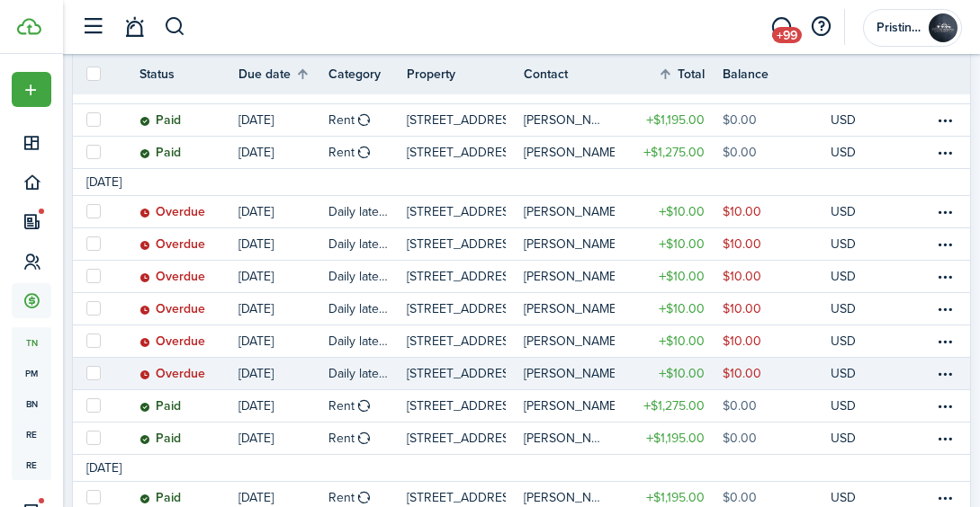
click at [910, 374] on link at bounding box center [920, 373] width 27 height 31
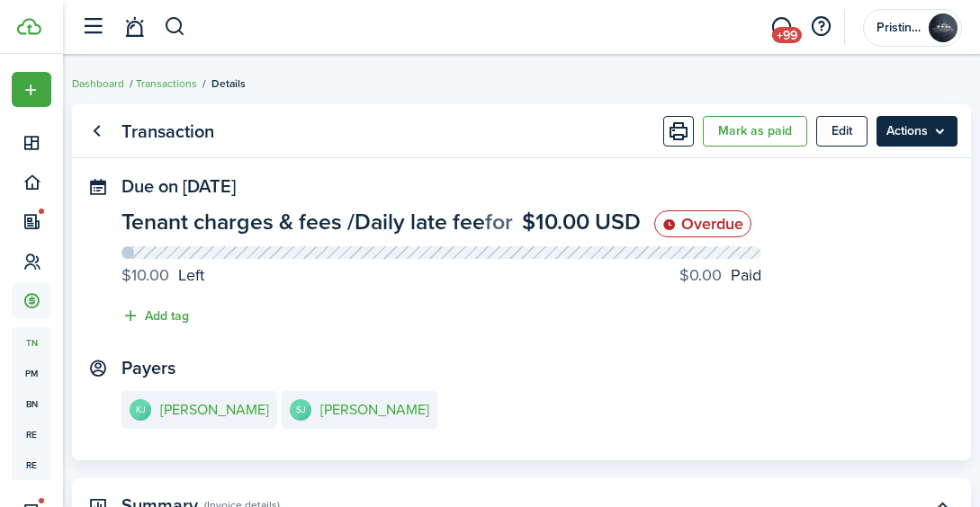
click at [935, 130] on menu-btn "Actions" at bounding box center [916, 131] width 81 height 31
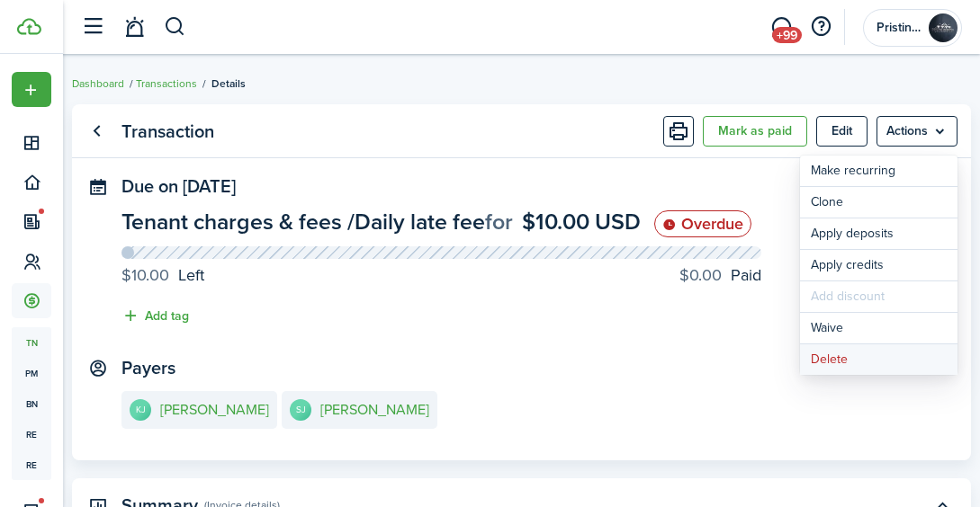
click at [845, 359] on button "Delete" at bounding box center [878, 360] width 157 height 31
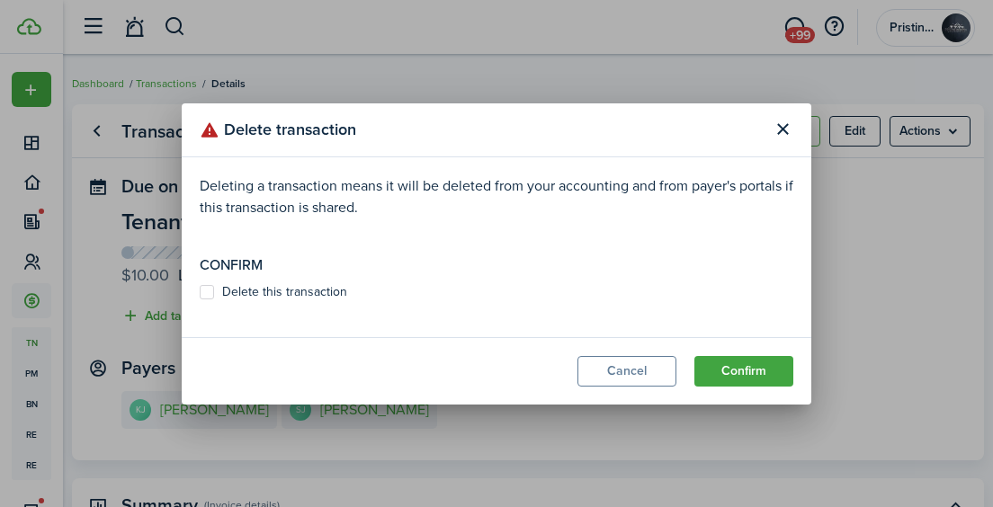
click at [210, 286] on label "Delete this transaction" at bounding box center [274, 292] width 148 height 14
click at [200, 291] on input "Delete this transaction" at bounding box center [199, 291] width 1 height 1
checkbox input "true"
click at [717, 367] on button "Confirm" at bounding box center [743, 371] width 99 height 31
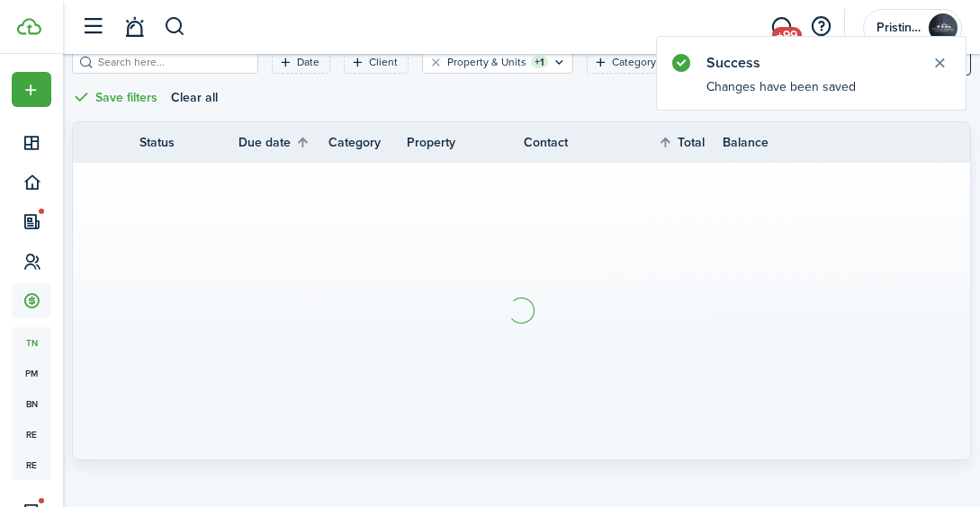
scroll to position [252, 0]
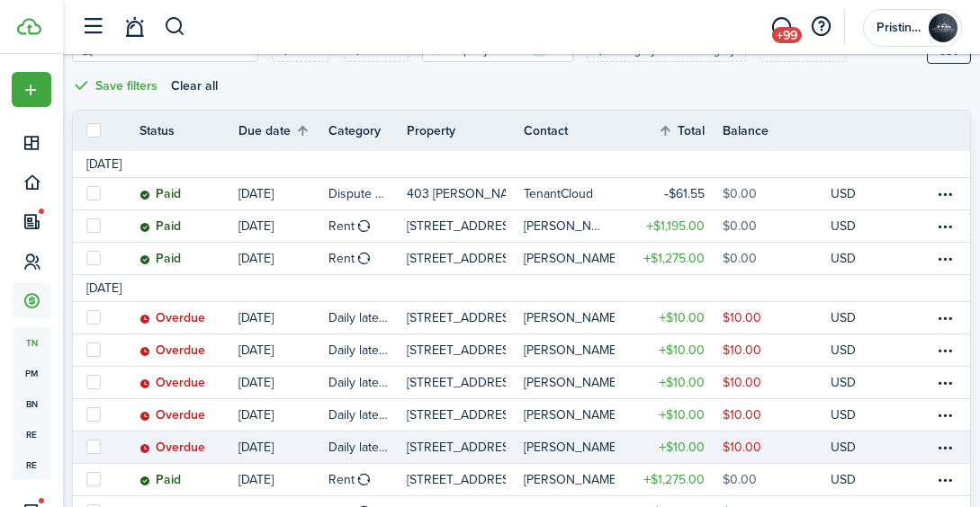
click at [922, 446] on link at bounding box center [920, 447] width 27 height 31
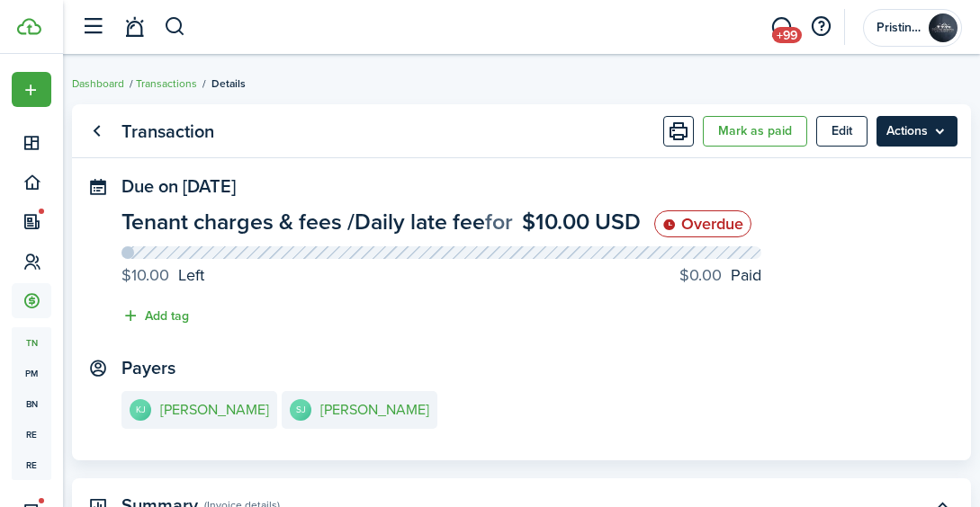
click at [922, 136] on menu-btn "Actions" at bounding box center [916, 131] width 81 height 31
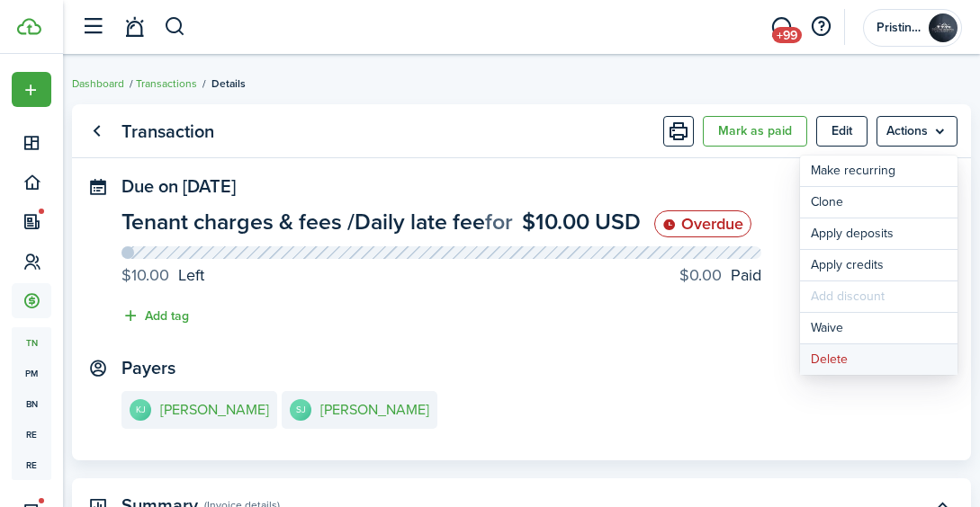
click at [839, 363] on button "Delete" at bounding box center [878, 360] width 157 height 31
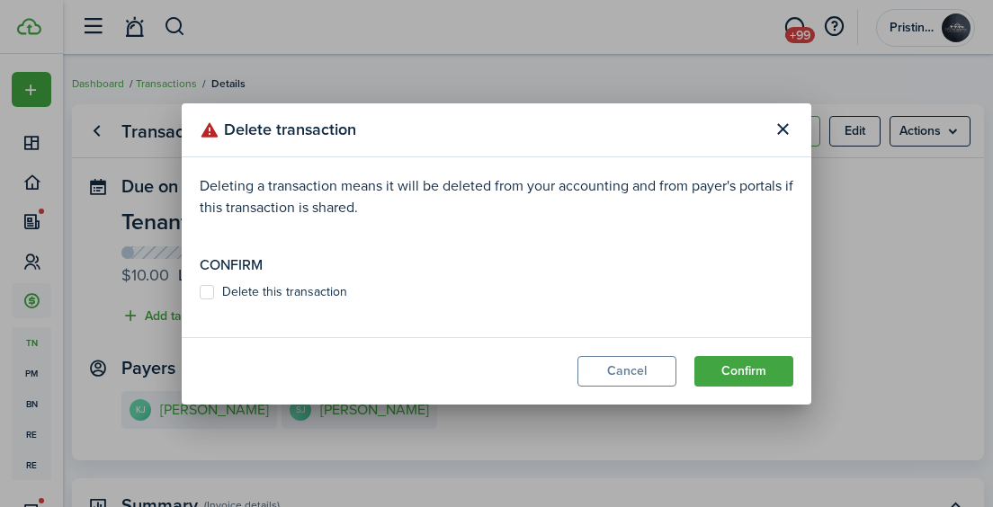
click at [202, 291] on label "Delete this transaction" at bounding box center [274, 292] width 148 height 14
click at [200, 291] on input "Delete this transaction" at bounding box center [199, 291] width 1 height 1
checkbox input "true"
click at [712, 368] on button "Confirm" at bounding box center [743, 371] width 99 height 31
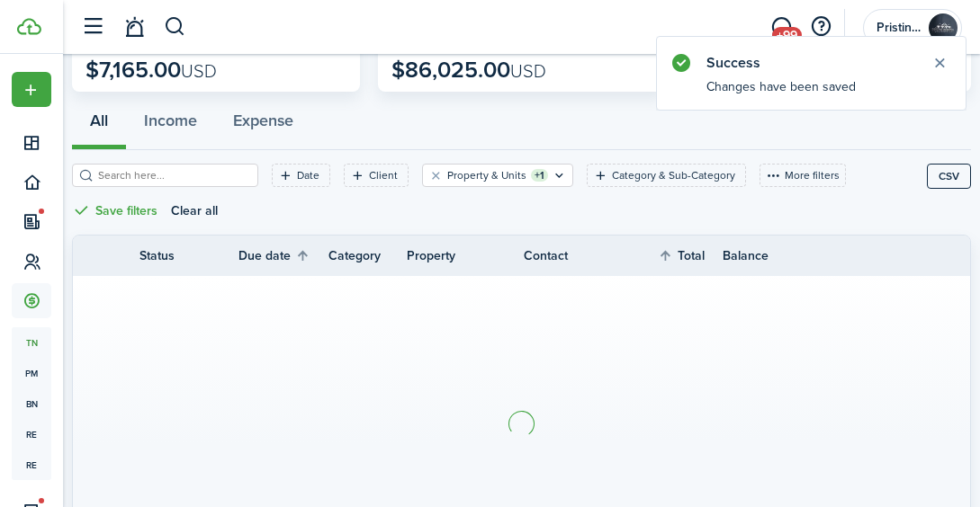
scroll to position [252, 0]
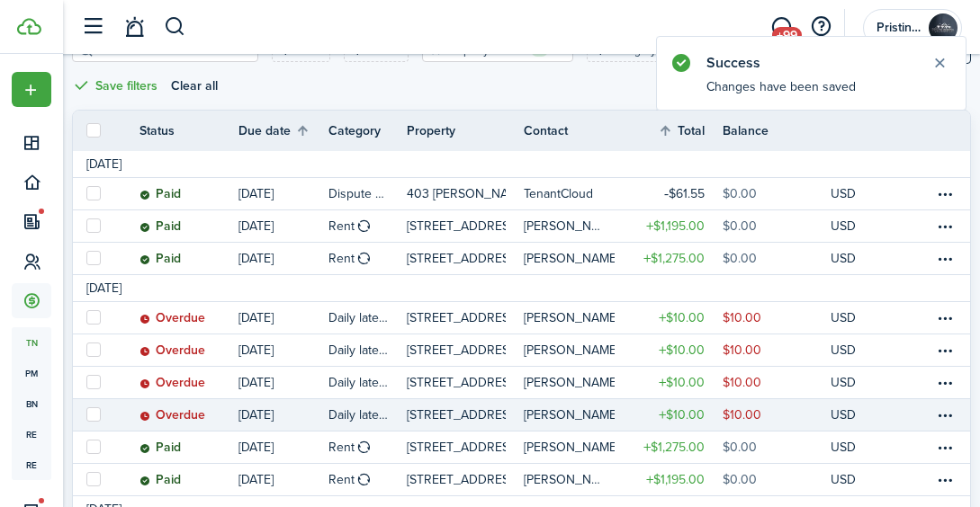
click at [912, 410] on link at bounding box center [920, 414] width 27 height 31
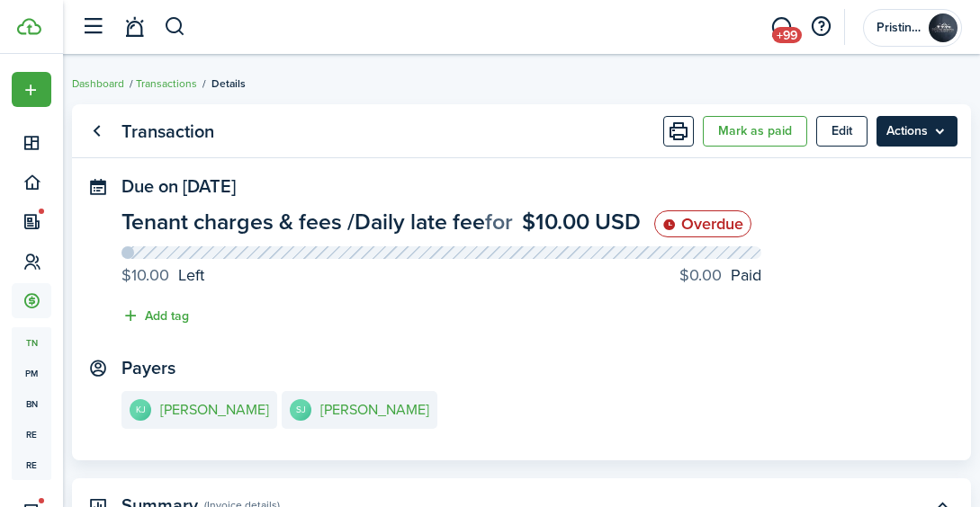
click at [923, 130] on menu-btn "Actions" at bounding box center [916, 131] width 81 height 31
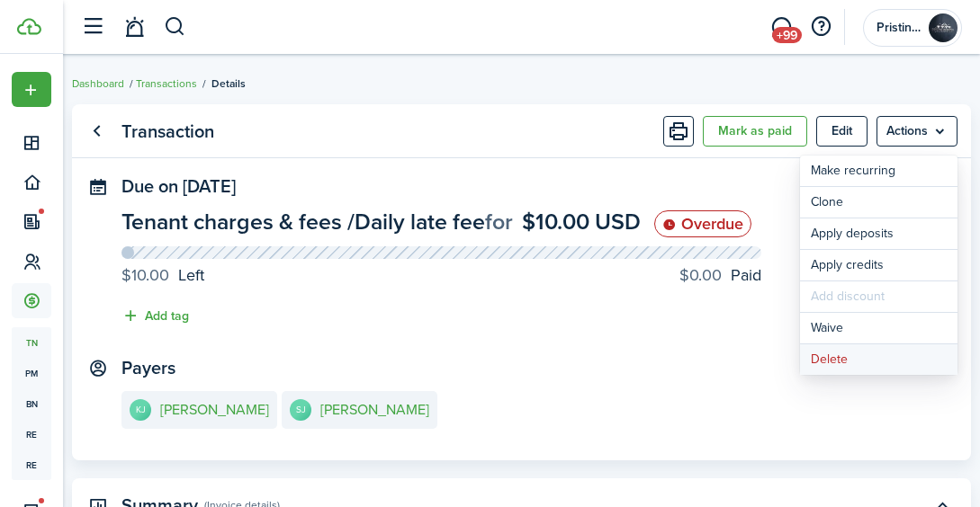
click at [838, 358] on button "Delete" at bounding box center [878, 360] width 157 height 31
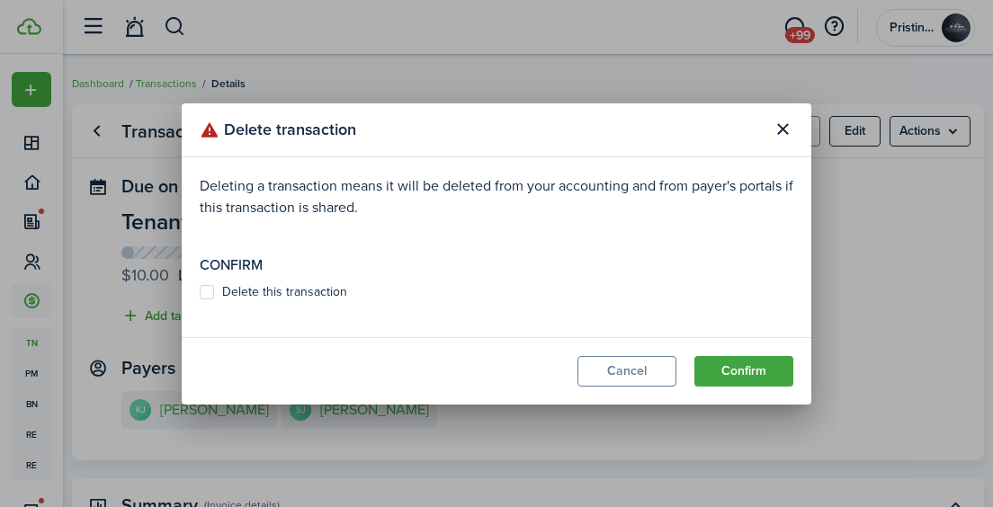
click at [210, 289] on label "Delete this transaction" at bounding box center [274, 292] width 148 height 14
click at [200, 291] on input "Delete this transaction" at bounding box center [199, 291] width 1 height 1
checkbox input "true"
click at [716, 368] on button "Confirm" at bounding box center [743, 371] width 99 height 31
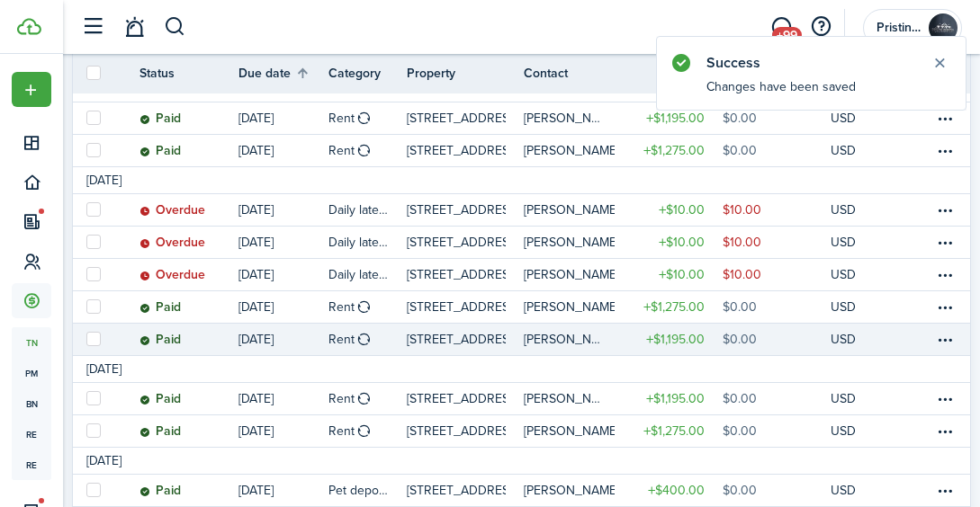
scroll to position [361, 0]
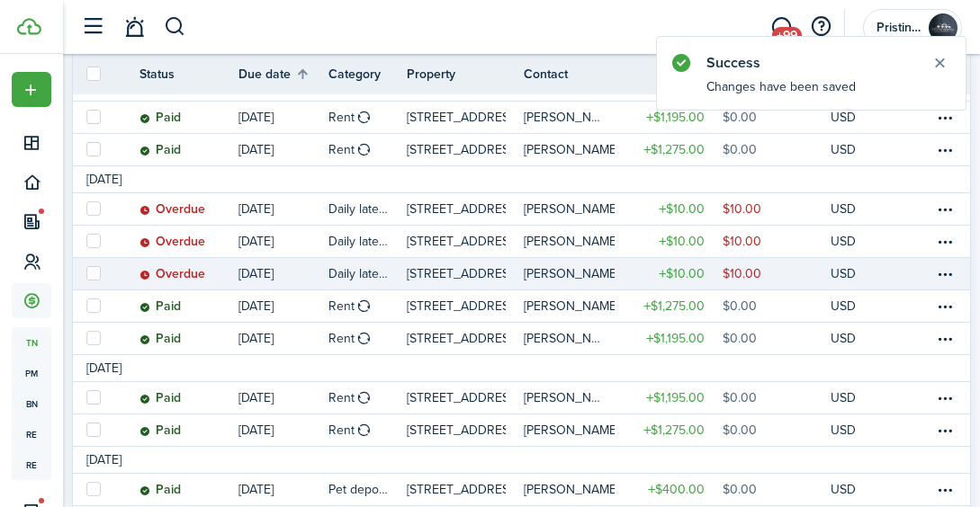
click at [914, 273] on link at bounding box center [920, 273] width 27 height 31
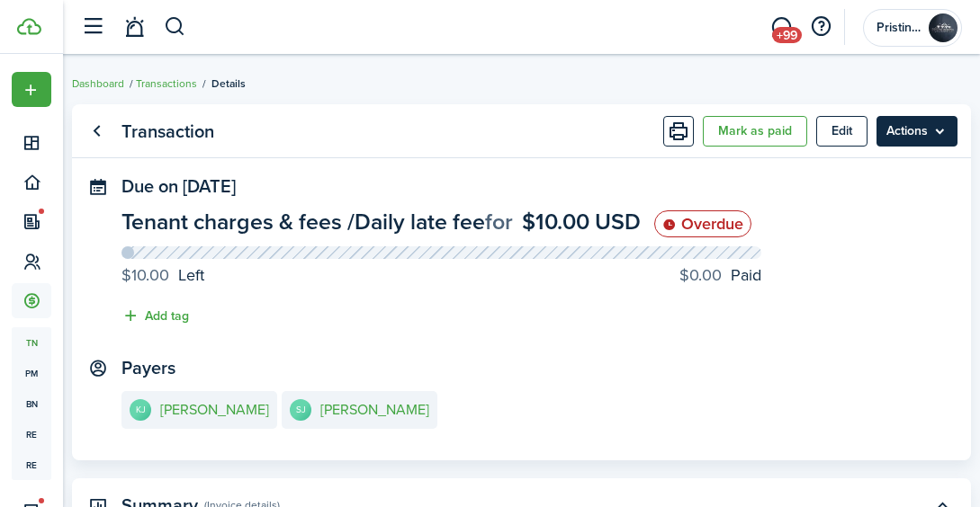
click at [935, 137] on menu-btn "Actions" at bounding box center [916, 131] width 81 height 31
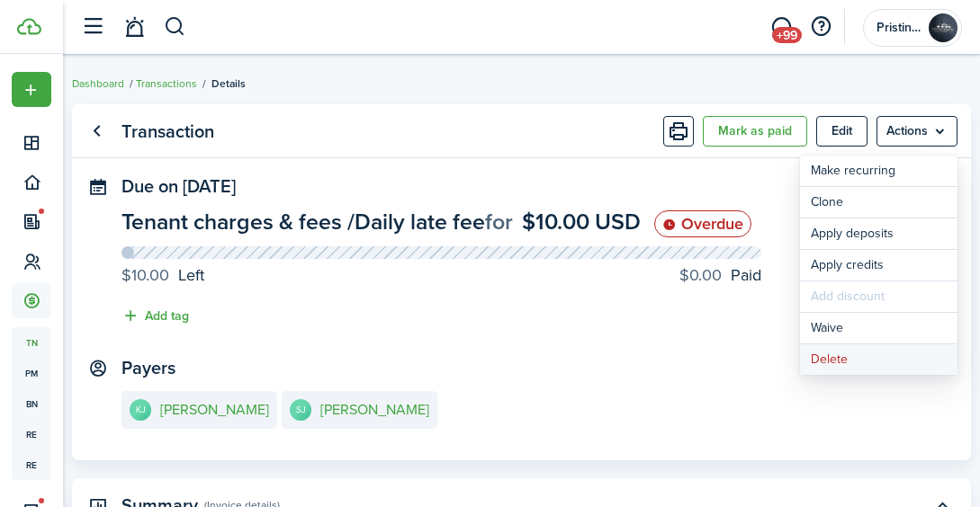
click at [845, 354] on button "Delete" at bounding box center [878, 360] width 157 height 31
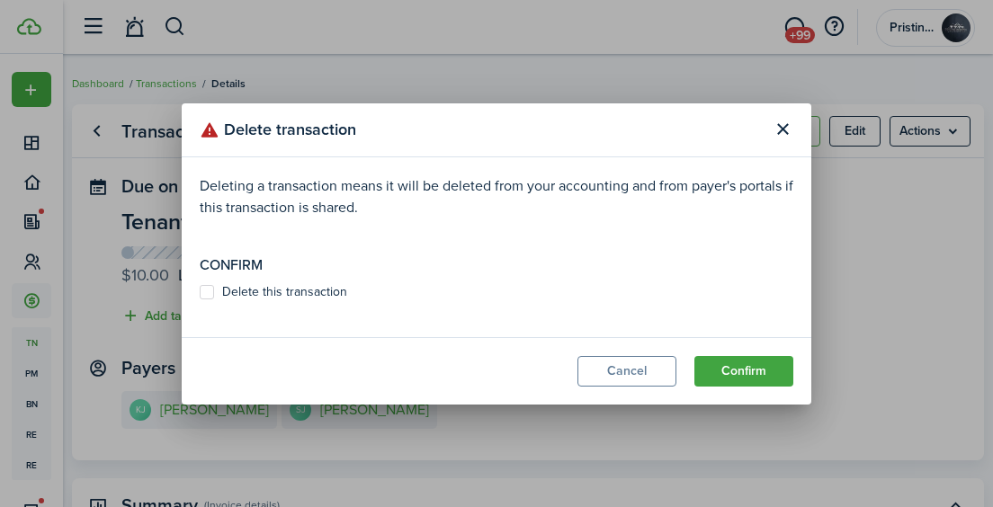
click at [206, 291] on label "Delete this transaction" at bounding box center [274, 292] width 148 height 14
click at [200, 291] on input "Delete this transaction" at bounding box center [199, 291] width 1 height 1
checkbox input "true"
click at [721, 368] on button "Confirm" at bounding box center [743, 371] width 99 height 31
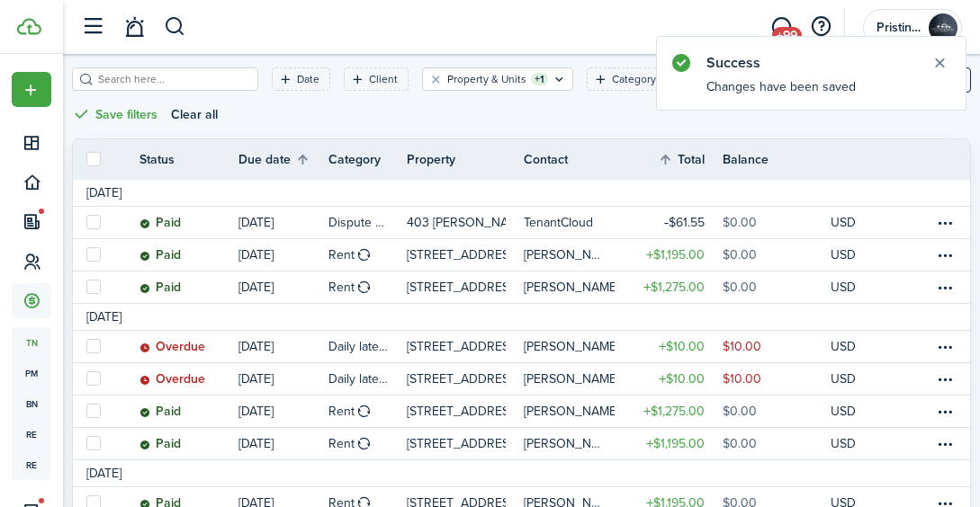
scroll to position [222, 0]
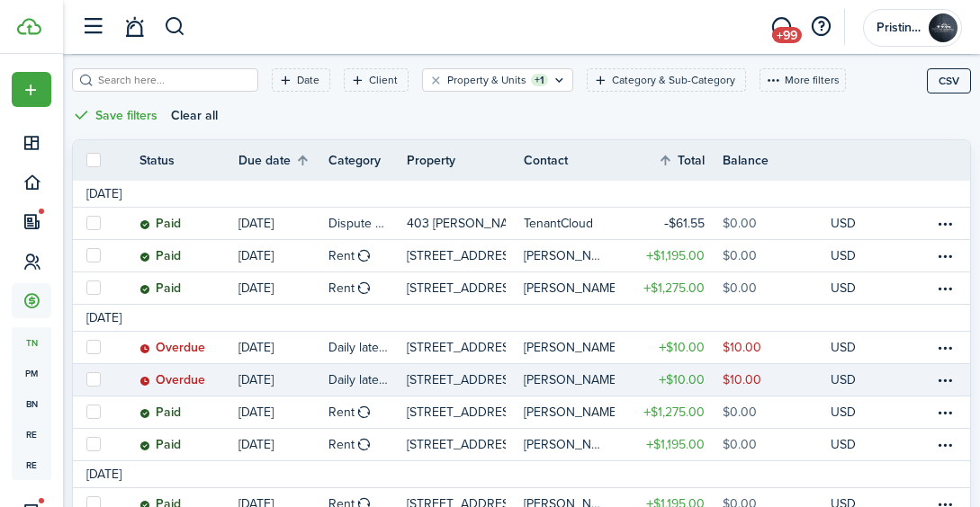
click at [916, 377] on link at bounding box center [920, 379] width 27 height 31
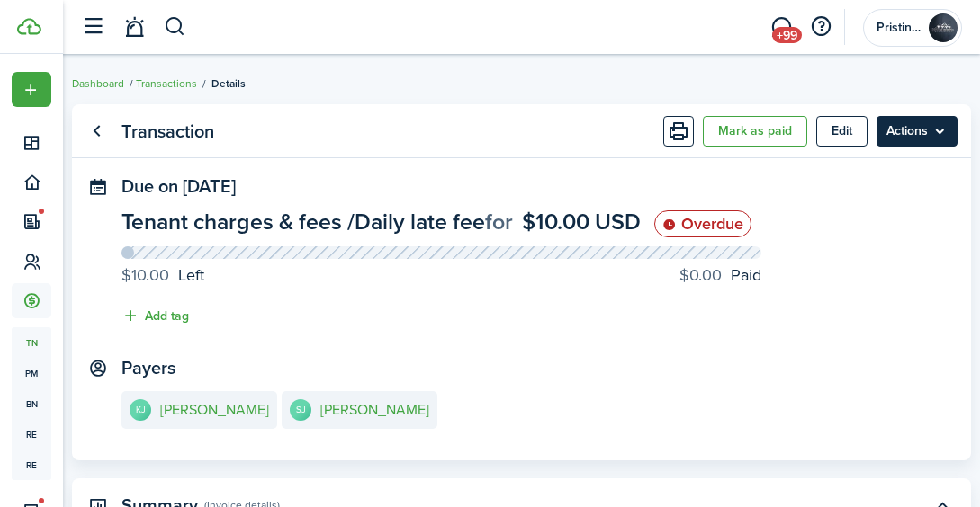
click at [931, 134] on menu-btn "Actions" at bounding box center [916, 131] width 81 height 31
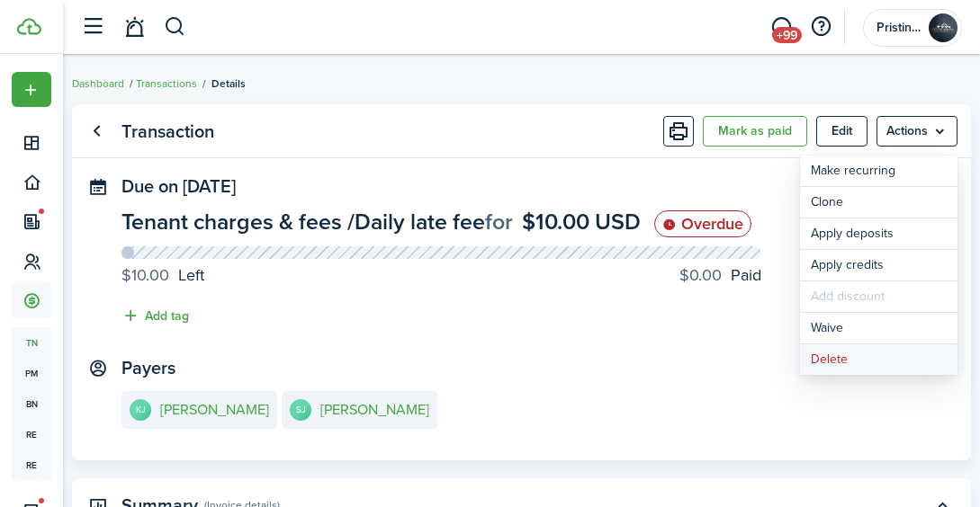
click at [847, 354] on button "Delete" at bounding box center [878, 360] width 157 height 31
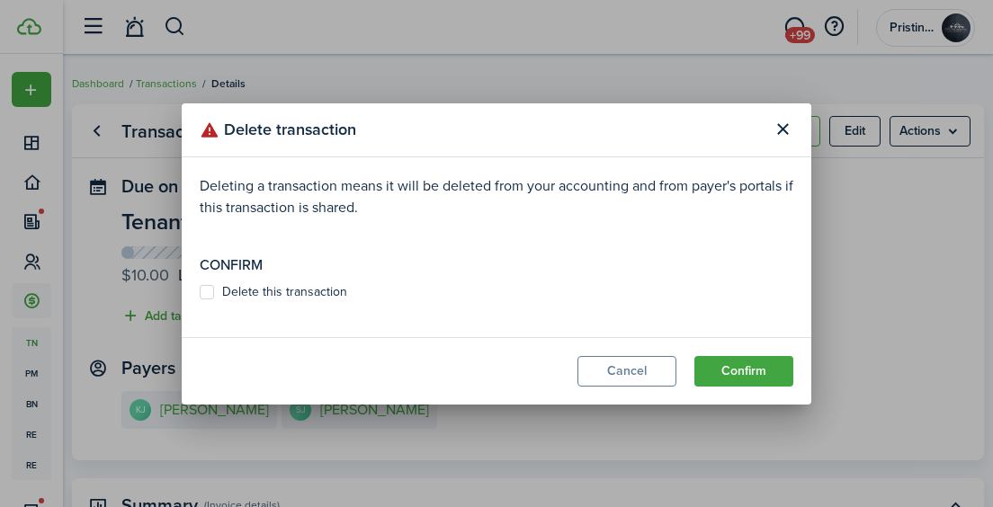
click at [208, 287] on label "Delete this transaction" at bounding box center [274, 292] width 148 height 14
click at [200, 291] on input "Delete this transaction" at bounding box center [199, 291] width 1 height 1
checkbox input "true"
click at [725, 374] on button "Confirm" at bounding box center [743, 371] width 99 height 31
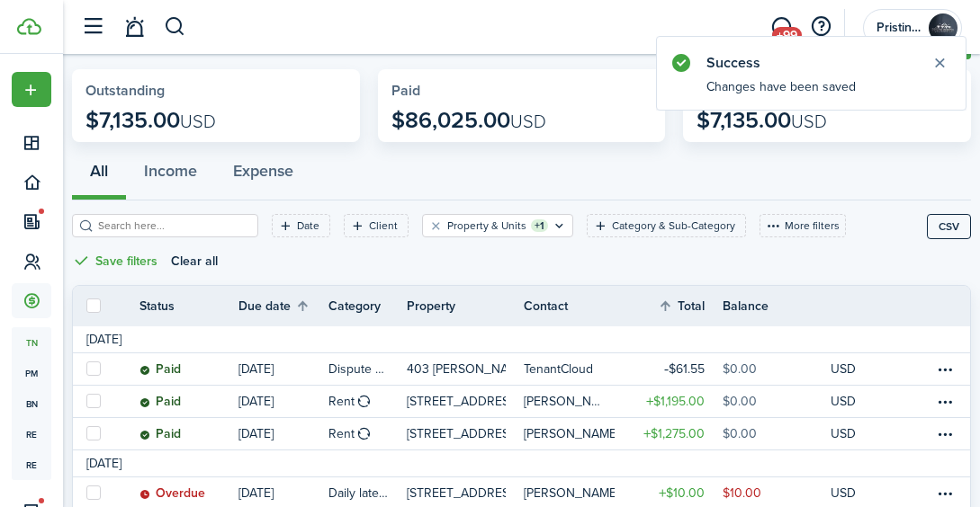
scroll to position [252, 0]
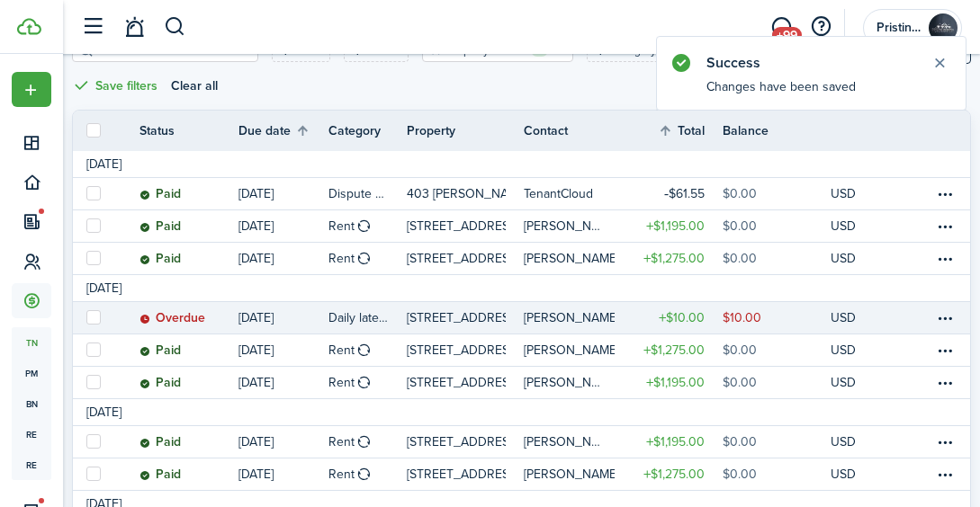
click at [924, 313] on link at bounding box center [920, 317] width 27 height 31
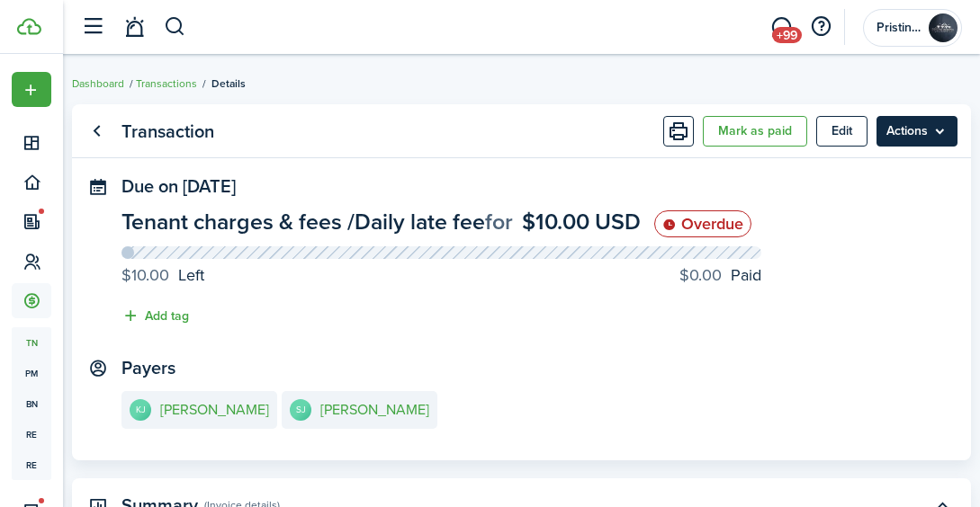
click at [922, 136] on menu-btn "Actions" at bounding box center [916, 131] width 81 height 31
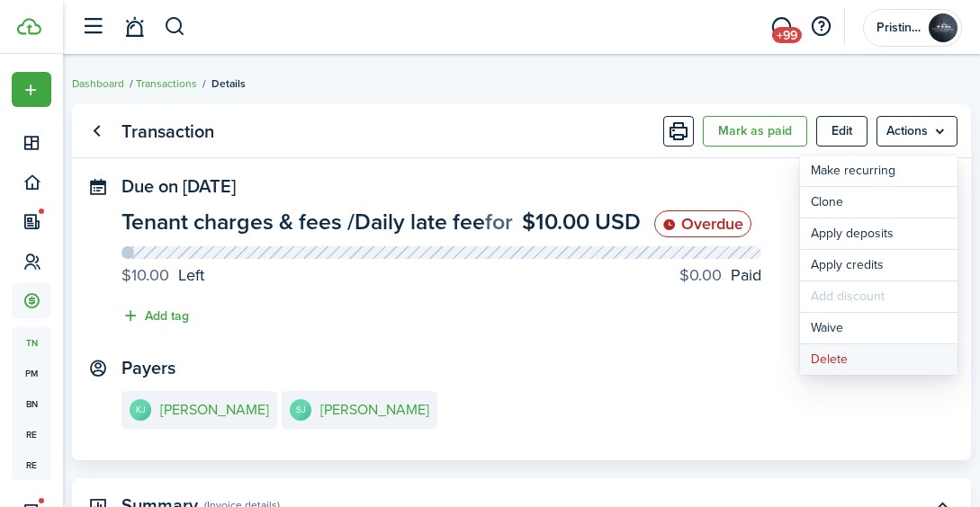
click at [836, 361] on button "Delete" at bounding box center [878, 360] width 157 height 31
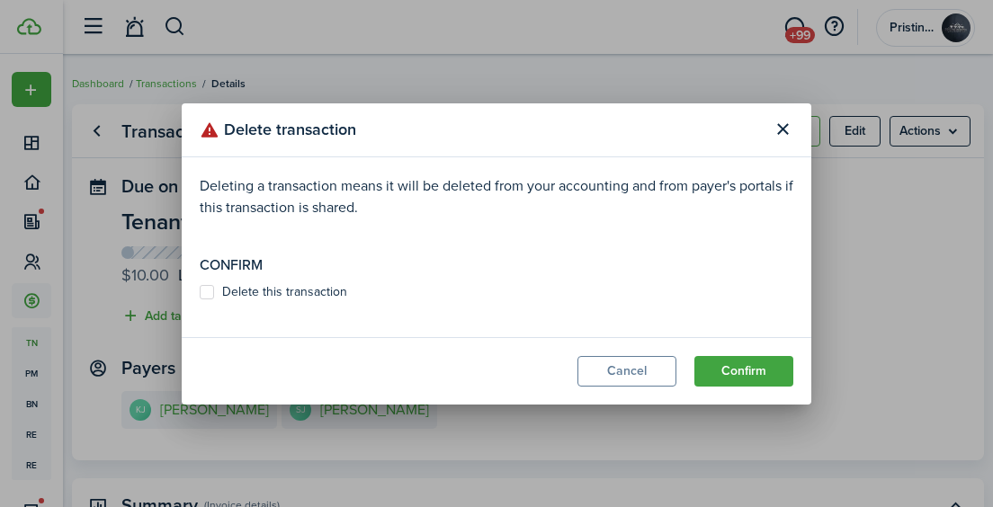
click at [203, 287] on label "Delete this transaction" at bounding box center [274, 292] width 148 height 14
click at [200, 291] on input "Delete this transaction" at bounding box center [199, 291] width 1 height 1
checkbox input "true"
click at [712, 370] on button "Confirm" at bounding box center [743, 371] width 99 height 31
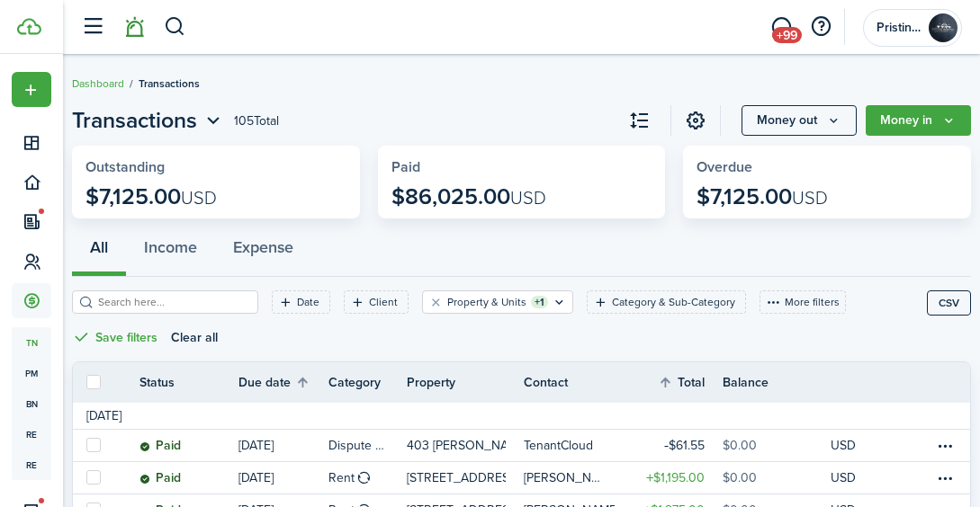
click at [133, 25] on link at bounding box center [134, 27] width 34 height 46
